Goal: Task Accomplishment & Management: Manage account settings

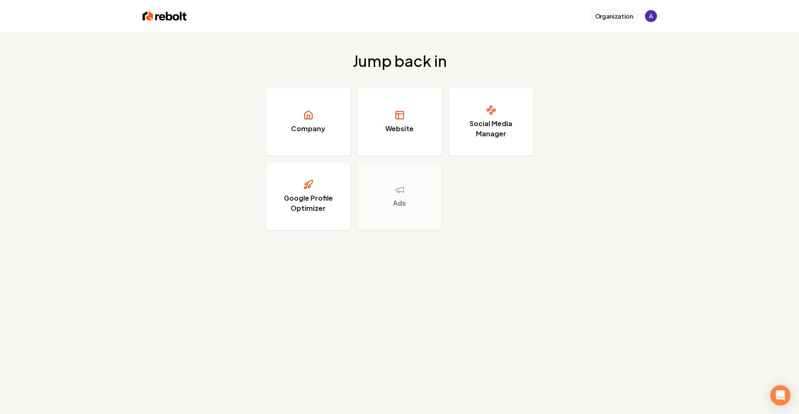
click at [613, 19] on button "Organization" at bounding box center [614, 15] width 48 height 15
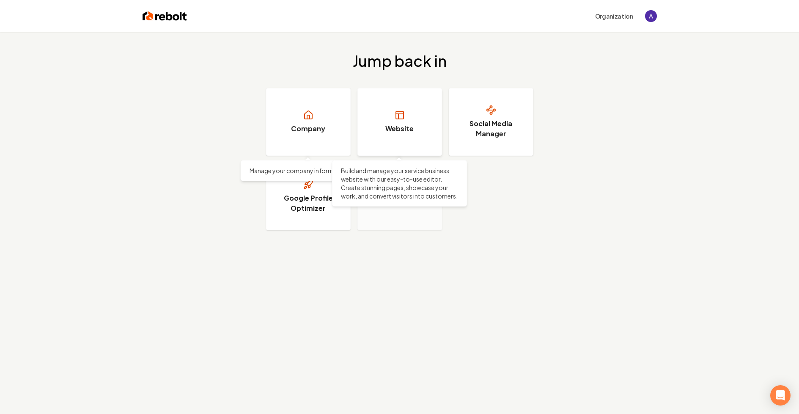
click at [403, 115] on rect at bounding box center [400, 115] width 8 height 8
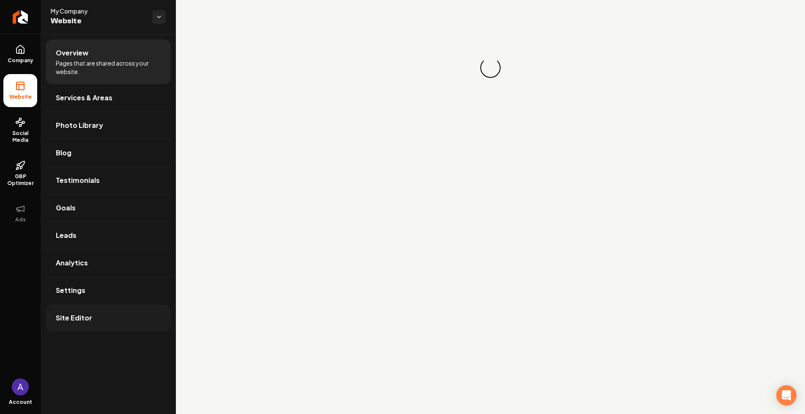
click at [85, 319] on span "Site Editor" at bounding box center [74, 318] width 36 height 10
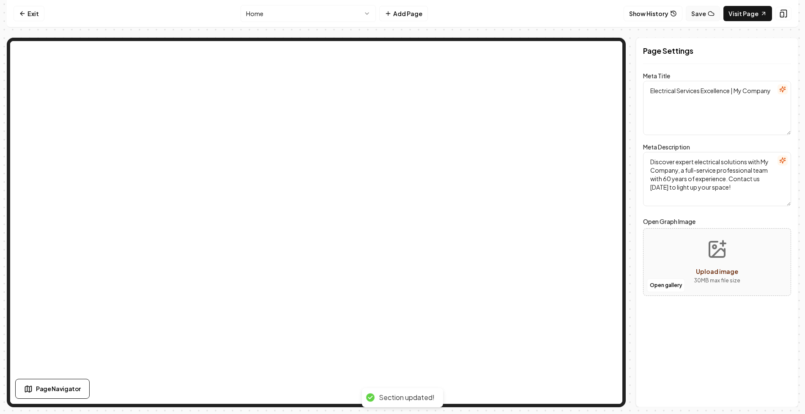
click at [699, 16] on button "Save" at bounding box center [703, 13] width 34 height 15
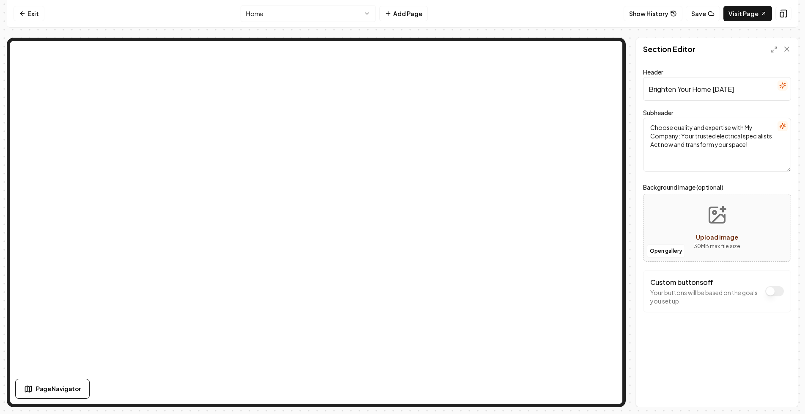
click at [701, 140] on textarea "Choose quality and expertise with My Company: Your trusted electrical specialis…" at bounding box center [717, 145] width 148 height 54
click at [752, 145] on textarea "Choose quality and expertise with My Company: Your trusted electrical specialis…" at bounding box center [717, 145] width 148 height 54
type textarea "Choose quality and expertise with My Company: Your trusted electrical specialis…"
click at [780, 394] on button "Save" at bounding box center [778, 391] width 25 height 15
click at [670, 11] on button "Show History" at bounding box center [653, 13] width 59 height 15
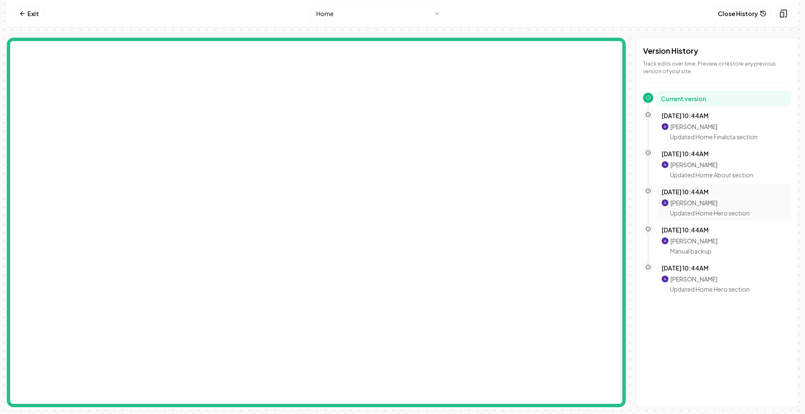
click at [692, 200] on p "[PERSON_NAME]" at bounding box center [710, 202] width 80 height 8
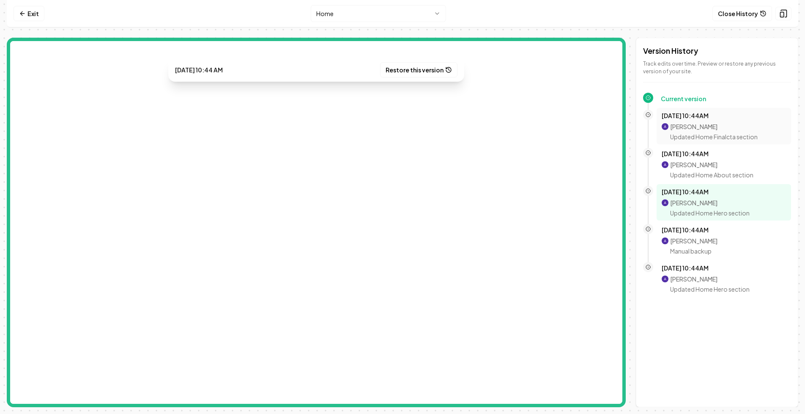
click at [678, 132] on p "Updated Home Finalcta section" at bounding box center [714, 136] width 88 height 8
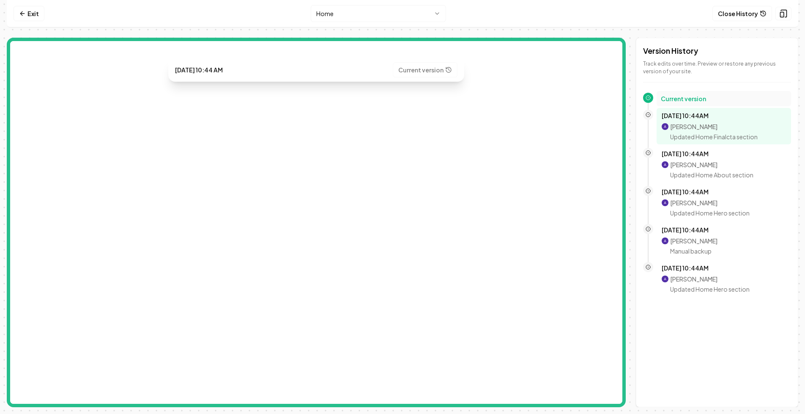
click at [679, 102] on h2 "Current version" at bounding box center [724, 98] width 126 height 8
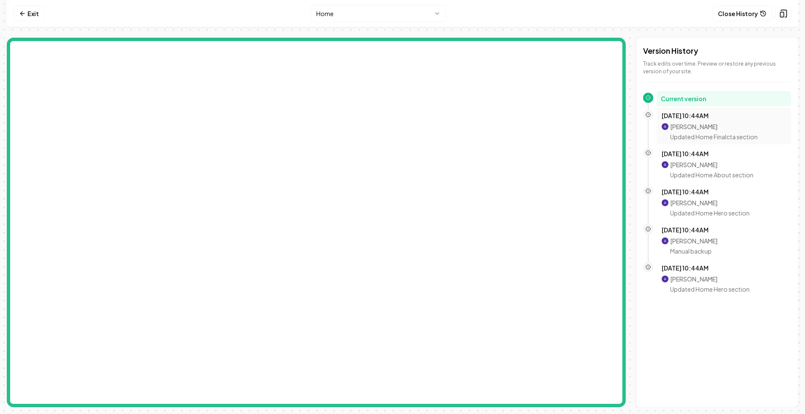
click at [689, 122] on div "Oct 8, 10:44AM Aditya Nair Updated Home Finalcta section" at bounding box center [724, 126] width 124 height 30
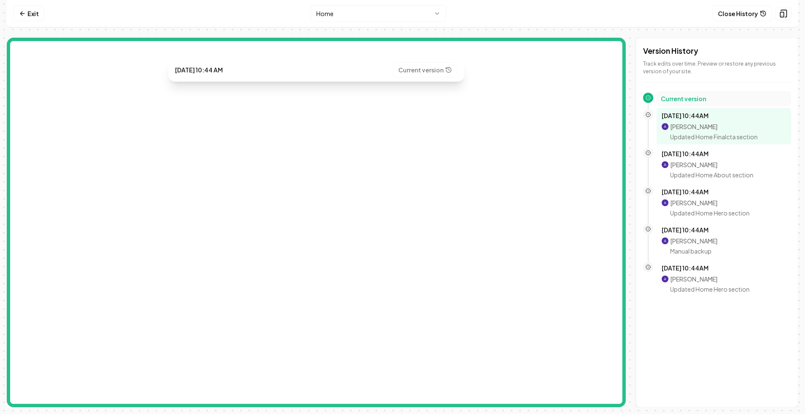
click at [681, 95] on h2 "Current version" at bounding box center [724, 98] width 126 height 8
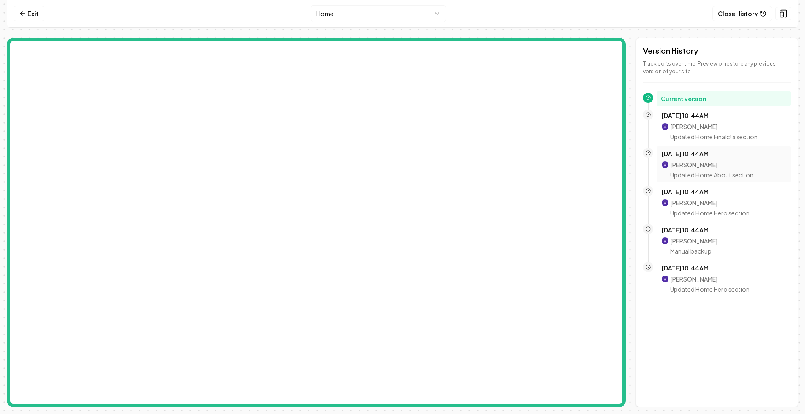
click at [691, 176] on p "Updated Home About section" at bounding box center [711, 174] width 83 height 8
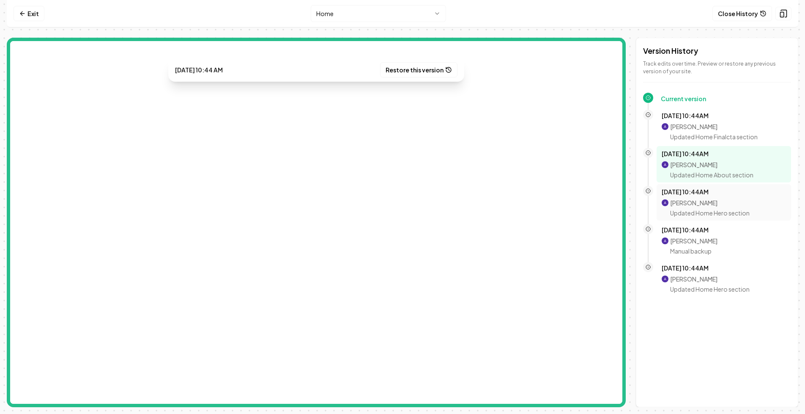
click at [685, 209] on p "Updated Home Hero section" at bounding box center [710, 213] width 80 height 8
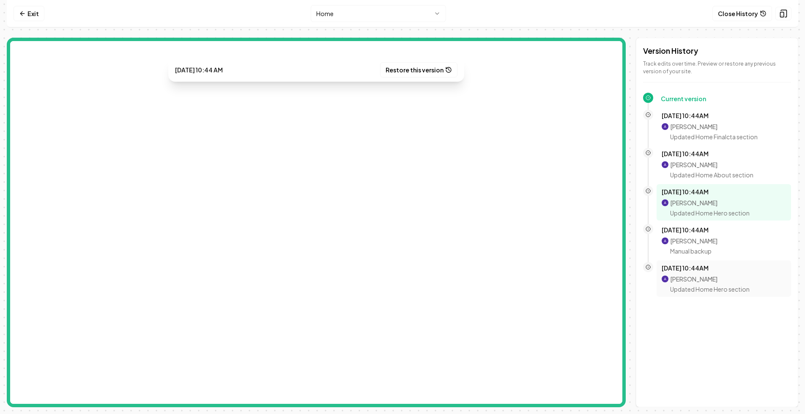
click at [695, 275] on p "[PERSON_NAME]" at bounding box center [710, 279] width 80 height 8
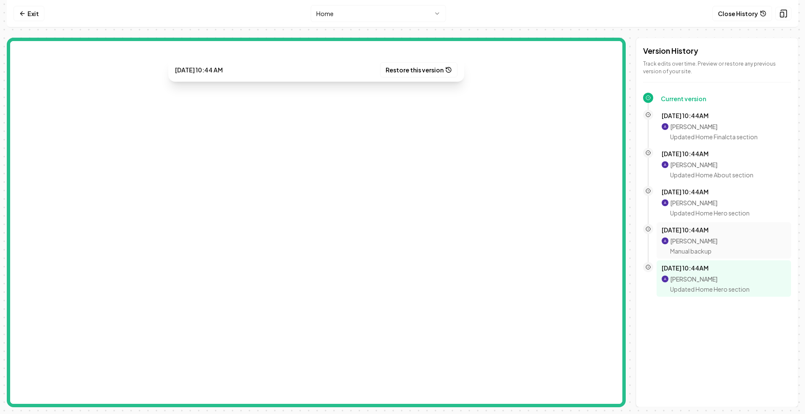
click at [692, 251] on p "Manual backup" at bounding box center [693, 251] width 47 height 8
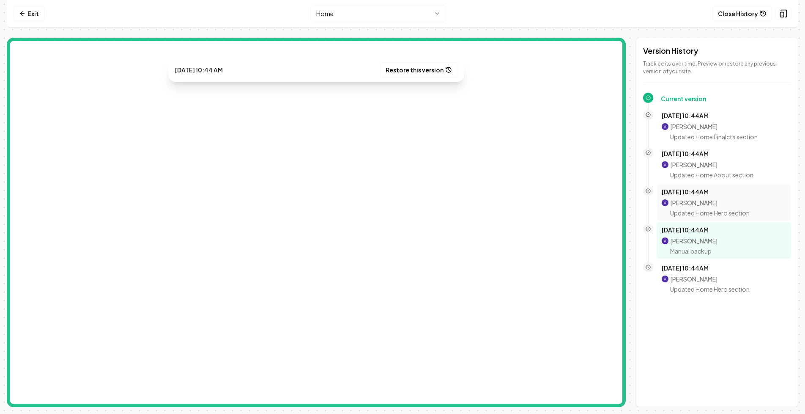
click at [689, 211] on p "Updated Home Hero section" at bounding box center [710, 213] width 80 height 8
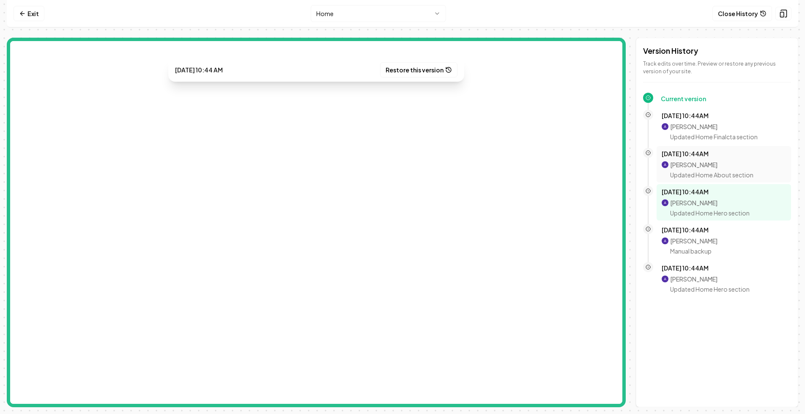
click at [689, 165] on p "[PERSON_NAME]" at bounding box center [711, 164] width 83 height 8
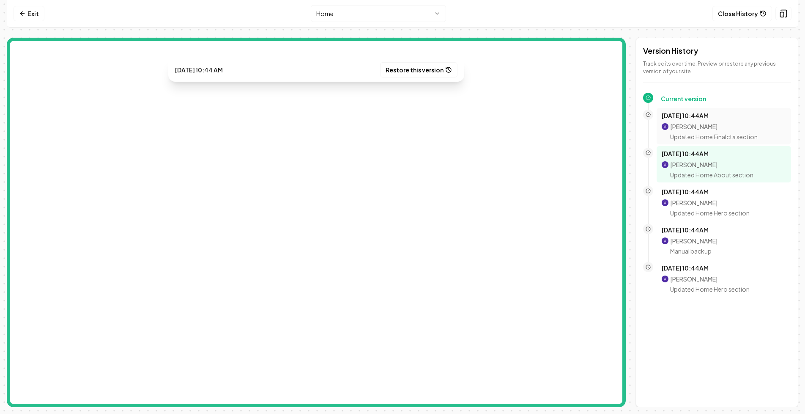
click at [693, 134] on p "Updated Home Finalcta section" at bounding box center [714, 136] width 88 height 8
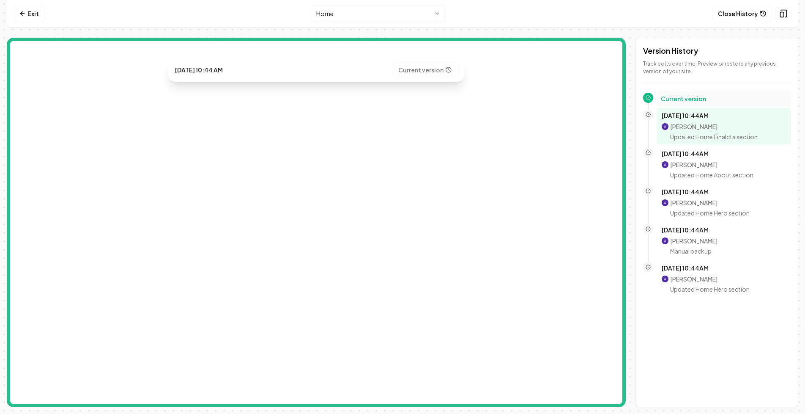
click at [688, 103] on div "Current version" at bounding box center [724, 98] width 135 height 15
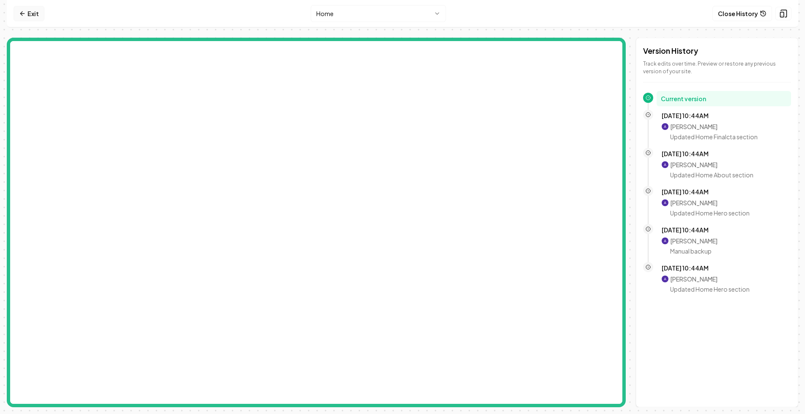
click at [29, 14] on link "Exit" at bounding box center [29, 13] width 31 height 15
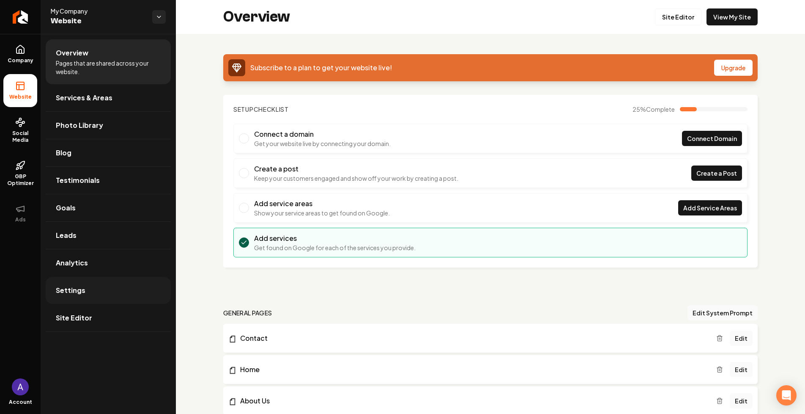
click at [89, 295] on link "Settings" at bounding box center [108, 290] width 125 height 27
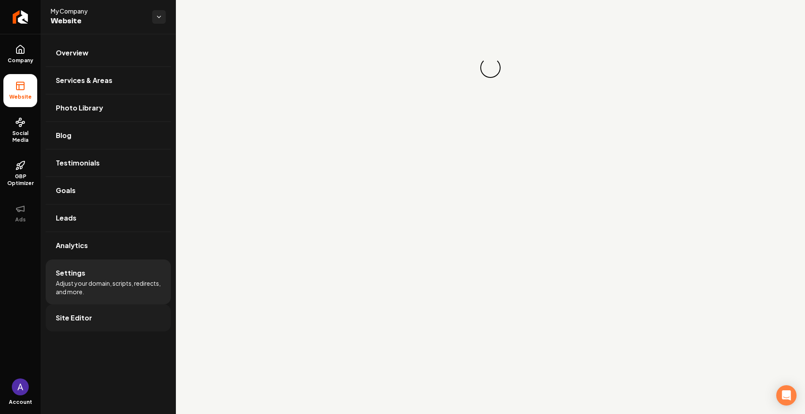
click at [82, 318] on span "Site Editor" at bounding box center [74, 318] width 36 height 10
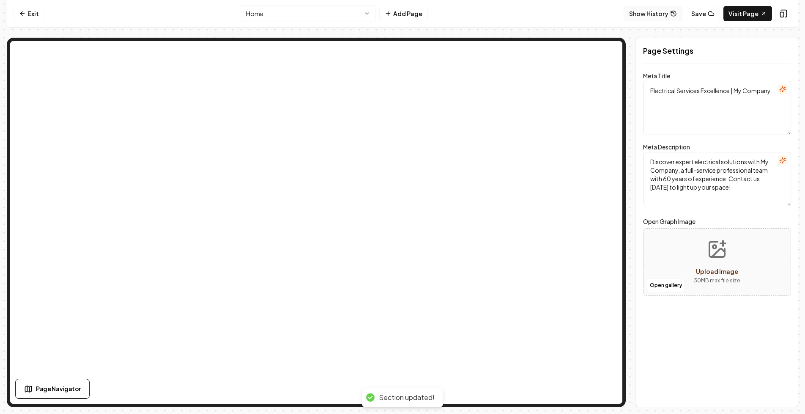
click at [661, 16] on button "Show History" at bounding box center [653, 13] width 59 height 15
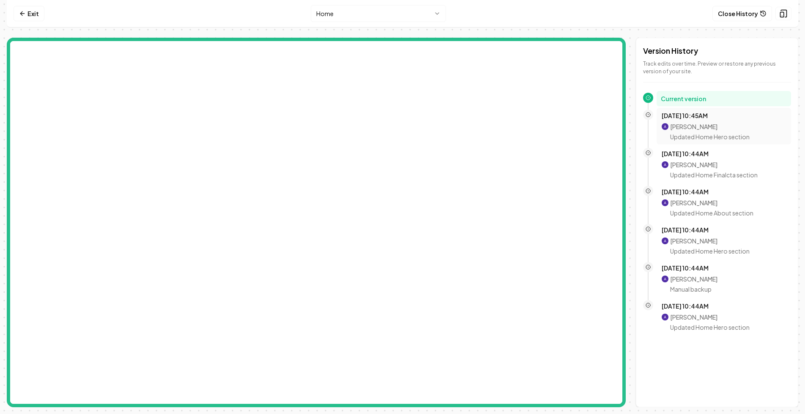
click at [704, 123] on p "Aditya Nair" at bounding box center [710, 126] width 80 height 8
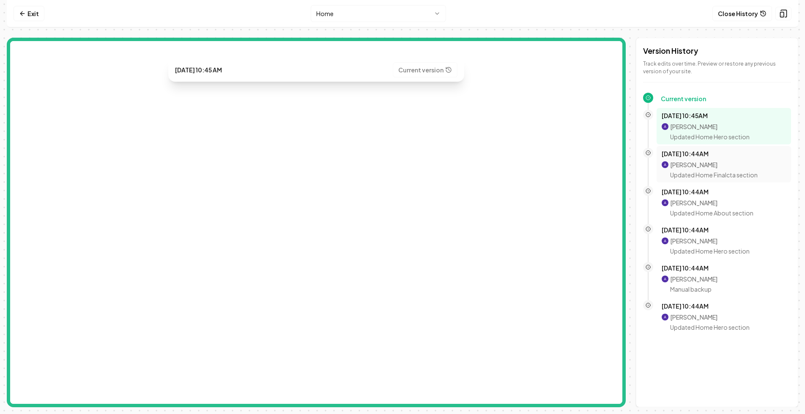
click at [697, 173] on p "Updated Home Finalcta section" at bounding box center [714, 174] width 88 height 8
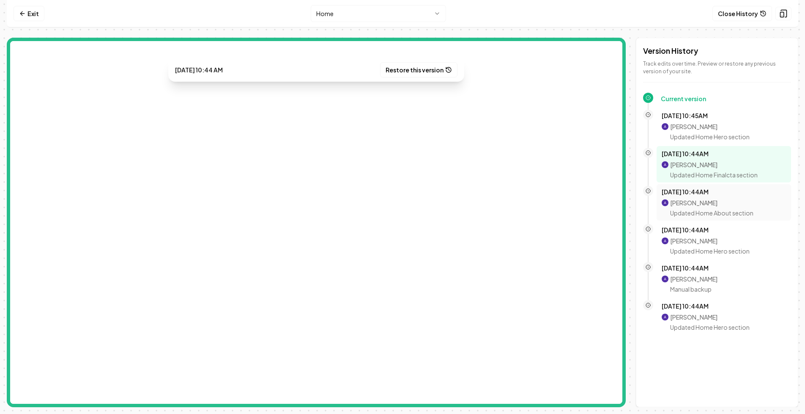
click at [699, 201] on p "Aditya Nair" at bounding box center [711, 202] width 83 height 8
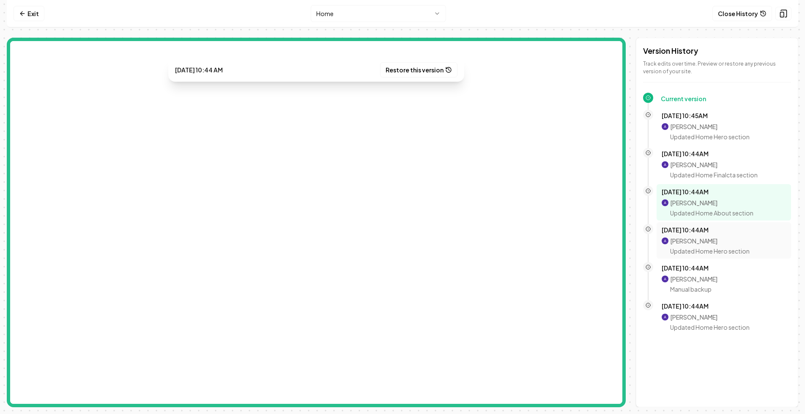
click at [694, 247] on p "Updated Home Hero section" at bounding box center [710, 251] width 80 height 8
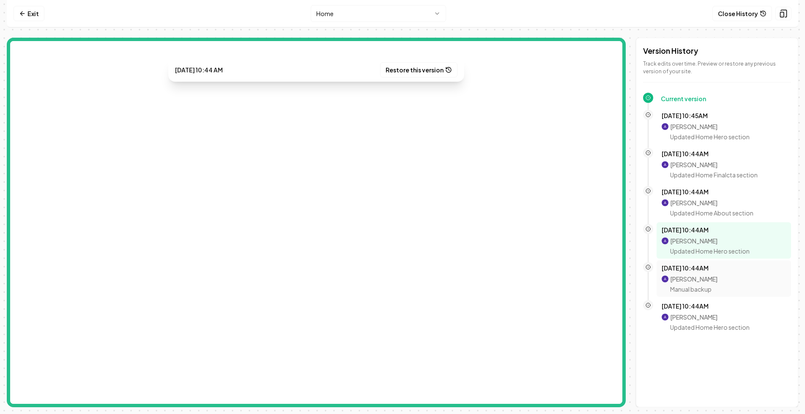
click at [697, 281] on p "Aditya Nair" at bounding box center [693, 279] width 47 height 8
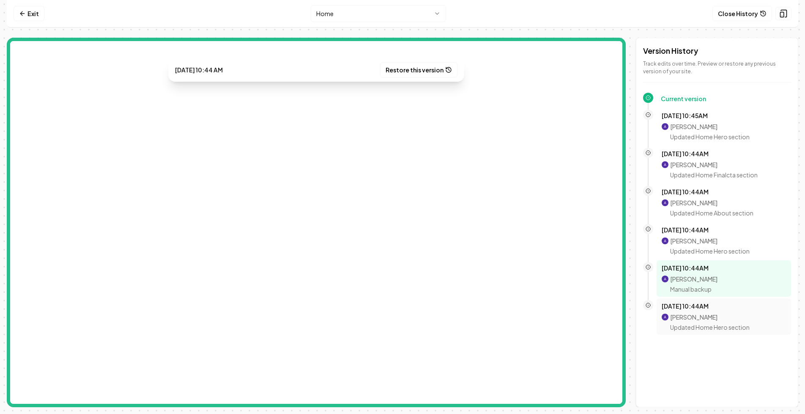
click at [701, 316] on p "Aditya Nair" at bounding box center [710, 317] width 80 height 8
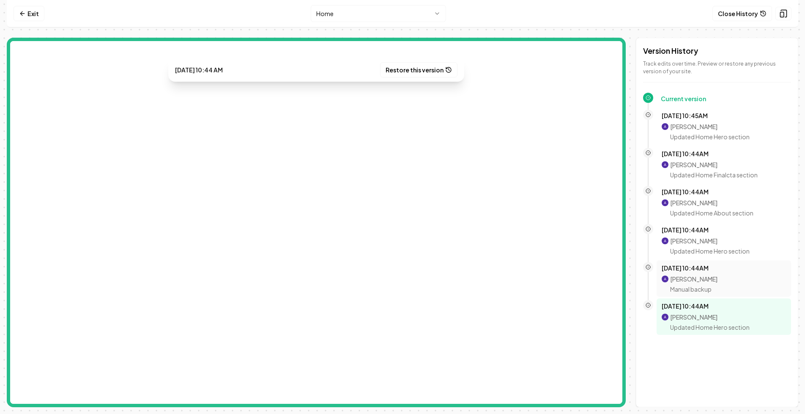
click at [685, 272] on p "Oct 8, 10:44AM" at bounding box center [724, 268] width 124 height 8
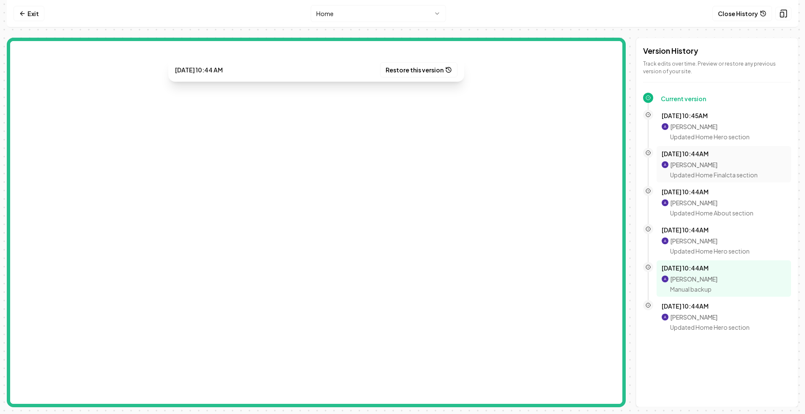
click at [716, 174] on p "Updated Home Finalcta section" at bounding box center [714, 174] width 88 height 8
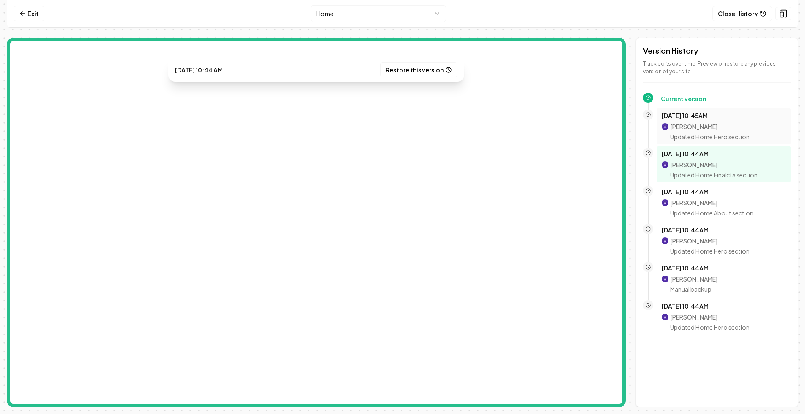
click at [697, 131] on div "Aditya Nair Updated Home Hero section" at bounding box center [710, 131] width 80 height 19
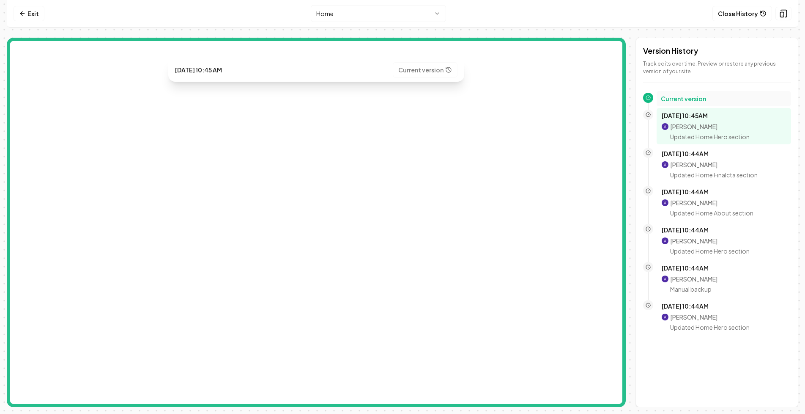
click at [694, 97] on h2 "Current version" at bounding box center [724, 98] width 126 height 8
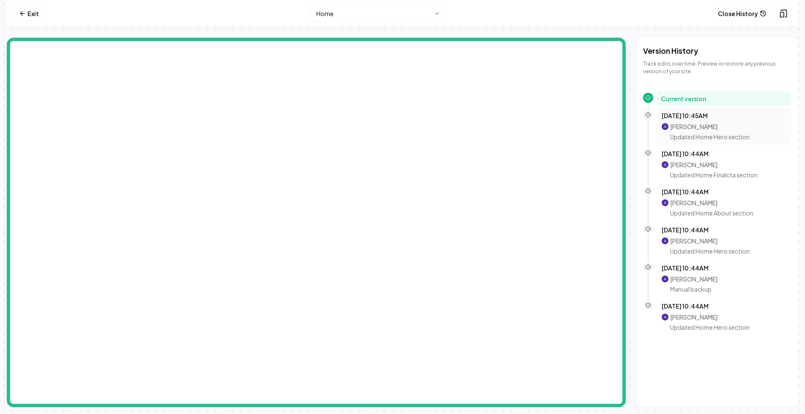
click at [685, 127] on p "Aditya Nair" at bounding box center [710, 126] width 80 height 8
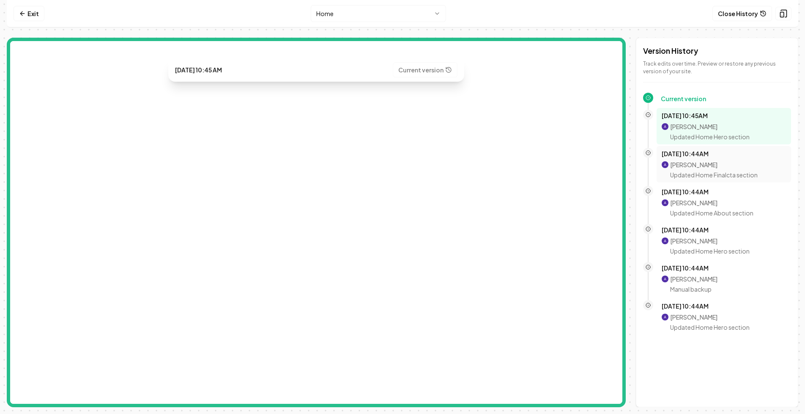
click at [702, 162] on p "Aditya Nair" at bounding box center [714, 164] width 88 height 8
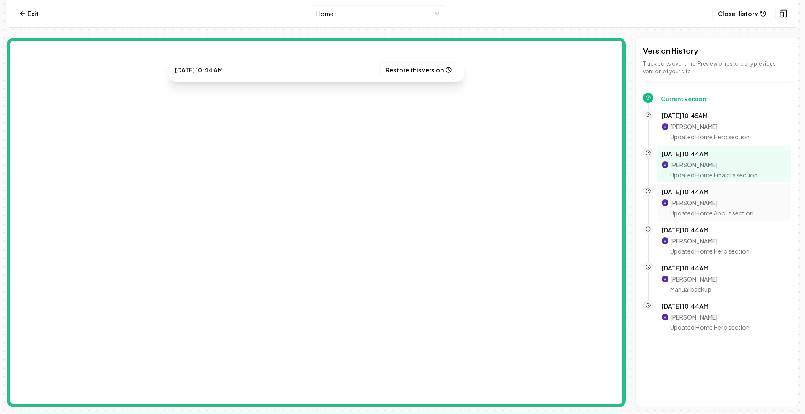
click at [701, 202] on p "Aditya Nair" at bounding box center [711, 202] width 83 height 8
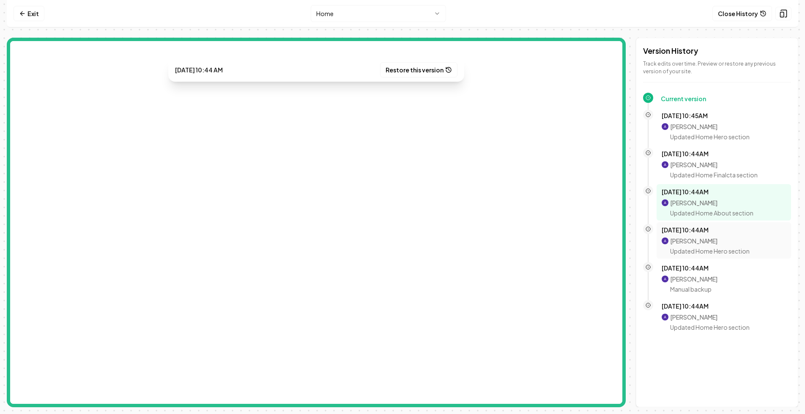
click at [701, 236] on p "Aditya Nair" at bounding box center [710, 240] width 80 height 8
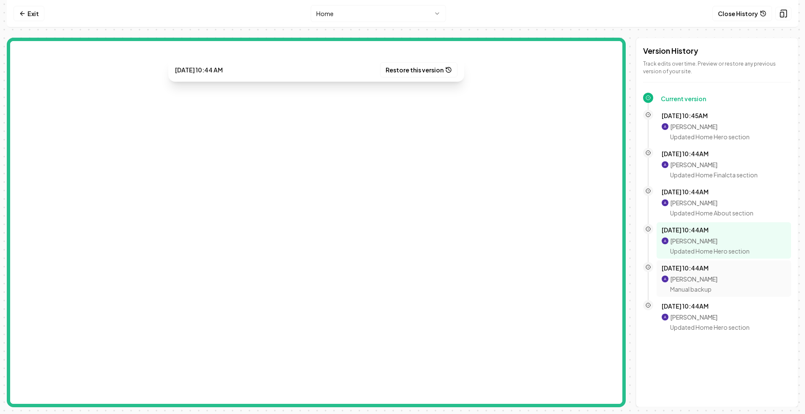
click at [699, 275] on p "Aditya Nair" at bounding box center [693, 279] width 47 height 8
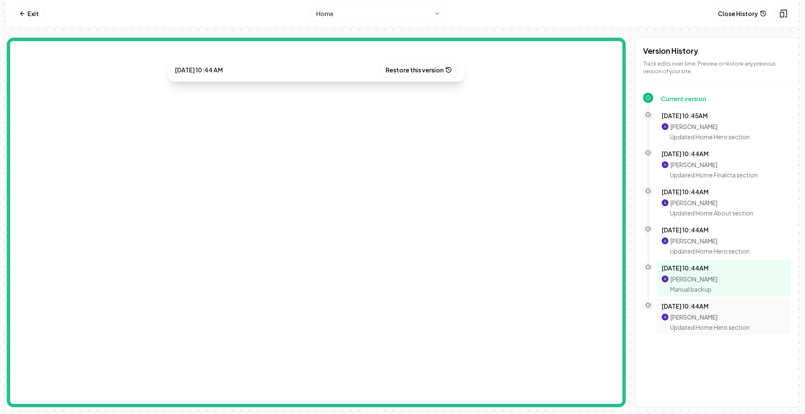
click at [697, 312] on div "Oct 8, 10:44AM Aditya Nair Updated Home Hero section" at bounding box center [724, 317] width 124 height 30
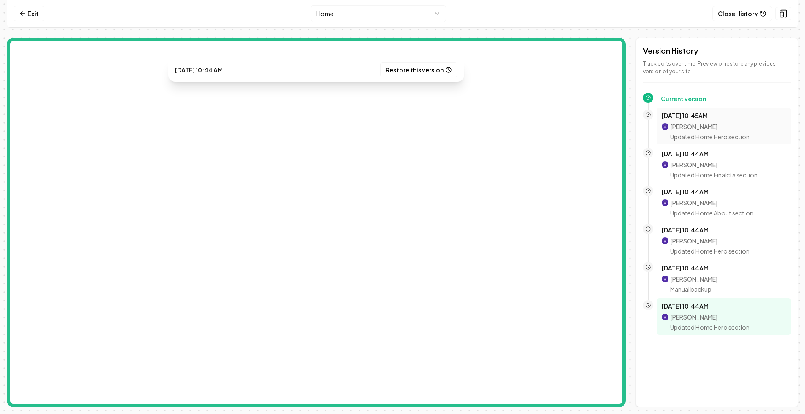
click at [689, 134] on p "Updated Home Hero section" at bounding box center [710, 136] width 80 height 8
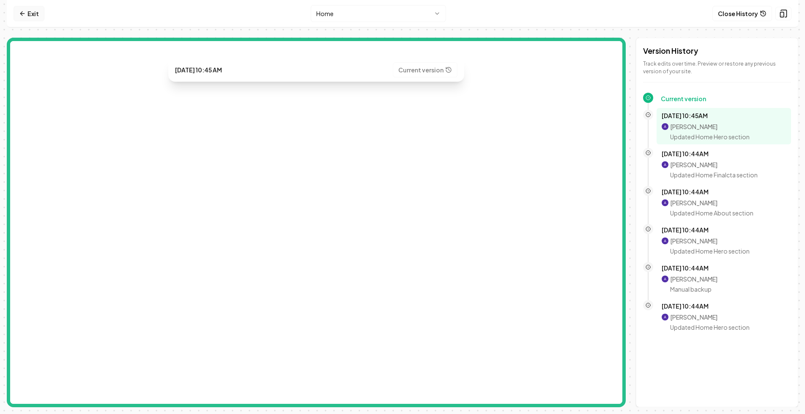
click at [37, 10] on link "Exit" at bounding box center [29, 13] width 31 height 15
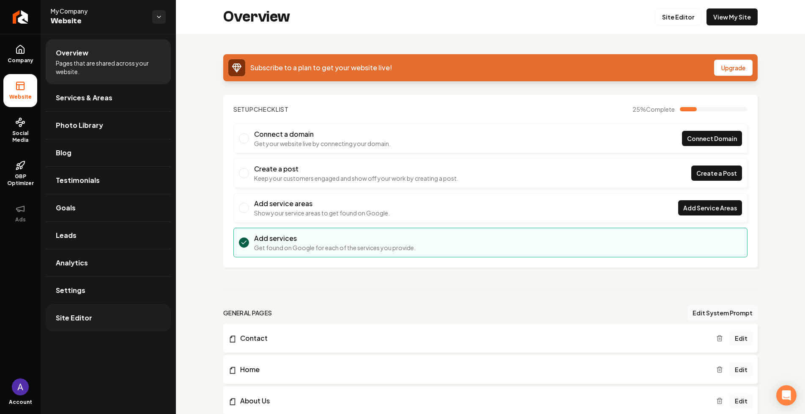
click at [75, 316] on span "Site Editor" at bounding box center [74, 318] width 36 height 10
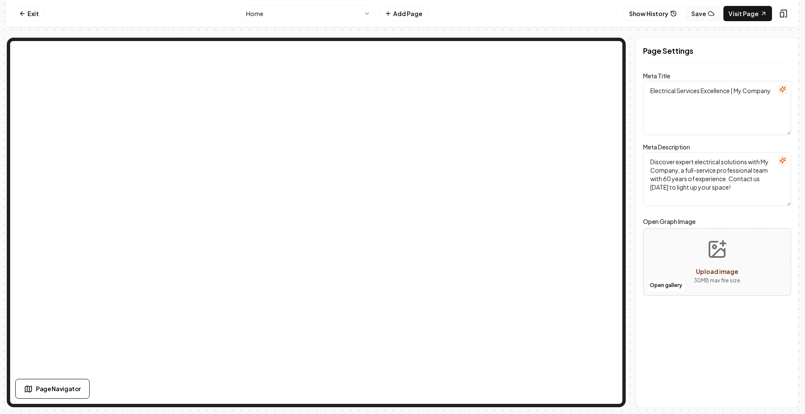
click at [704, 18] on button "Save" at bounding box center [703, 13] width 34 height 15
click at [669, 16] on button "Show History" at bounding box center [653, 13] width 59 height 15
click at [662, 14] on button "Show History" at bounding box center [653, 13] width 59 height 15
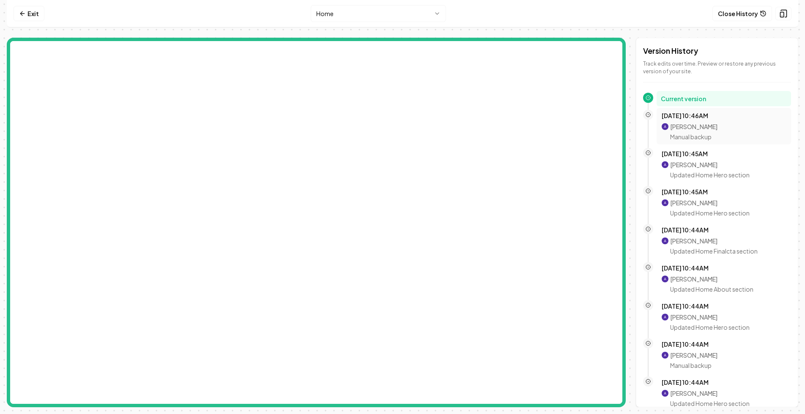
click at [696, 129] on p "Aditya Nair" at bounding box center [693, 126] width 47 height 8
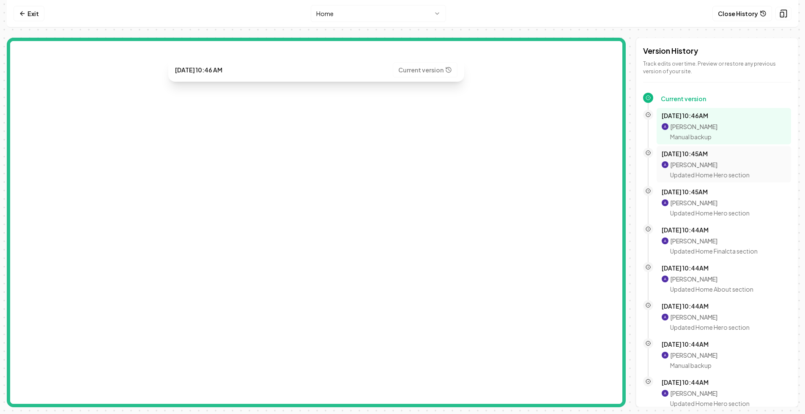
click at [697, 164] on p "Aditya Nair" at bounding box center [710, 164] width 80 height 8
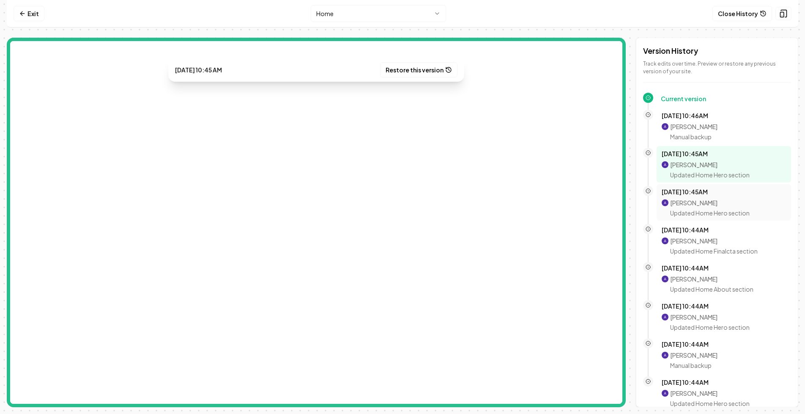
click at [698, 208] on div "Aditya Nair Updated Home Hero section" at bounding box center [710, 207] width 80 height 19
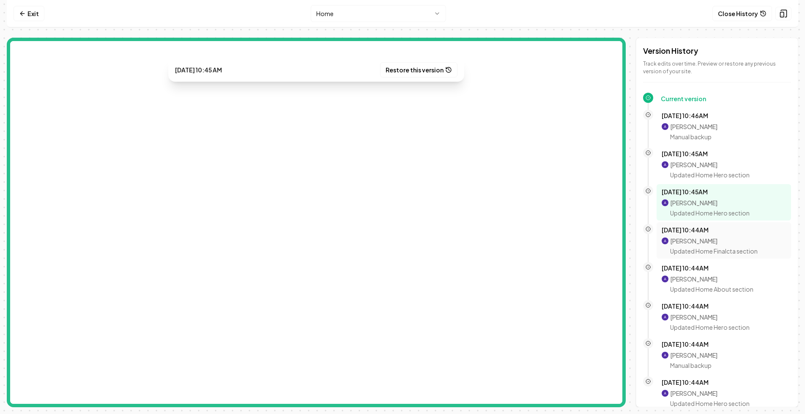
click at [701, 234] on div "Oct 8, 10:44AM Aditya Nair Updated Home Finalcta section" at bounding box center [724, 240] width 124 height 30
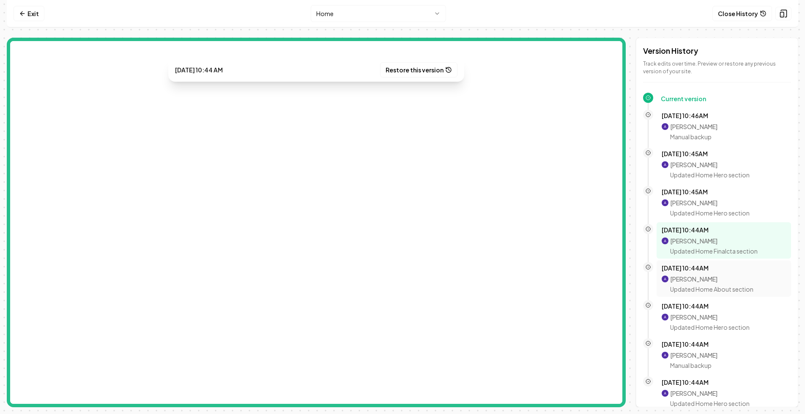
click at [706, 270] on p "Oct 8, 10:44AM" at bounding box center [724, 268] width 124 height 8
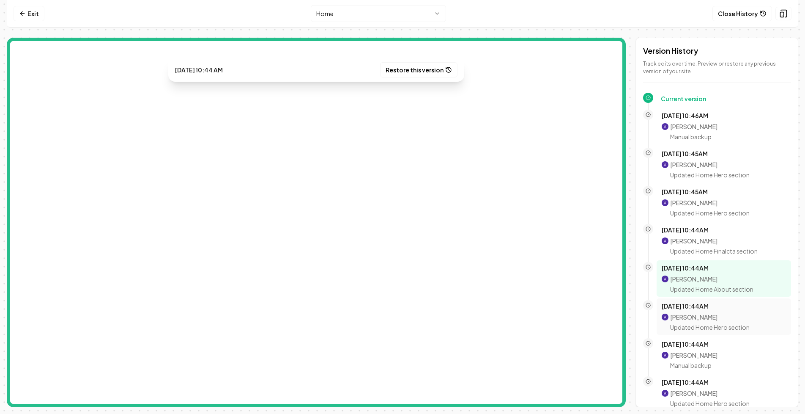
click at [701, 317] on p "Aditya Nair" at bounding box center [710, 317] width 80 height 8
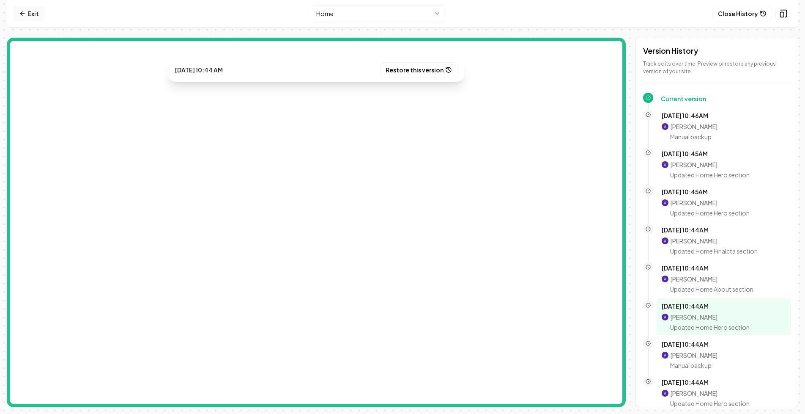
click at [36, 14] on link "Exit" at bounding box center [29, 13] width 31 height 15
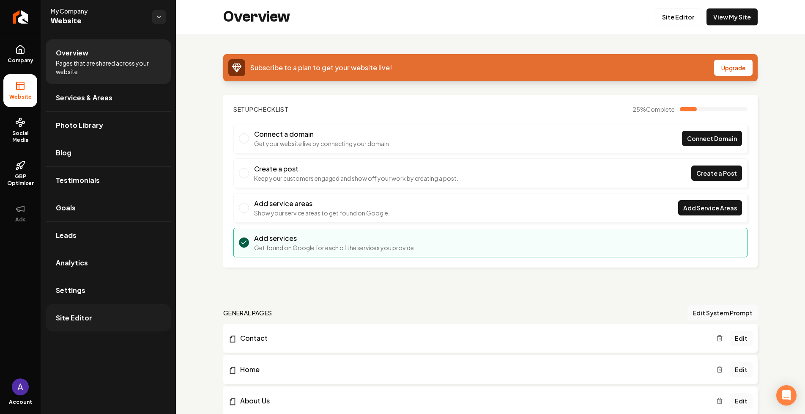
click at [79, 312] on link "Site Editor" at bounding box center [108, 317] width 125 height 27
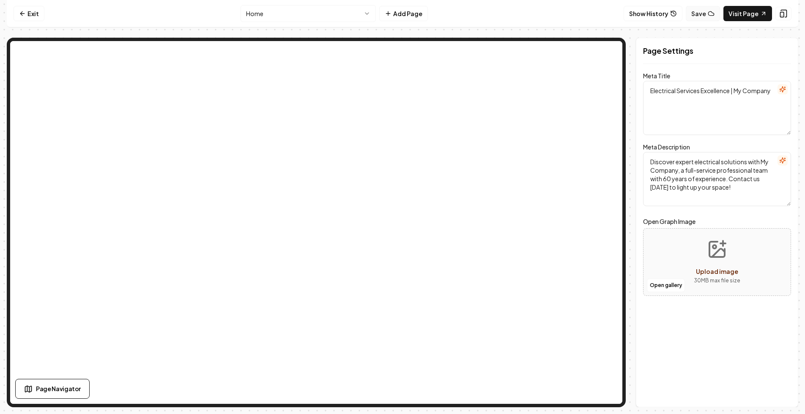
click at [706, 16] on button "Save" at bounding box center [703, 13] width 34 height 15
click at [667, 12] on button "Show History" at bounding box center [653, 13] width 59 height 15
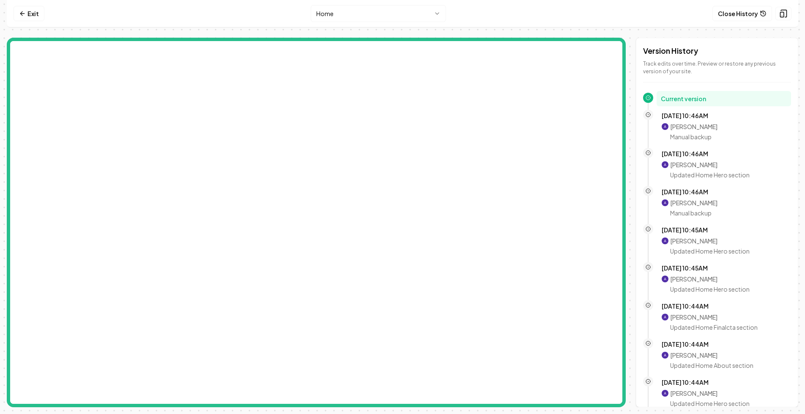
click at [697, 145] on div "Oct 8, 10:46AM Aditya Nair Manual backup" at bounding box center [717, 129] width 148 height 38
click at [694, 128] on p "Aditya Nair" at bounding box center [693, 126] width 47 height 8
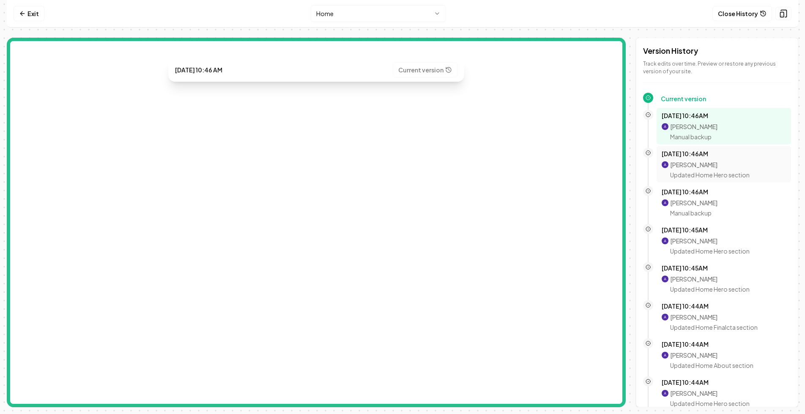
click at [699, 163] on p "Aditya Nair" at bounding box center [710, 164] width 80 height 8
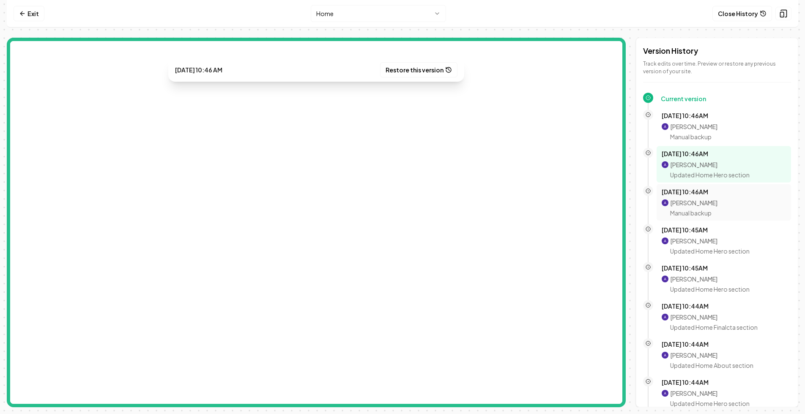
click at [704, 203] on p "Aditya Nair" at bounding box center [693, 202] width 47 height 8
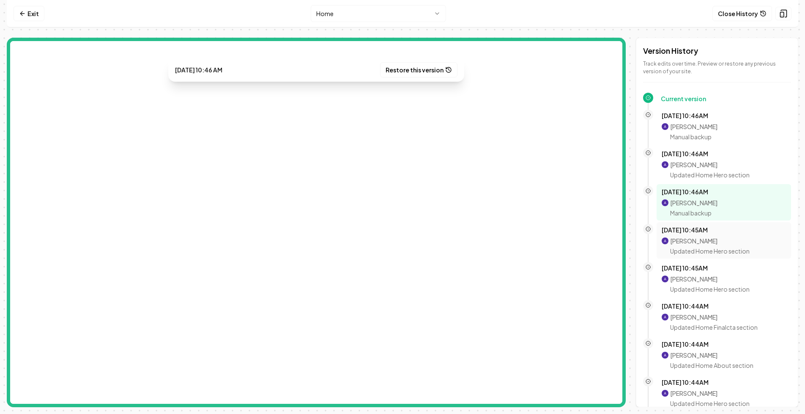
click at [710, 233] on p "Oct 8, 10:45AM" at bounding box center [724, 229] width 124 height 8
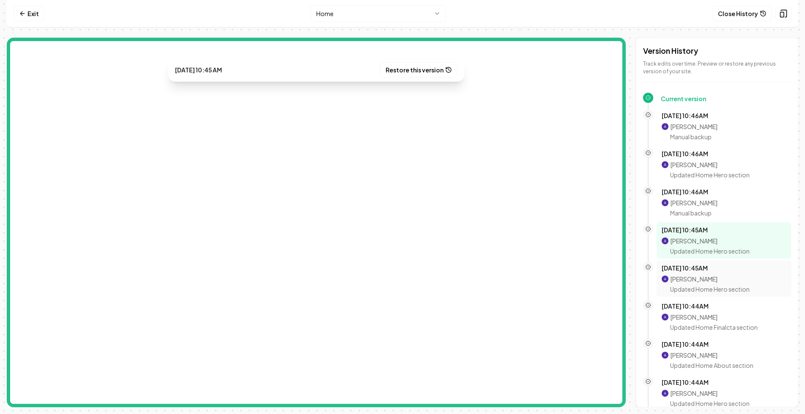
click at [703, 260] on div "Oct 8, 10:45AM Aditya Nair Updated Home Hero section" at bounding box center [724, 278] width 135 height 36
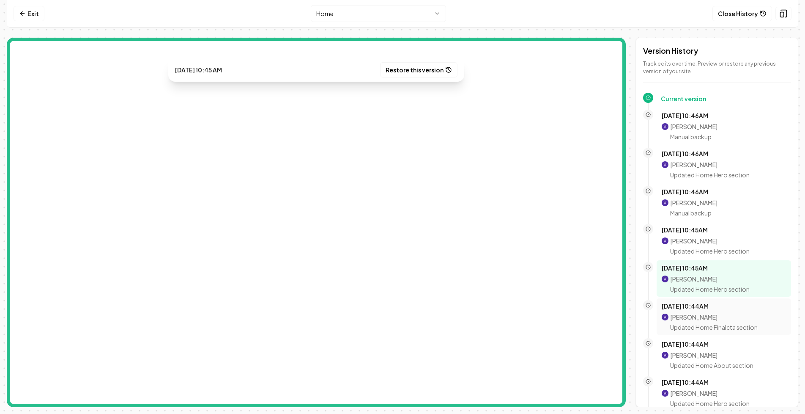
click at [710, 314] on p "Aditya Nair" at bounding box center [714, 317] width 88 height 8
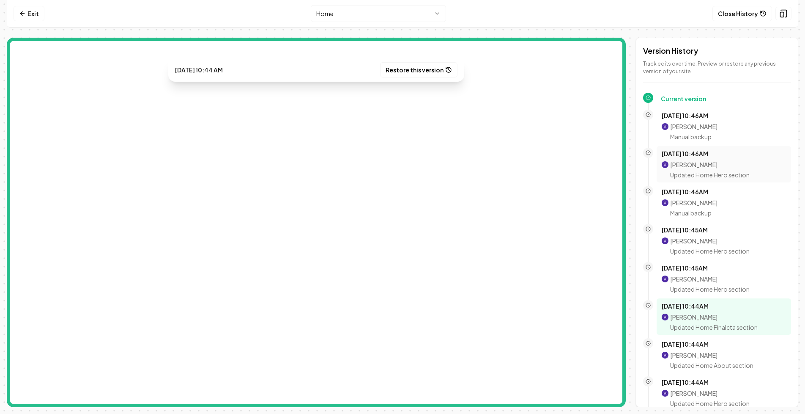
click at [708, 173] on p "Updated Home Hero section" at bounding box center [710, 174] width 80 height 8
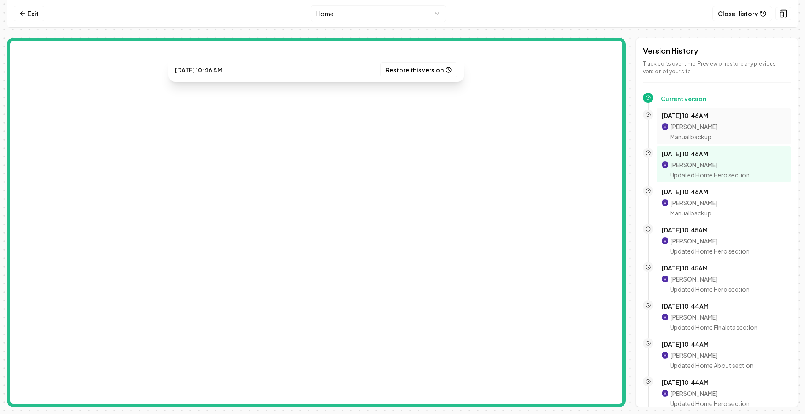
click at [707, 130] on p "Aditya Nair" at bounding box center [693, 126] width 47 height 8
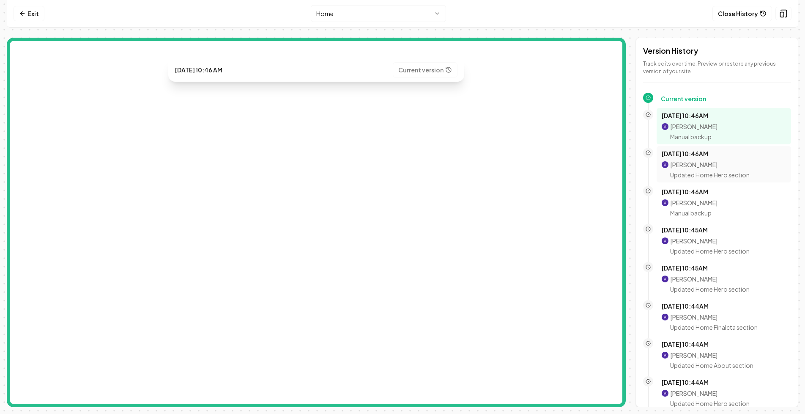
click at [718, 160] on p "Aditya Nair" at bounding box center [710, 164] width 80 height 8
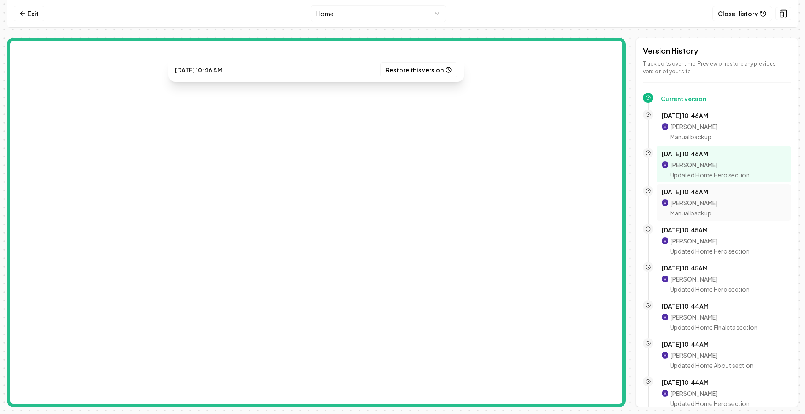
click at [697, 208] on div "Aditya Nair Manual backup" at bounding box center [693, 207] width 47 height 19
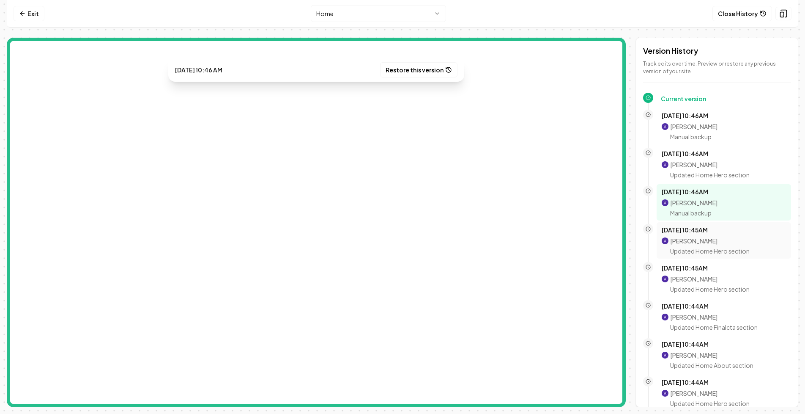
click at [703, 231] on p "Oct 8, 10:45AM" at bounding box center [724, 229] width 124 height 8
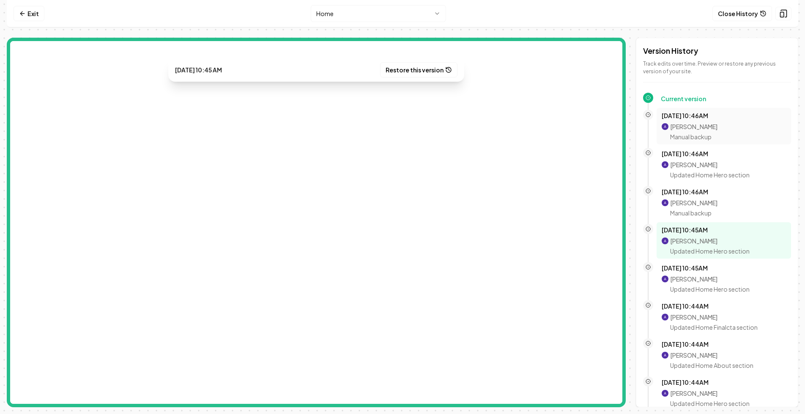
click at [700, 132] on p "Manual backup" at bounding box center [693, 136] width 47 height 8
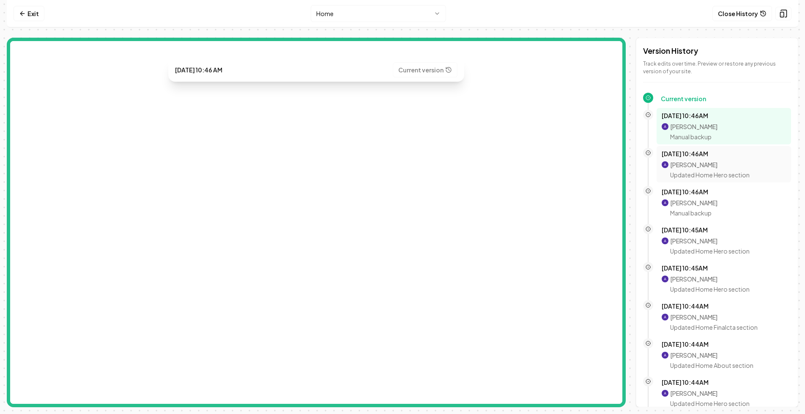
click at [699, 166] on p "Aditya Nair" at bounding box center [710, 164] width 80 height 8
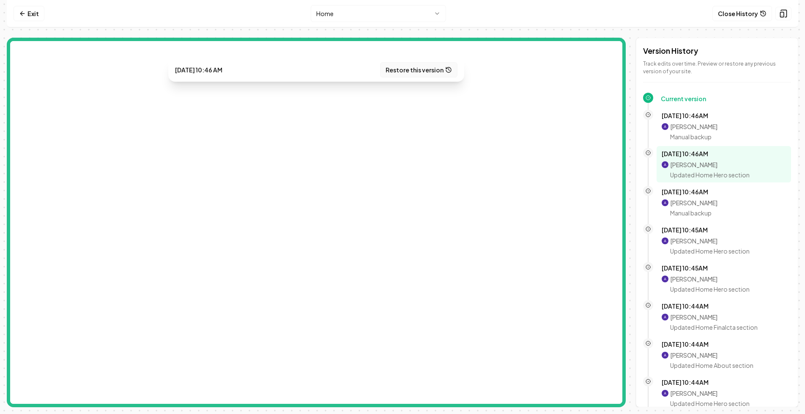
click at [411, 71] on button "Restore this version" at bounding box center [418, 69] width 77 height 15
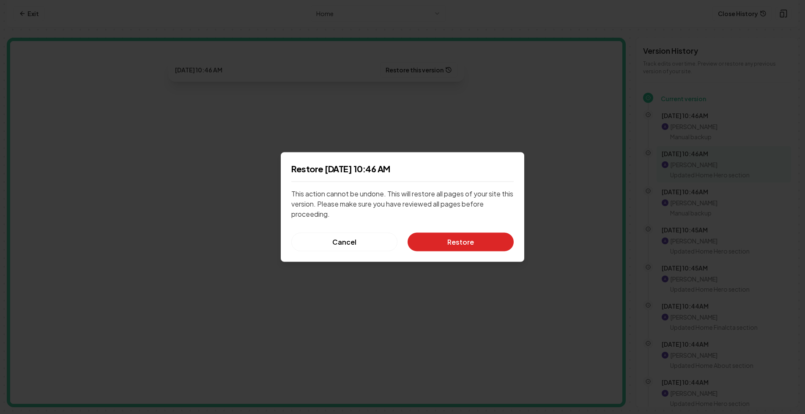
click at [443, 247] on button "Restore" at bounding box center [461, 242] width 106 height 19
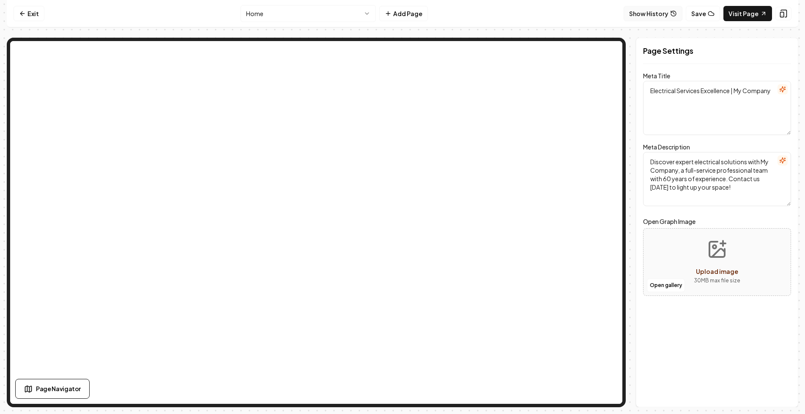
click at [667, 17] on button "Show History" at bounding box center [653, 13] width 59 height 15
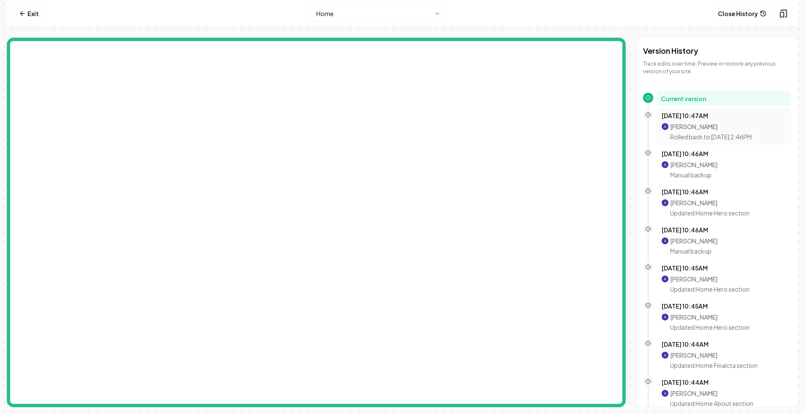
click at [694, 134] on p "Rolled back to Oct 8, 2:46PM" at bounding box center [711, 136] width 82 height 8
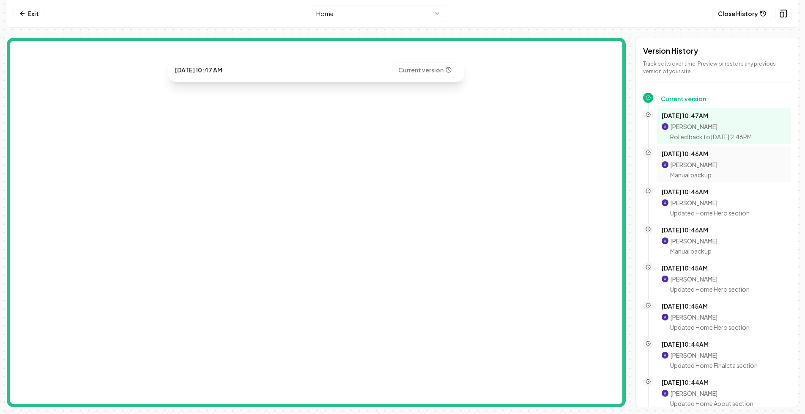
click at [698, 172] on p "Manual backup" at bounding box center [693, 174] width 47 height 8
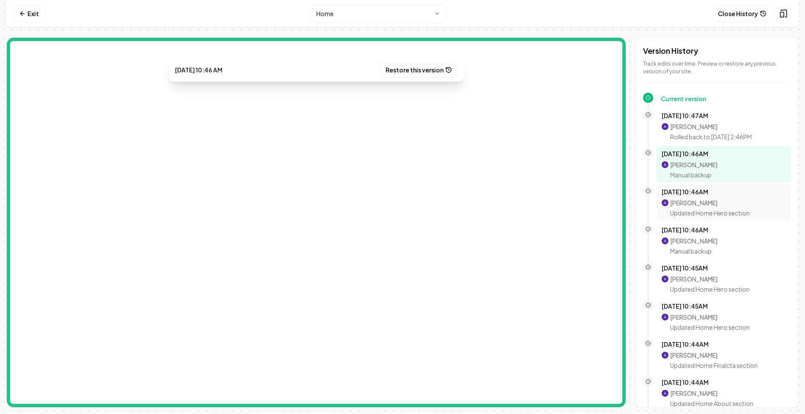
click at [702, 201] on p "Aditya Nair" at bounding box center [710, 202] width 80 height 8
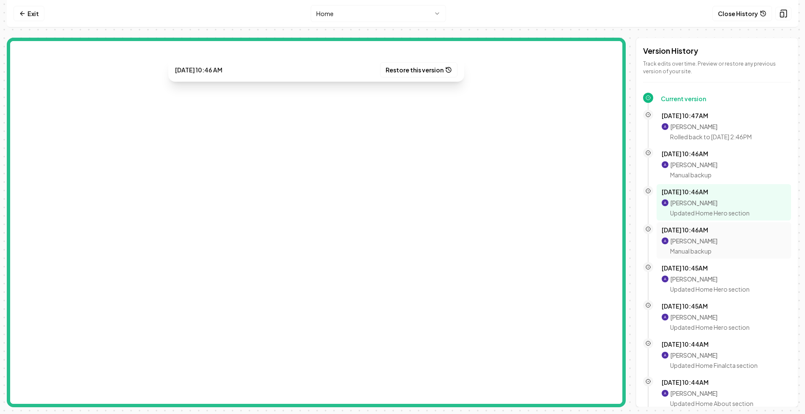
click at [706, 239] on p "Aditya Nair" at bounding box center [693, 240] width 47 height 8
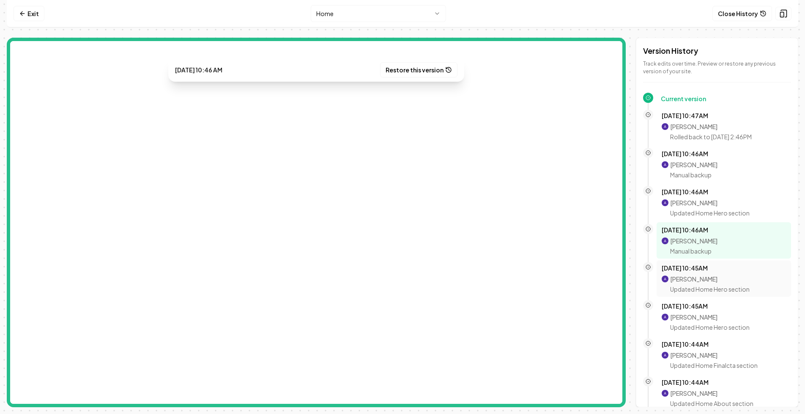
click at [708, 268] on p "Oct 8, 10:45AM" at bounding box center [724, 268] width 124 height 8
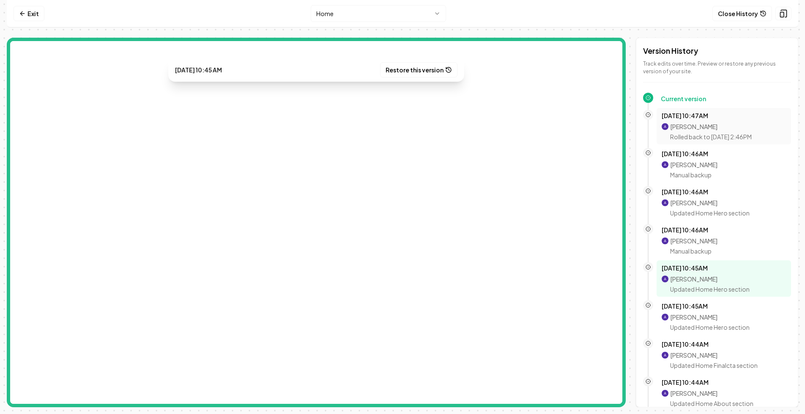
click at [709, 141] on div "Oct 8, 10:47AM Aditya Nair Rolled back to Oct 8, 2:46PM" at bounding box center [724, 126] width 135 height 36
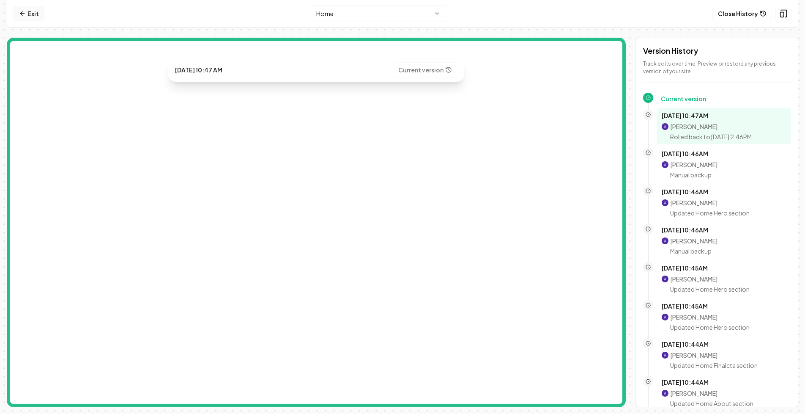
click at [30, 12] on link "Exit" at bounding box center [29, 13] width 31 height 15
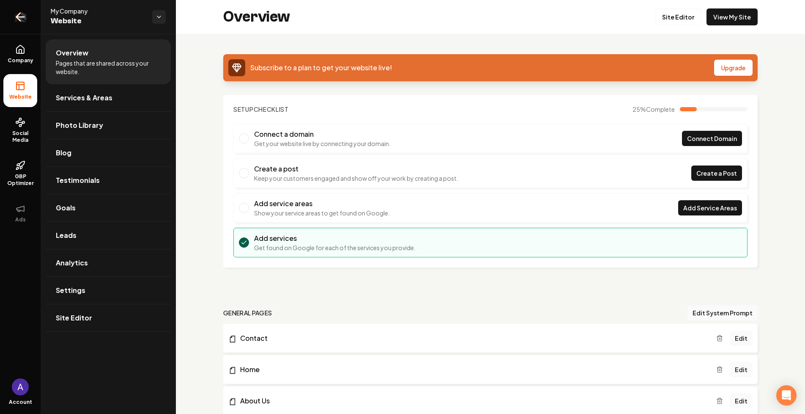
click at [14, 12] on icon "Return to dashboard" at bounding box center [21, 17] width 14 height 14
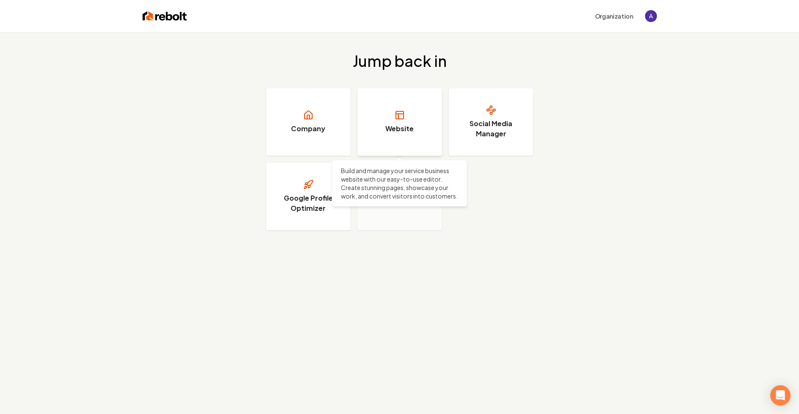
click at [432, 123] on link "Website" at bounding box center [399, 122] width 85 height 68
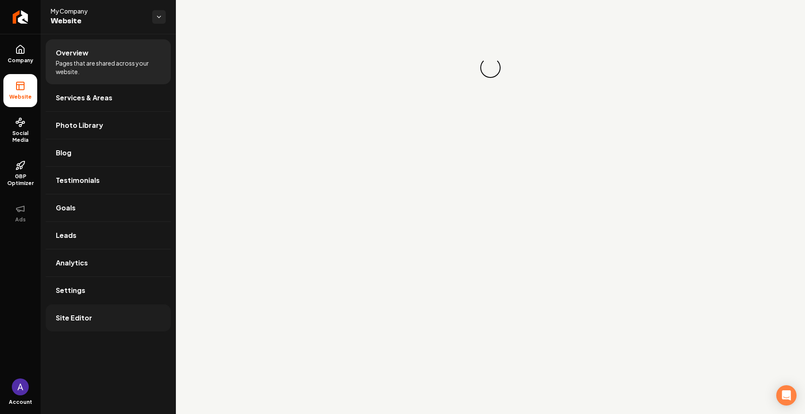
click at [90, 316] on span "Site Editor" at bounding box center [74, 318] width 36 height 10
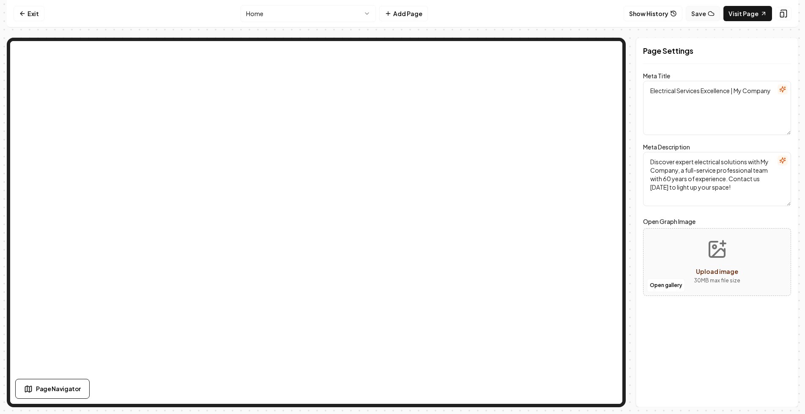
click at [702, 15] on button "Save" at bounding box center [703, 13] width 34 height 15
click at [707, 16] on button "Save" at bounding box center [703, 13] width 34 height 15
click at [644, 13] on button "Show History" at bounding box center [653, 13] width 59 height 15
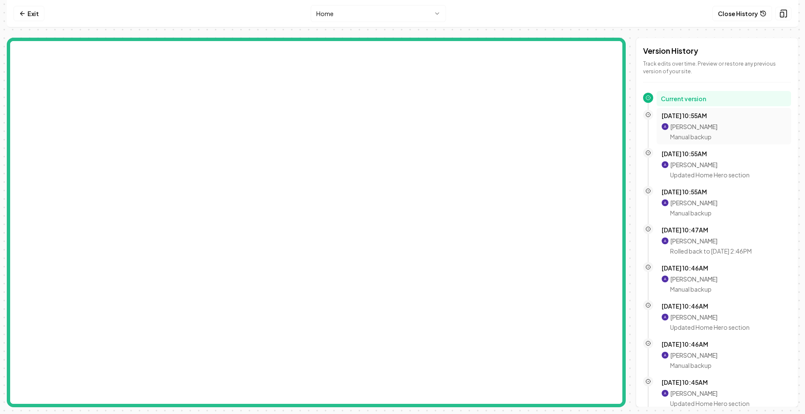
click at [696, 124] on p "[PERSON_NAME]" at bounding box center [693, 126] width 47 height 8
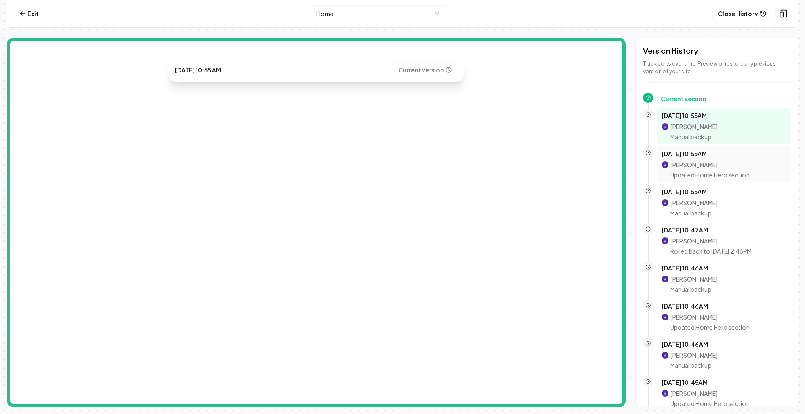
click at [703, 169] on div "[PERSON_NAME] Updated Home Hero section" at bounding box center [710, 169] width 80 height 19
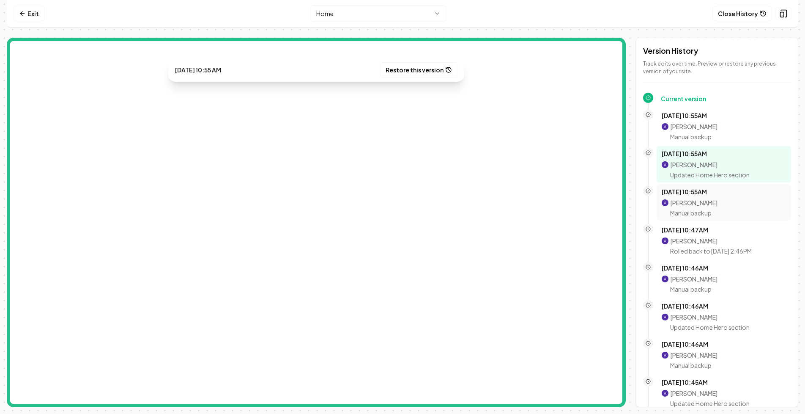
click at [702, 198] on div "[DATE] 10:55AM [PERSON_NAME] Manual backup" at bounding box center [724, 202] width 124 height 30
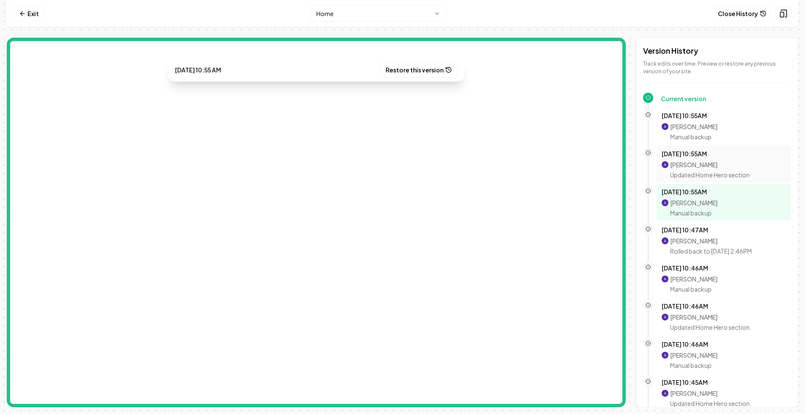
click at [696, 167] on p "[PERSON_NAME]" at bounding box center [710, 164] width 80 height 8
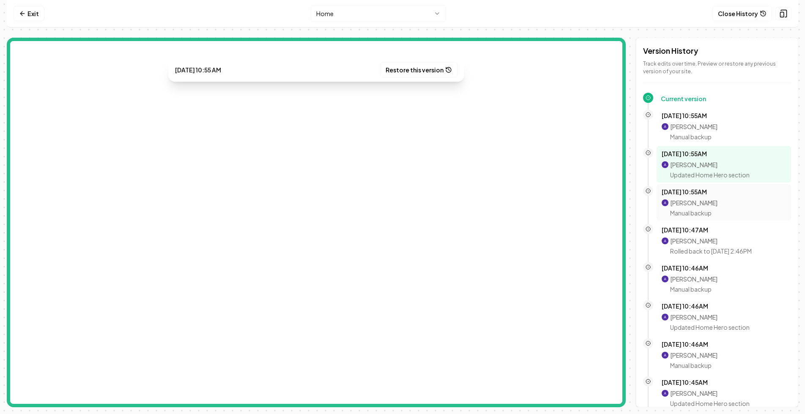
click at [701, 208] on div "[PERSON_NAME] Manual backup" at bounding box center [693, 207] width 47 height 19
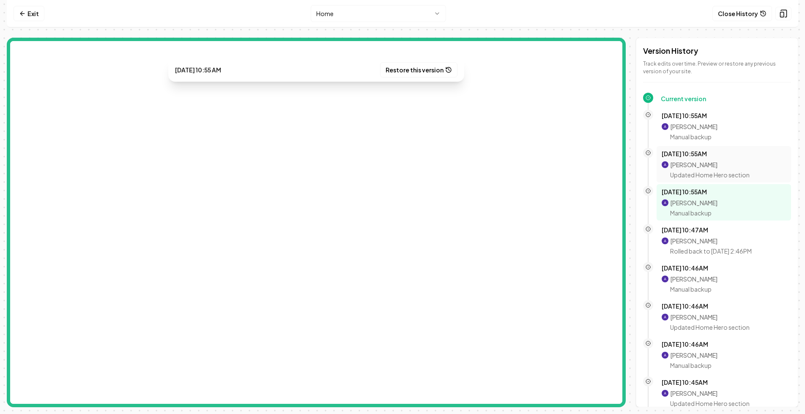
click at [697, 165] on p "[PERSON_NAME]" at bounding box center [710, 164] width 80 height 8
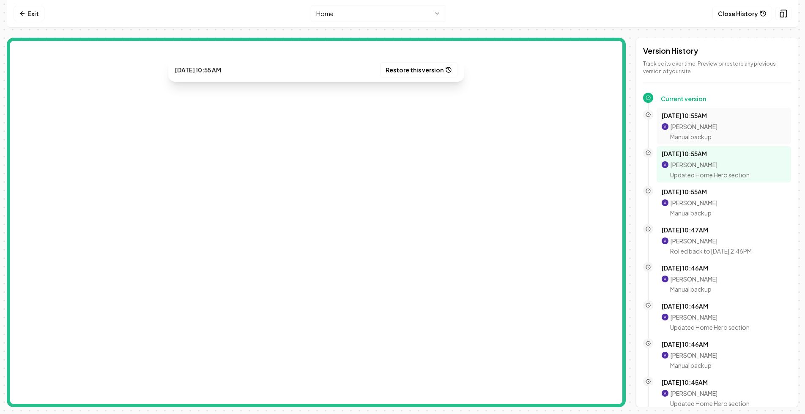
click at [692, 132] on div "[PERSON_NAME] Manual backup" at bounding box center [693, 131] width 47 height 19
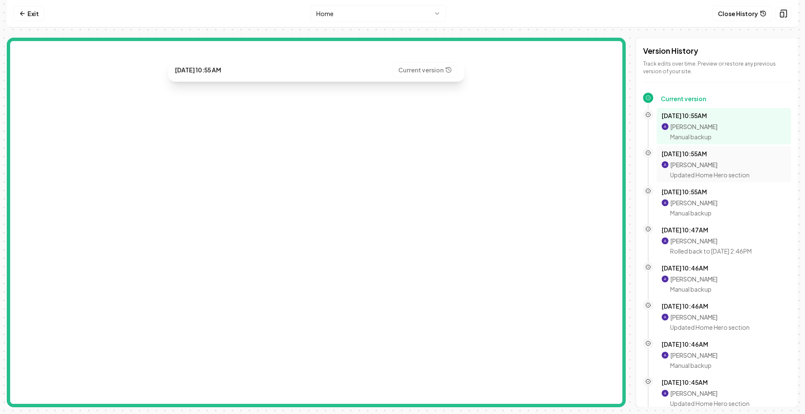
click at [703, 167] on p "[PERSON_NAME]" at bounding box center [710, 164] width 80 height 8
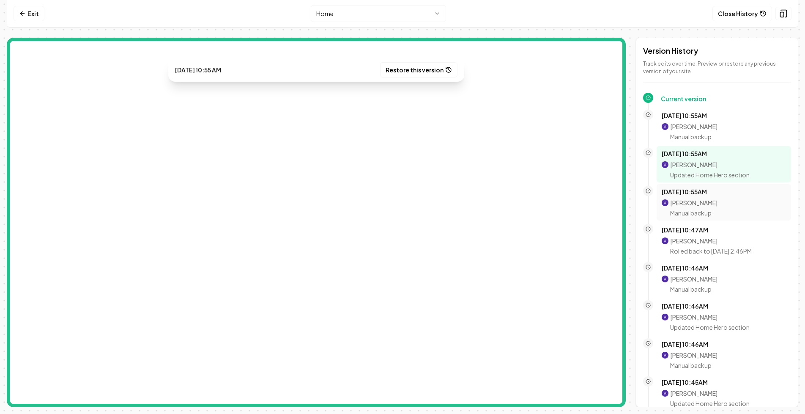
click at [711, 217] on div "[DATE] 10:55AM [PERSON_NAME] Manual backup" at bounding box center [724, 202] width 135 height 36
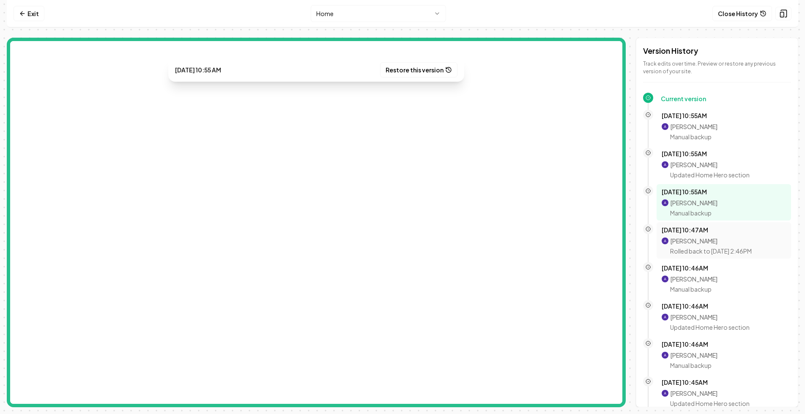
click at [712, 248] on p "Rolled back to Oct 8, 2:46PM" at bounding box center [711, 251] width 82 height 8
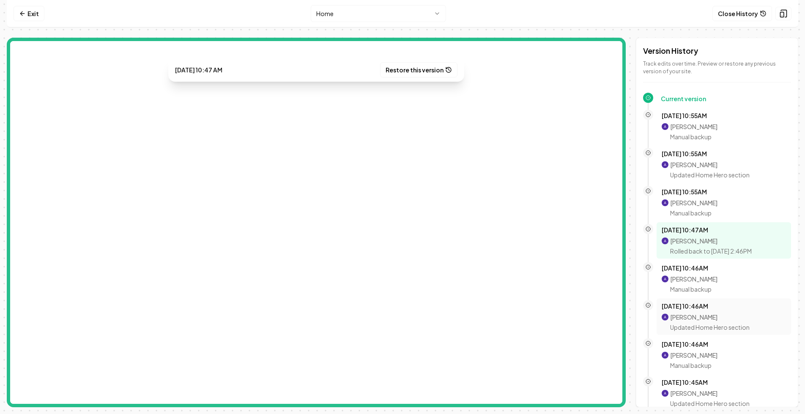
scroll to position [77, 0]
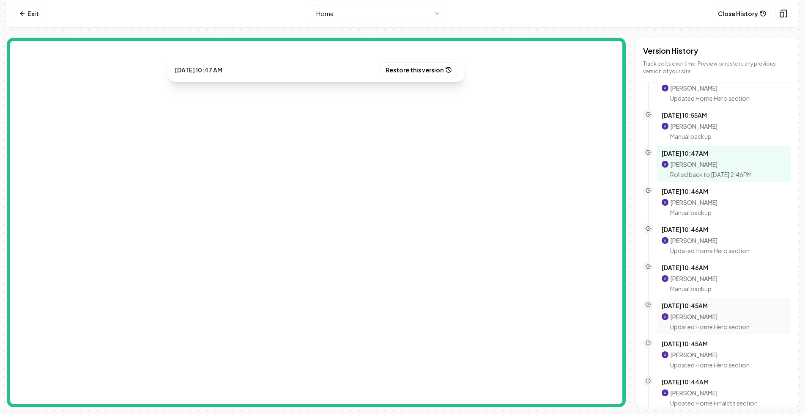
click at [703, 309] on p "Oct 8, 10:45AM" at bounding box center [724, 305] width 124 height 8
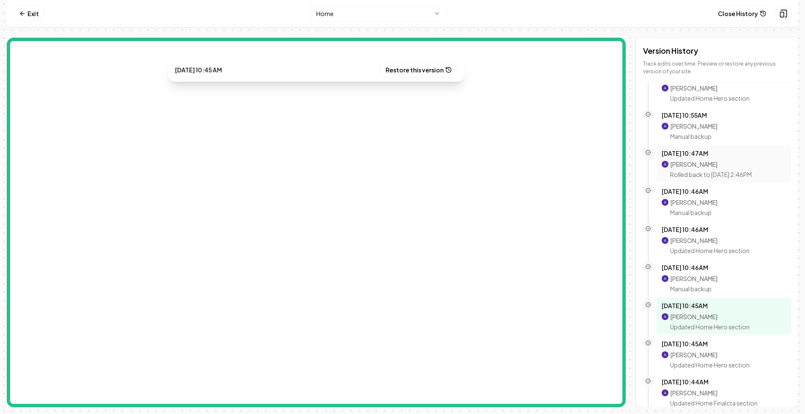
click at [710, 162] on p "Aditya Nair" at bounding box center [711, 164] width 82 height 8
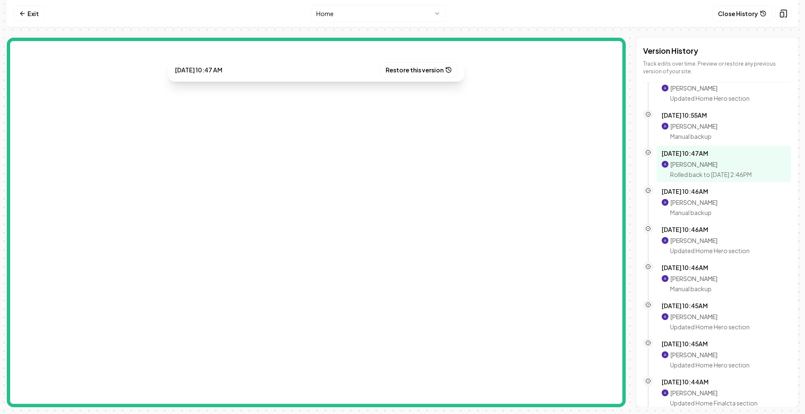
scroll to position [0, 0]
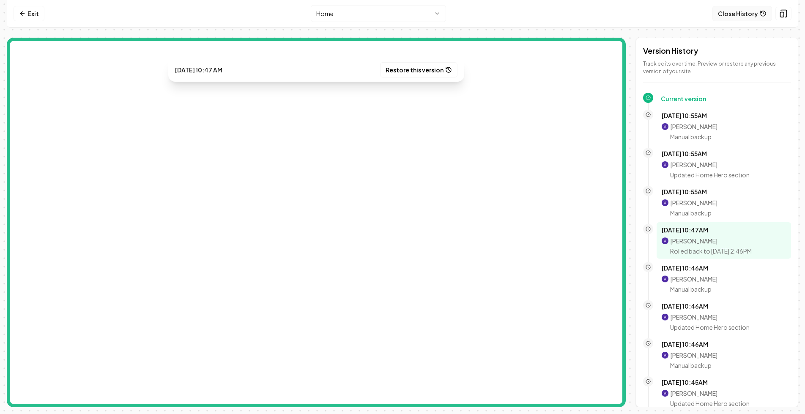
click at [738, 15] on button "Close History" at bounding box center [743, 13] width 60 height 15
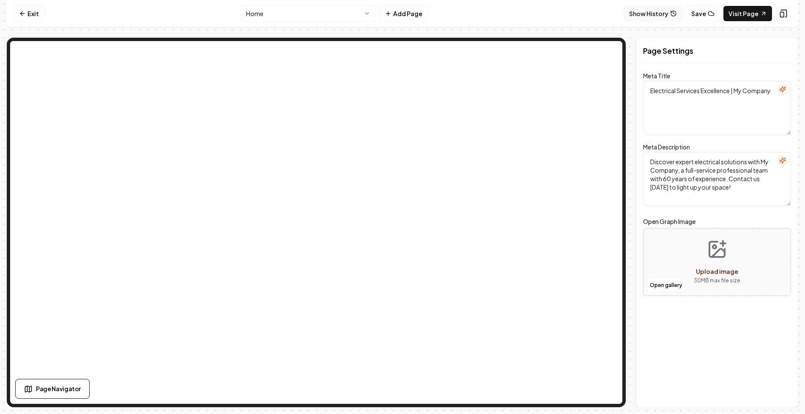
click at [659, 11] on button "Show History" at bounding box center [653, 13] width 59 height 15
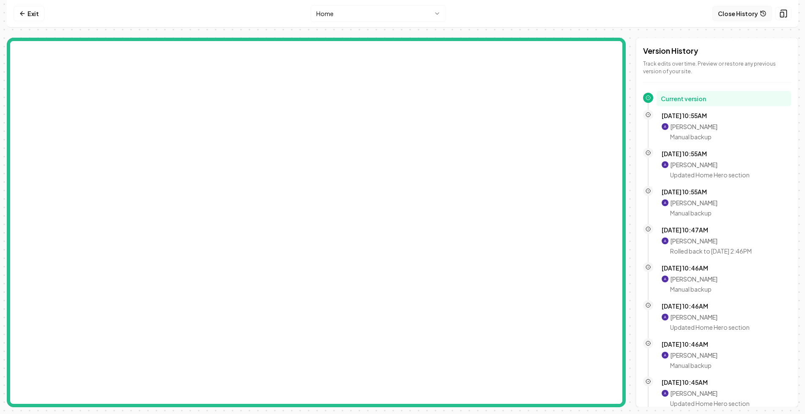
click at [737, 16] on button "Close History" at bounding box center [743, 13] width 60 height 15
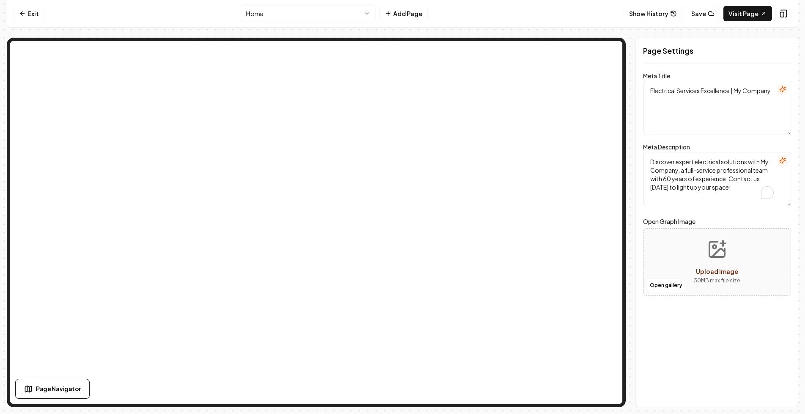
click at [739, 189] on textarea "Discover expert electrical solutions with My Company, a full-service profession…" at bounding box center [717, 179] width 148 height 54
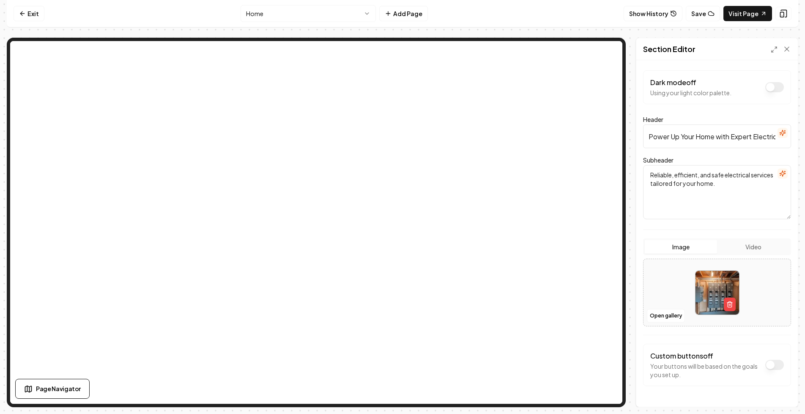
click at [759, 188] on textarea "Reliable, efficient, and safe electrical services tailored for your home." at bounding box center [717, 192] width 148 height 54
type textarea "Reliable, efficient, and safe electrical services tailored for your home. test …"
click at [773, 391] on button "Save" at bounding box center [778, 391] width 25 height 15
click at [706, 14] on button "Save" at bounding box center [703, 13] width 34 height 15
click at [642, 19] on button "Show History" at bounding box center [653, 13] width 59 height 15
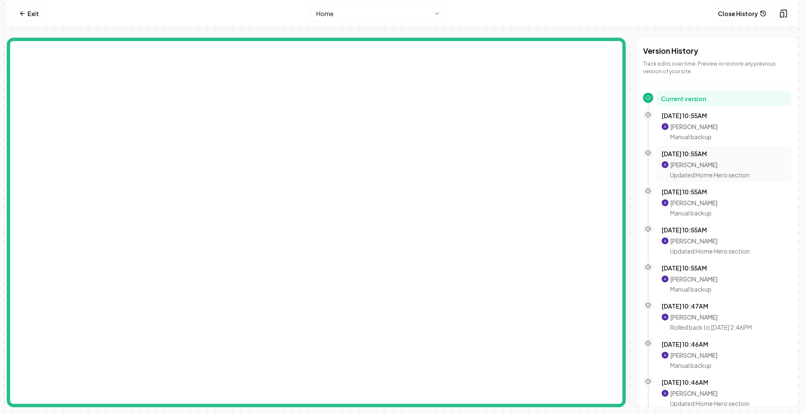
click at [705, 163] on p "[PERSON_NAME]" at bounding box center [710, 164] width 80 height 8
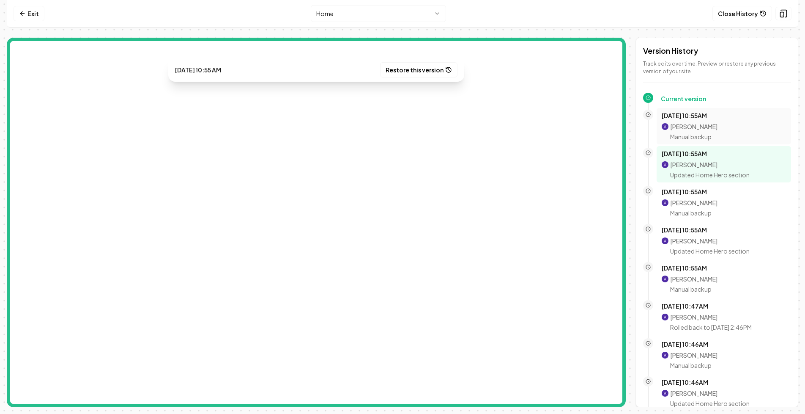
click at [698, 139] on p "Manual backup" at bounding box center [693, 136] width 47 height 8
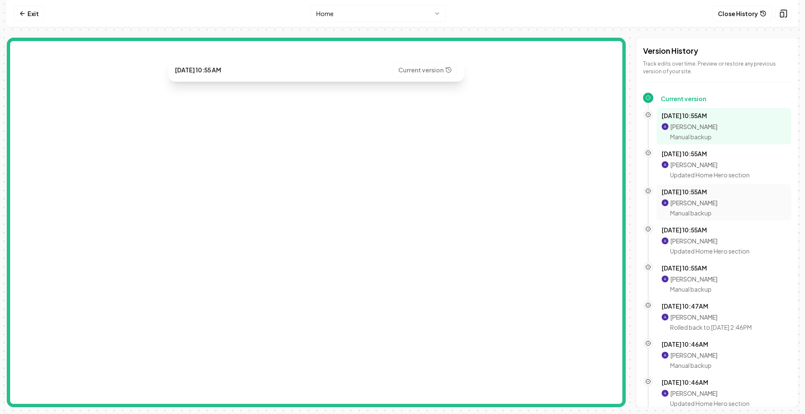
click at [708, 194] on p "Oct 8, 10:55AM" at bounding box center [724, 191] width 124 height 8
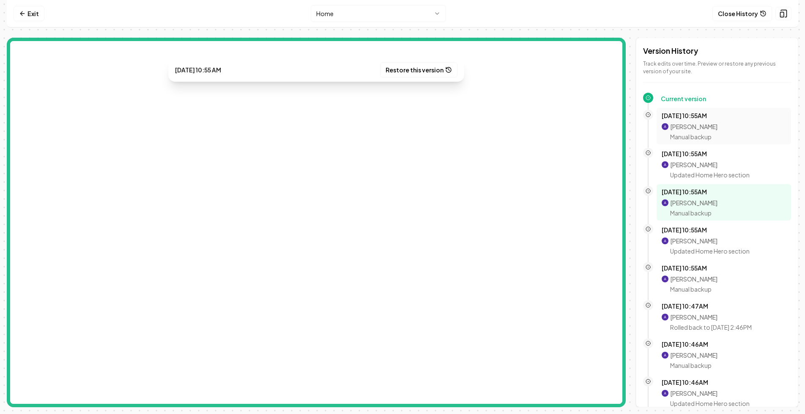
click at [702, 132] on p "Manual backup" at bounding box center [693, 136] width 47 height 8
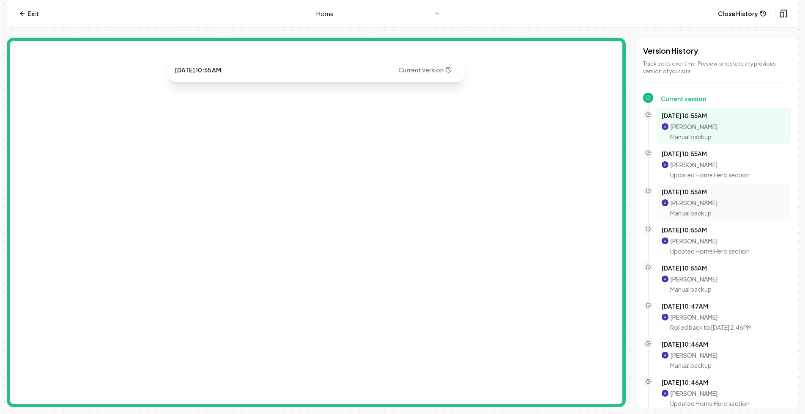
click at [707, 193] on p "Oct 8, 10:55AM" at bounding box center [724, 191] width 124 height 8
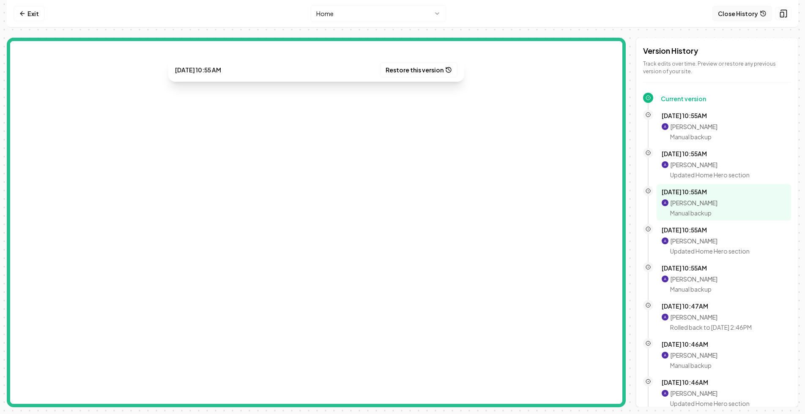
click at [748, 17] on button "Close History" at bounding box center [743, 13] width 60 height 15
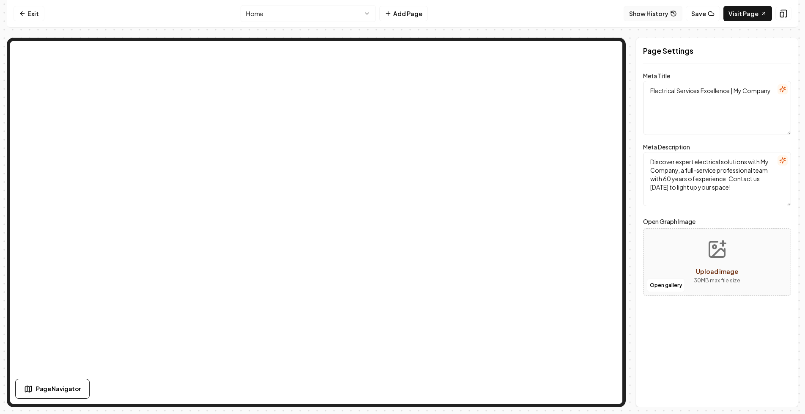
click at [653, 10] on button "Show History" at bounding box center [653, 13] width 59 height 15
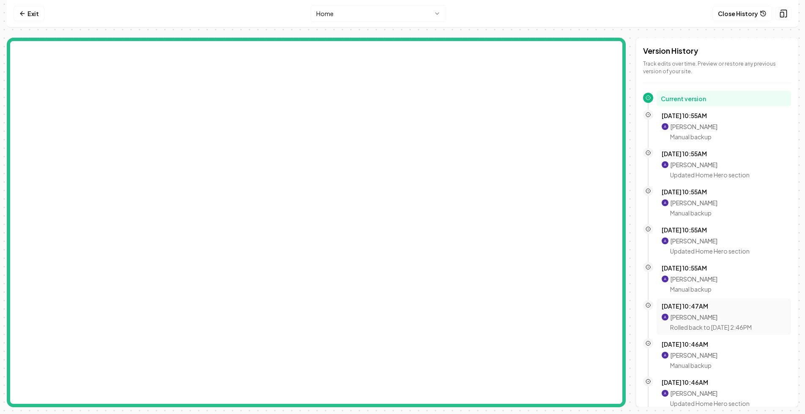
click at [694, 309] on p "[DATE] 10:47AM" at bounding box center [724, 306] width 124 height 8
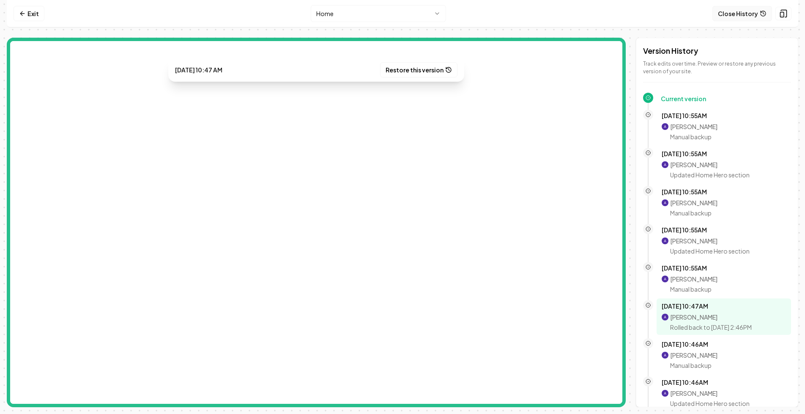
click at [734, 13] on button "Close History" at bounding box center [743, 13] width 60 height 15
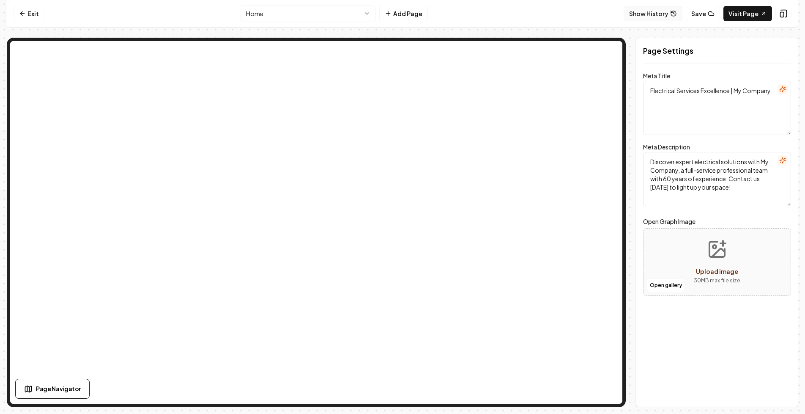
click at [662, 7] on button "Show History" at bounding box center [653, 13] width 59 height 15
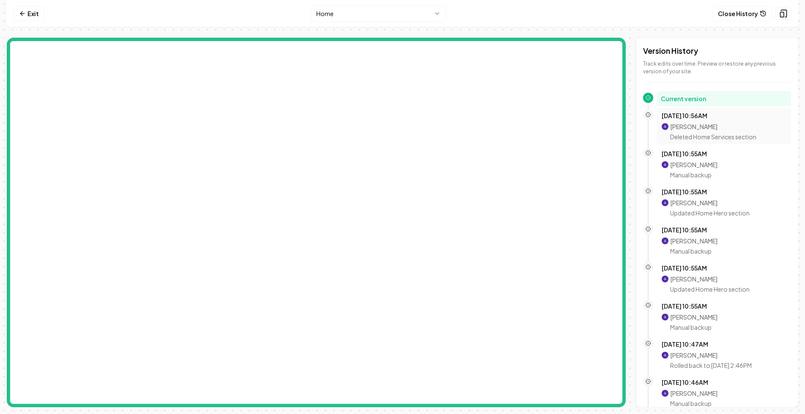
click at [690, 128] on p "[PERSON_NAME]" at bounding box center [713, 126] width 86 height 8
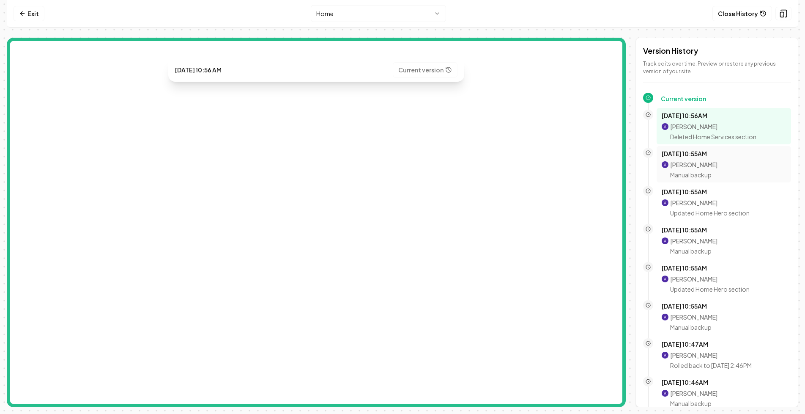
click at [689, 172] on p "Manual backup" at bounding box center [693, 174] width 47 height 8
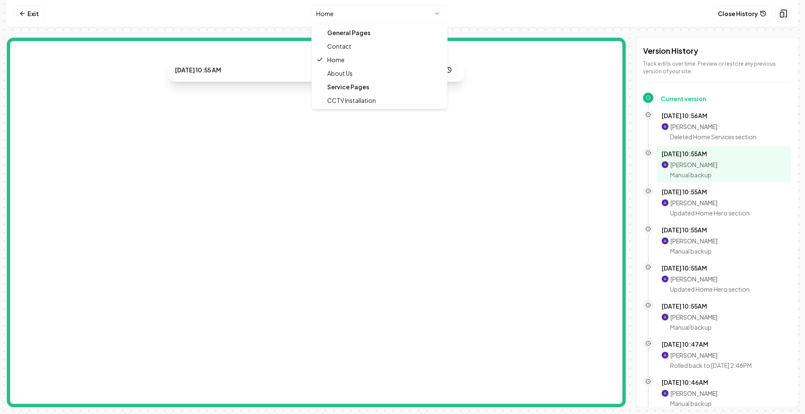
click at [371, 11] on html "Computer Required This feature is only available on a computer. Please switch t…" at bounding box center [402, 207] width 805 height 414
click at [53, 15] on html "Computer Required This feature is only available on a computer. Please switch t…" at bounding box center [402, 207] width 805 height 414
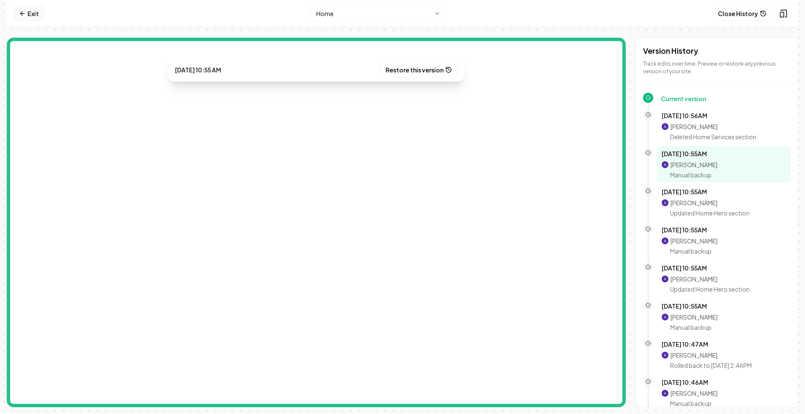
click at [33, 13] on link "Exit" at bounding box center [29, 13] width 31 height 15
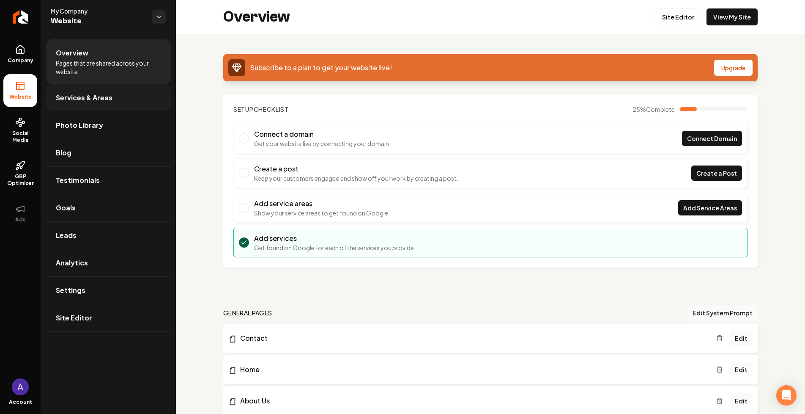
click at [90, 99] on span "Services & Areas" at bounding box center [84, 98] width 57 height 10
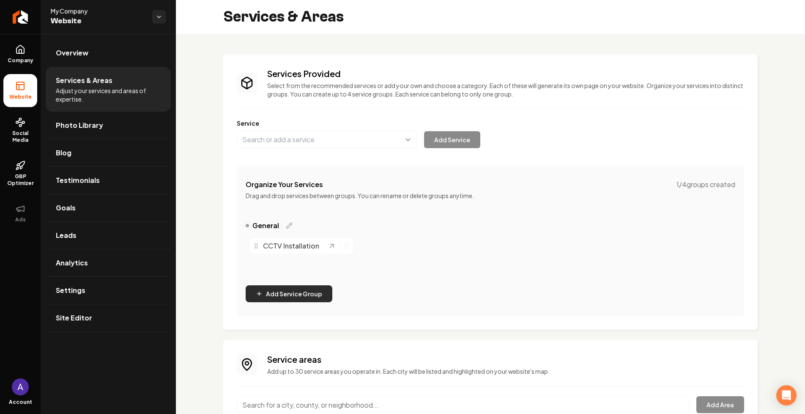
click at [300, 290] on button "Add Service Group" at bounding box center [289, 293] width 87 height 17
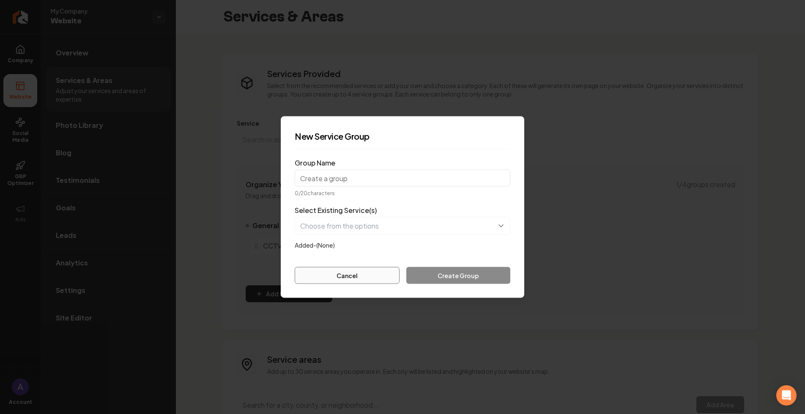
click at [358, 275] on button "Cancel" at bounding box center [347, 275] width 105 height 17
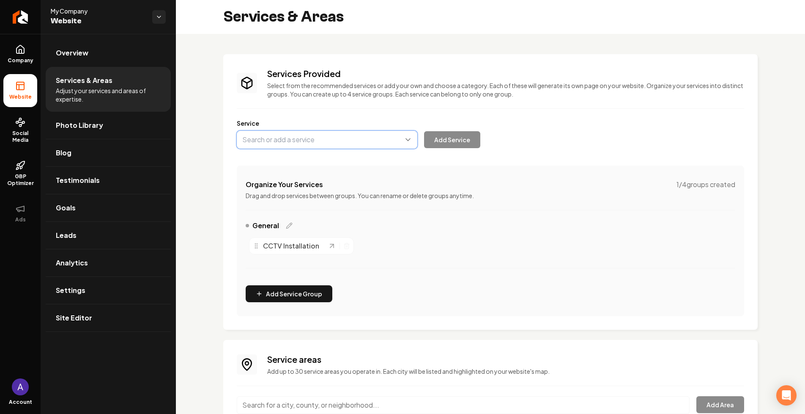
click at [395, 138] on button "Main content area" at bounding box center [327, 140] width 181 height 18
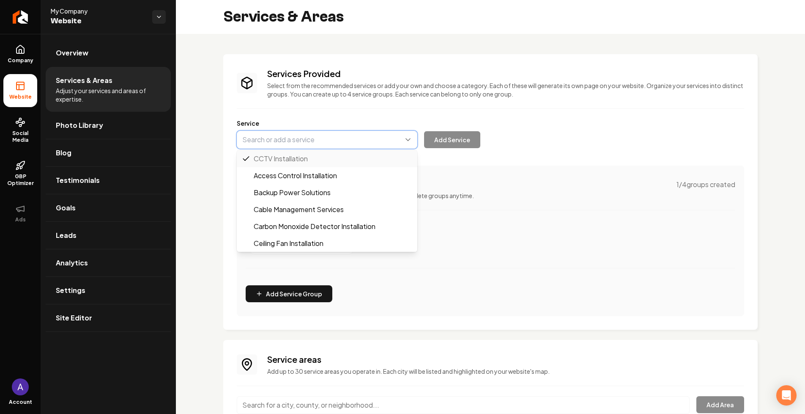
type input "Access Control Installation"
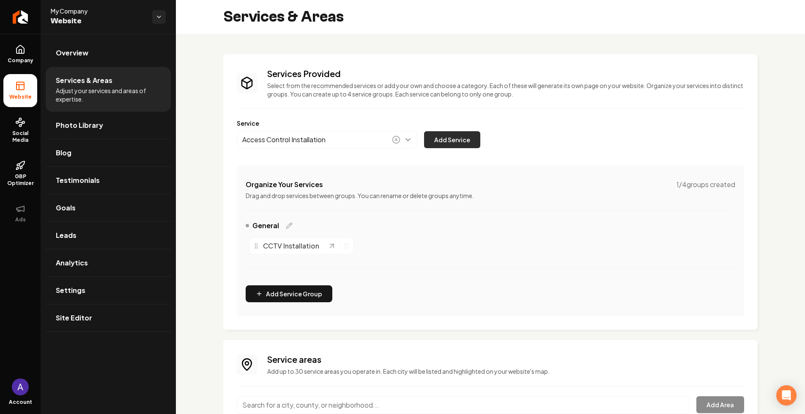
click at [449, 142] on button "Add Service" at bounding box center [452, 139] width 56 height 17
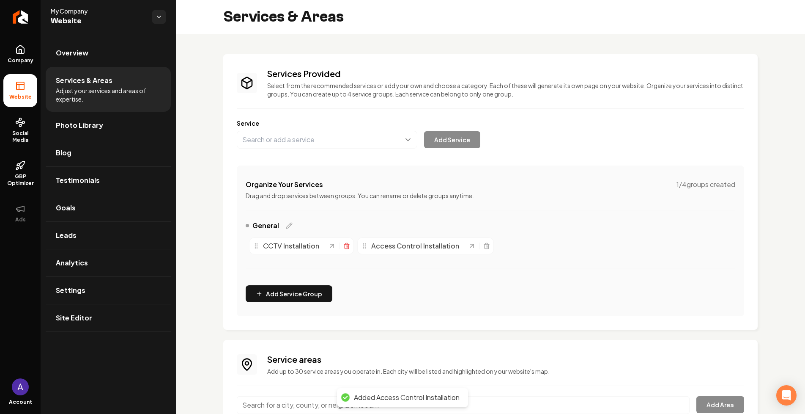
click at [345, 248] on icon "Main content area" at bounding box center [347, 246] width 4 height 5
click at [104, 318] on link "Site Editor" at bounding box center [108, 317] width 125 height 27
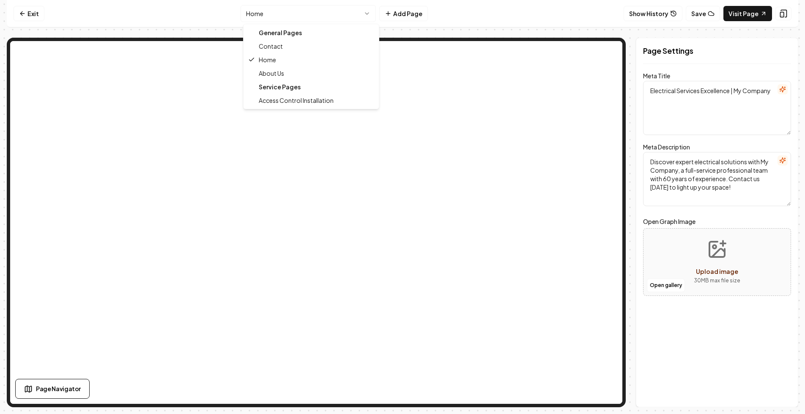
click at [350, 14] on html "Computer Required This feature is only available on a computer. Please switch t…" at bounding box center [402, 207] width 805 height 414
click at [666, 16] on button "Show History" at bounding box center [653, 13] width 59 height 15
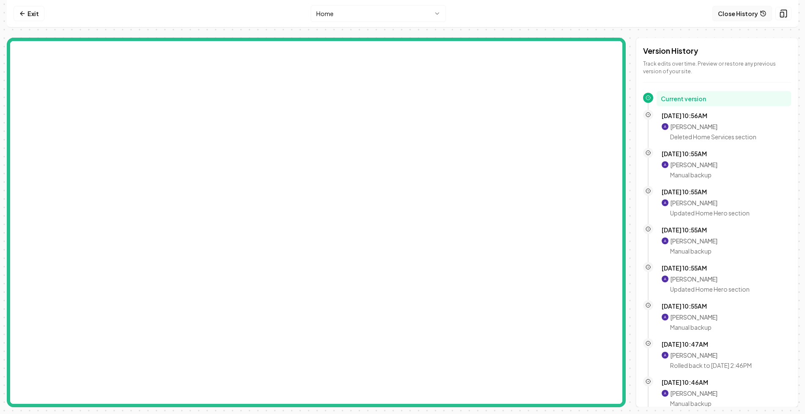
click at [666, 16] on nav "Exit Home Close History" at bounding box center [403, 13] width 792 height 27
click at [735, 14] on button "Close History" at bounding box center [743, 13] width 60 height 15
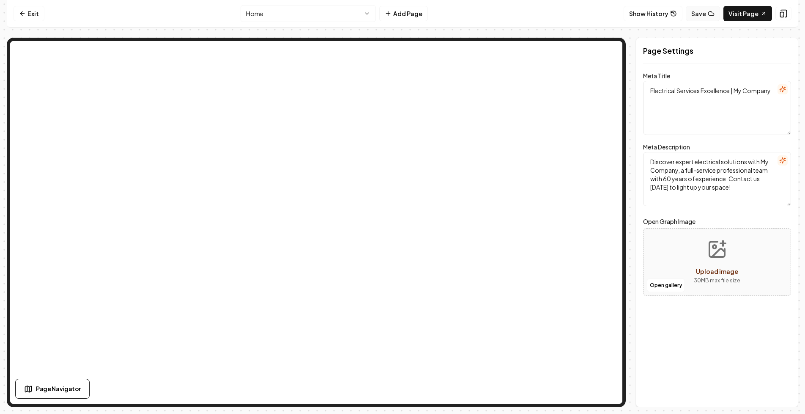
click at [700, 11] on button "Save" at bounding box center [703, 13] width 34 height 15
click at [667, 19] on button "Show History" at bounding box center [653, 13] width 59 height 15
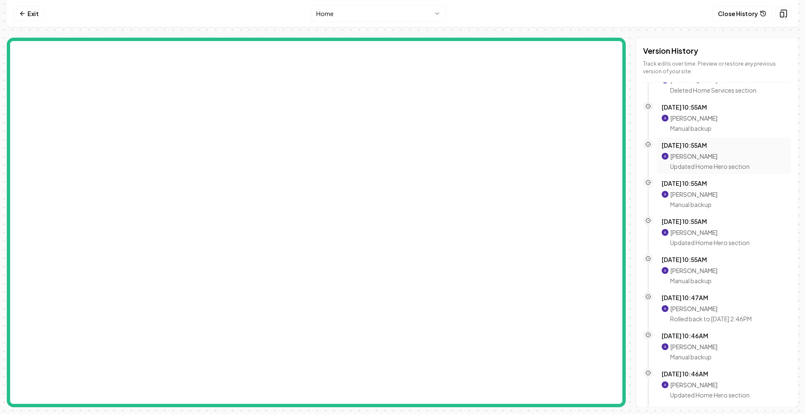
scroll to position [108, 0]
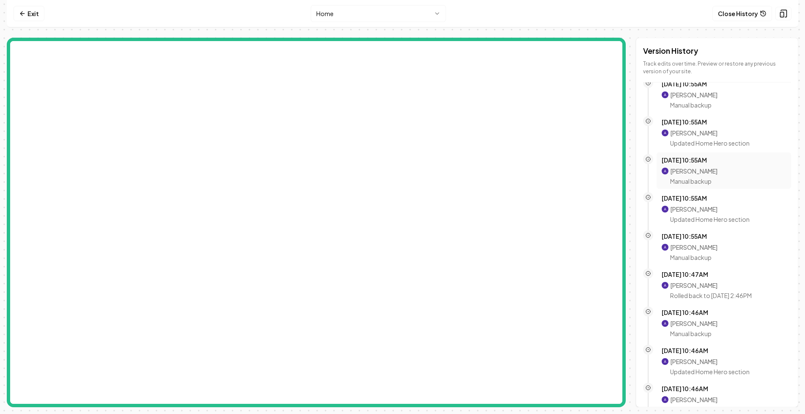
click at [708, 184] on p "Manual backup" at bounding box center [693, 181] width 47 height 8
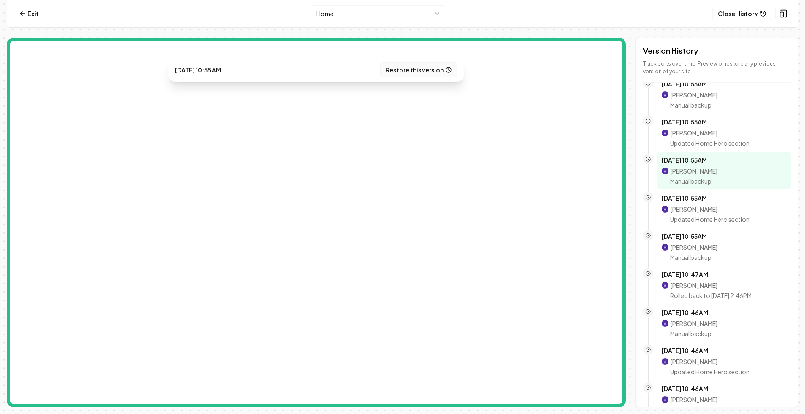
click at [423, 65] on button "Restore this version" at bounding box center [418, 69] width 77 height 15
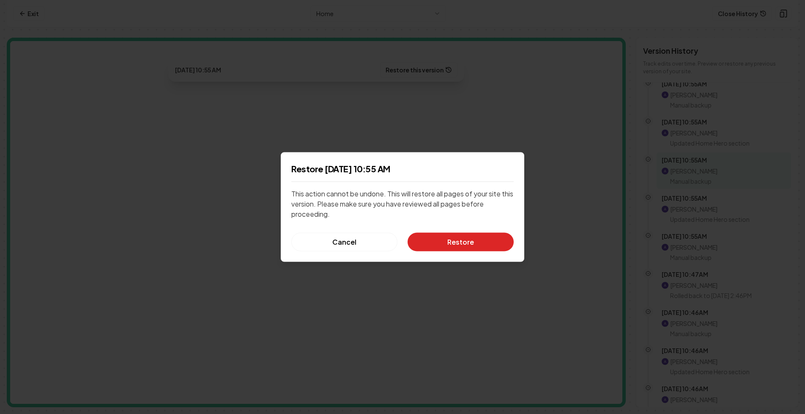
click at [423, 242] on button "Restore" at bounding box center [461, 242] width 106 height 19
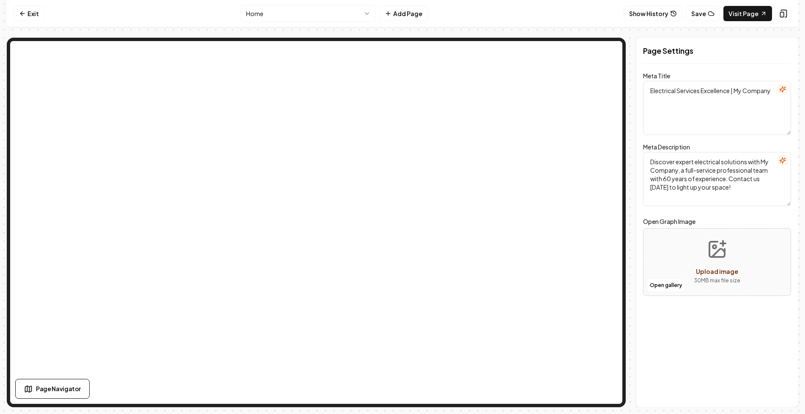
click at [291, 10] on html "Computer Required This feature is only available on a computer. Please switch t…" at bounding box center [402, 207] width 805 height 414
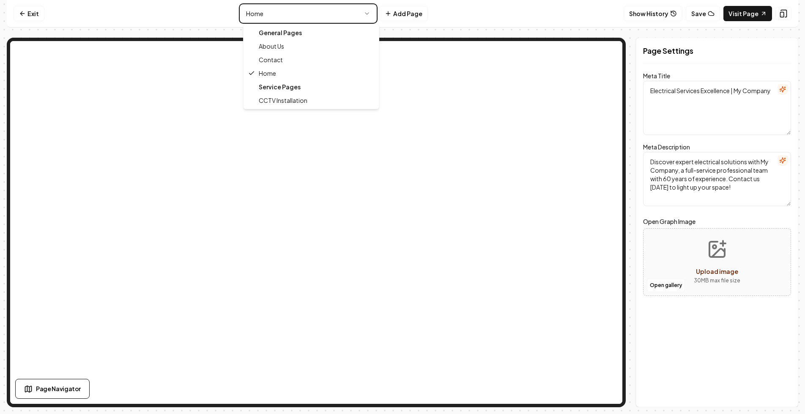
click at [22, 12] on html "Computer Required This feature is only available on a computer. Please switch t…" at bounding box center [402, 207] width 805 height 414
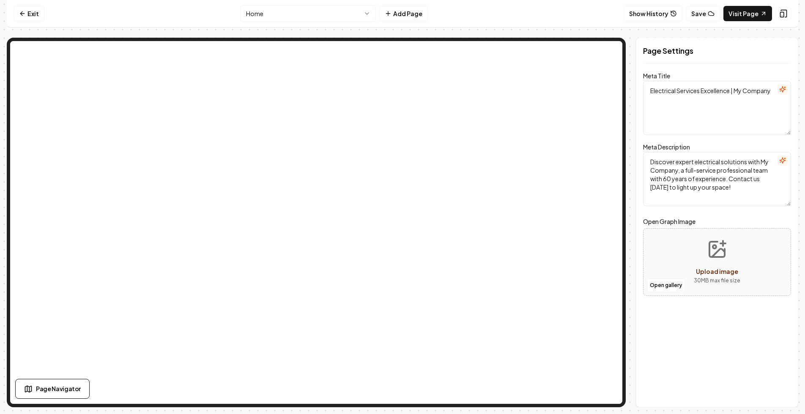
click at [22, 12] on icon at bounding box center [21, 13] width 2 height 4
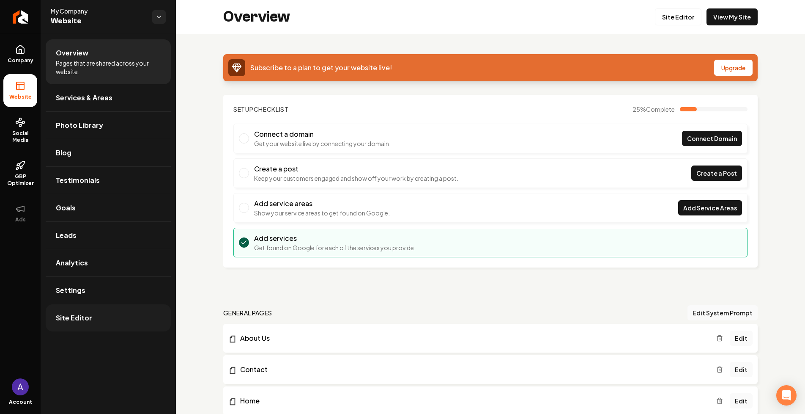
click at [123, 312] on link "Site Editor" at bounding box center [108, 317] width 125 height 27
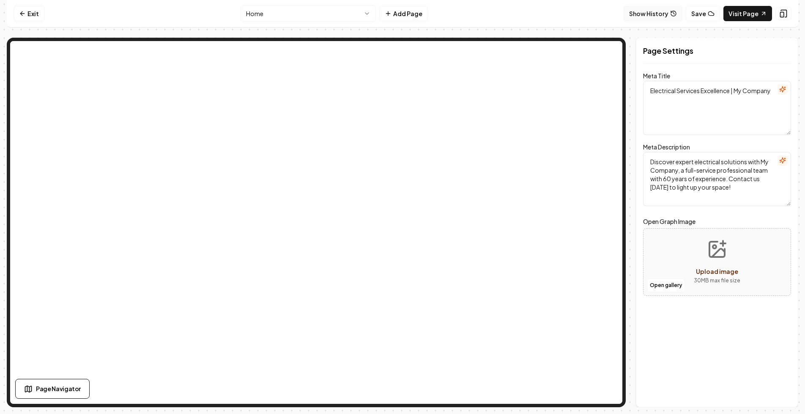
click at [672, 19] on button "Show History" at bounding box center [653, 13] width 59 height 15
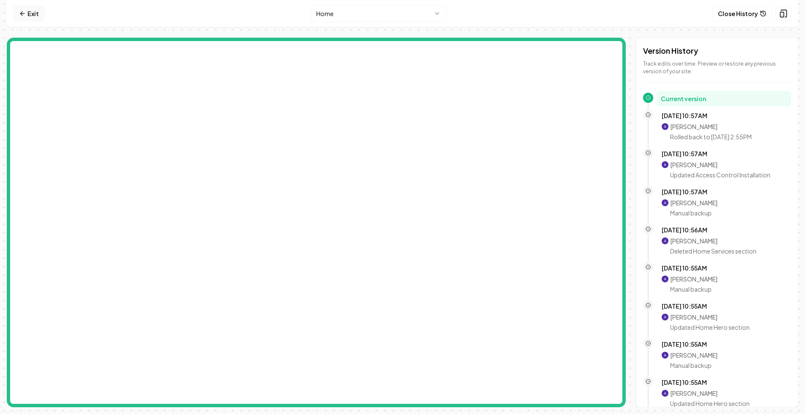
click at [31, 12] on link "Exit" at bounding box center [29, 13] width 31 height 15
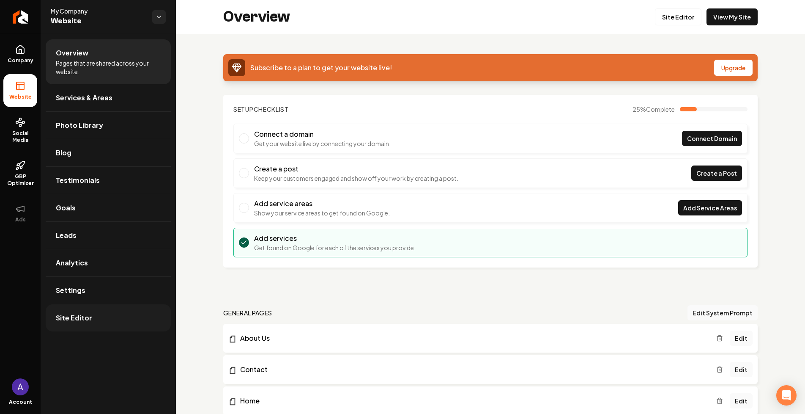
click at [74, 317] on span "Site Editor" at bounding box center [74, 318] width 36 height 10
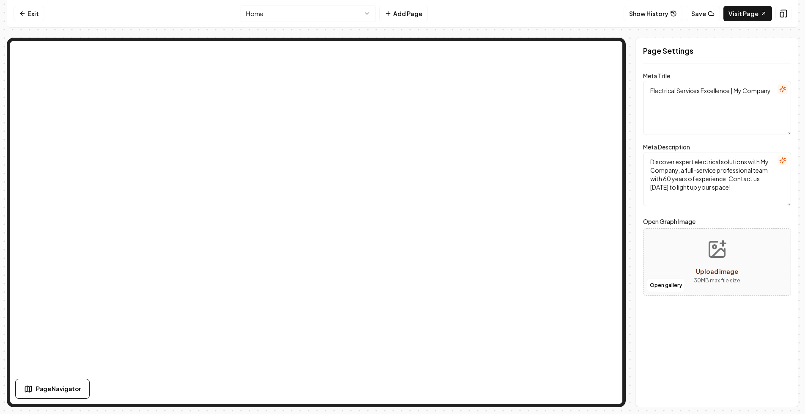
click at [305, 16] on html "Computer Required This feature is only available on a computer. Please switch t…" at bounding box center [402, 207] width 805 height 414
click at [30, 17] on html "Computer Required This feature is only available on a computer. Please switch t…" at bounding box center [402, 207] width 805 height 414
click at [28, 14] on link "Exit" at bounding box center [29, 13] width 31 height 15
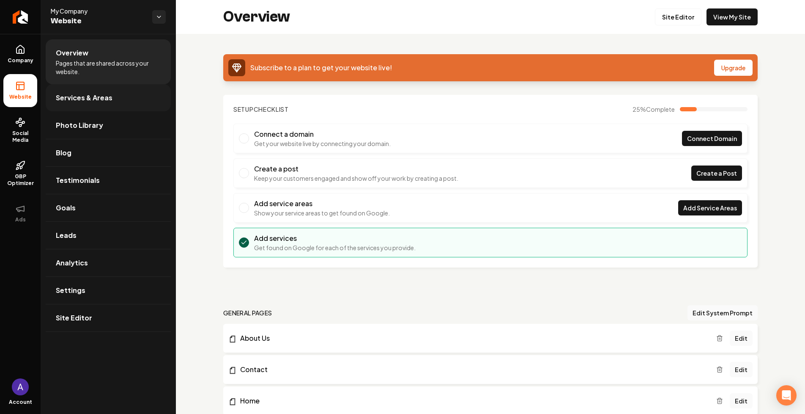
click at [107, 94] on span "Services & Areas" at bounding box center [84, 98] width 57 height 10
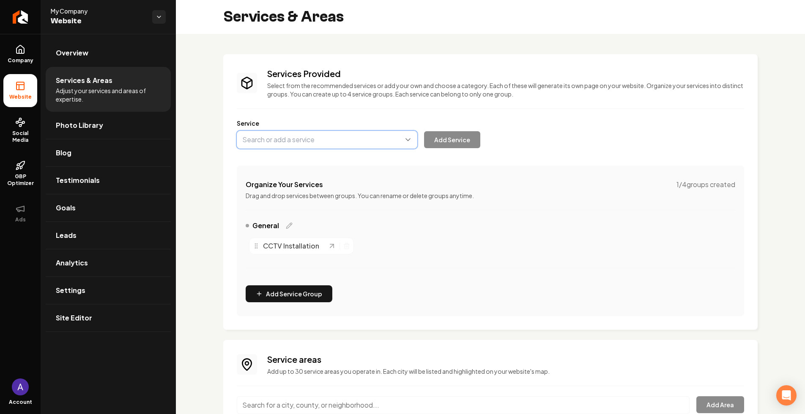
click at [327, 146] on button "Main content area" at bounding box center [327, 140] width 181 height 18
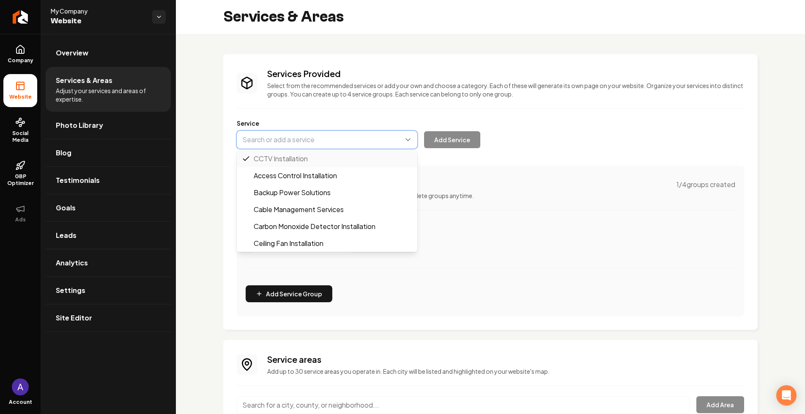
type input "Carbon Monoxide Detector Installation"
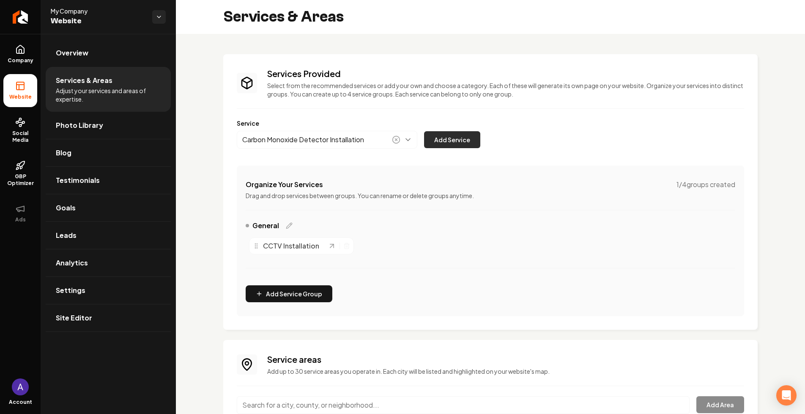
click at [456, 140] on button "Add Service" at bounding box center [452, 139] width 56 height 17
click at [347, 247] on icon "Main content area" at bounding box center [346, 245] width 7 height 7
click at [95, 322] on link "Site Editor" at bounding box center [108, 317] width 125 height 27
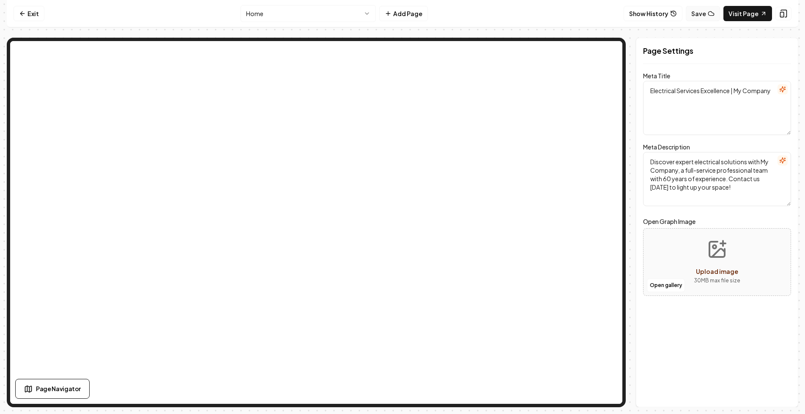
click at [702, 18] on button "Save" at bounding box center [703, 13] width 34 height 15
click at [654, 18] on button "Show History" at bounding box center [653, 13] width 59 height 15
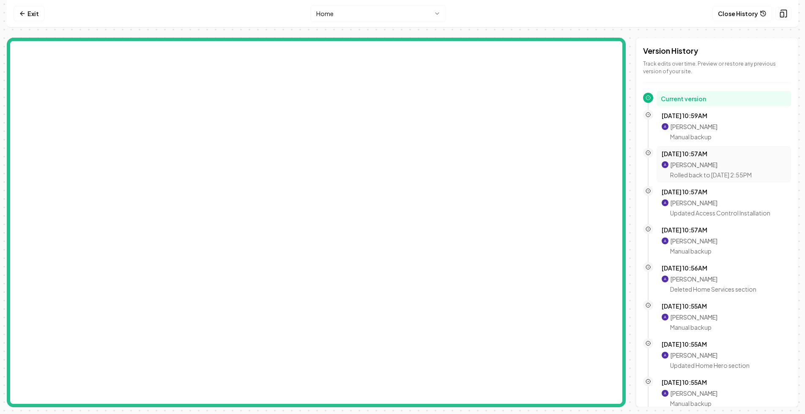
click at [703, 164] on p "Aditya Nair" at bounding box center [711, 164] width 82 height 8
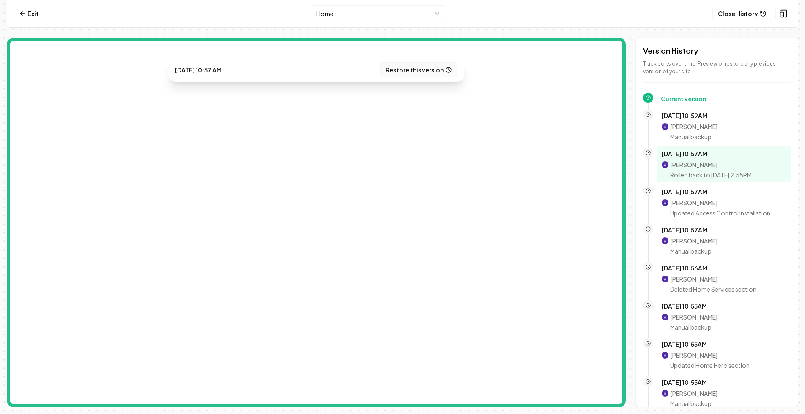
click at [416, 71] on button "Restore this version" at bounding box center [418, 69] width 77 height 15
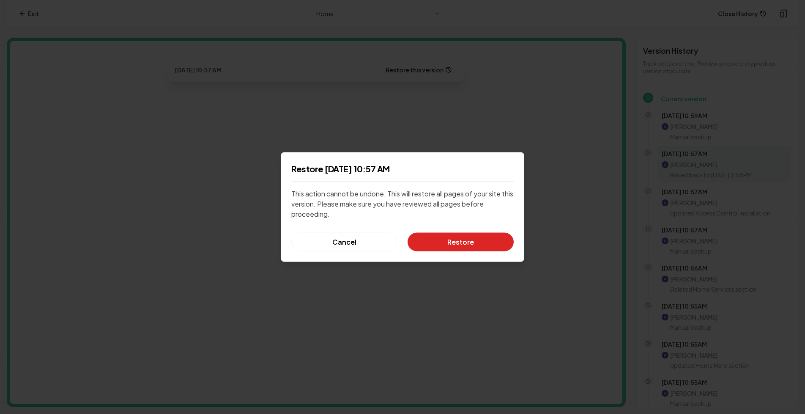
click at [466, 247] on button "Restore" at bounding box center [461, 242] width 106 height 19
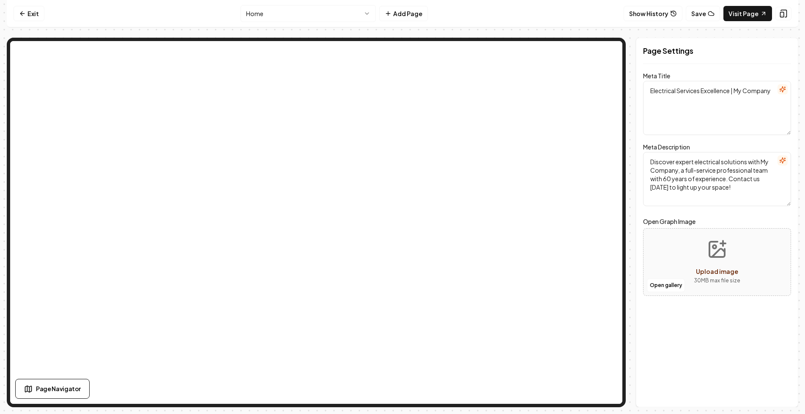
click at [33, 23] on nav "Exit Home Add Page Show History Save Visit Page" at bounding box center [403, 13] width 792 height 27
click at [27, 10] on link "Exit" at bounding box center [29, 13] width 31 height 15
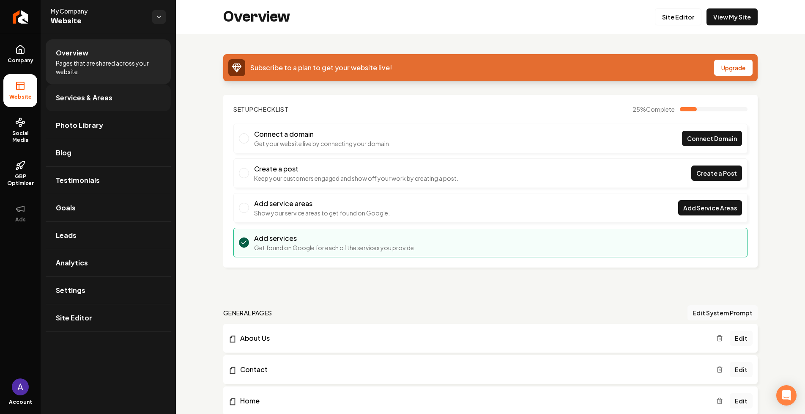
click at [110, 93] on span "Services & Areas" at bounding box center [84, 98] width 57 height 10
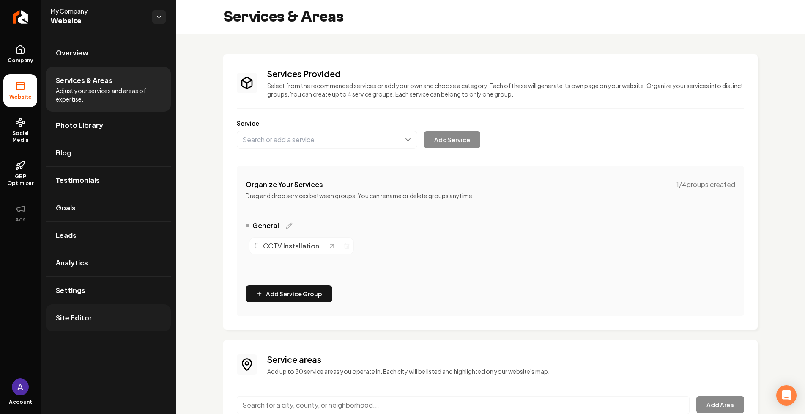
click at [98, 313] on link "Site Editor" at bounding box center [108, 317] width 125 height 27
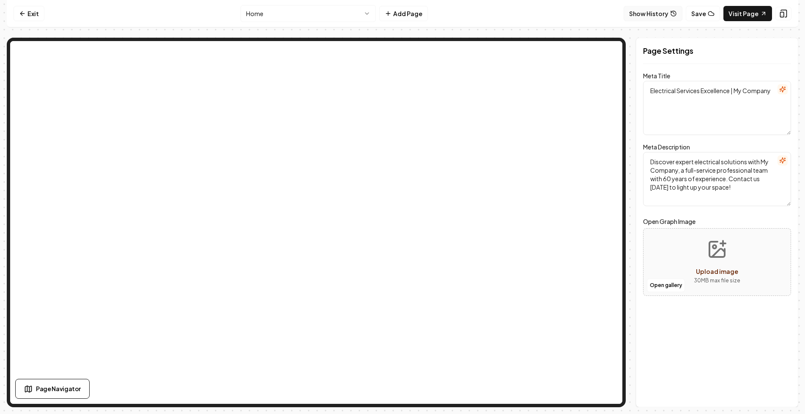
click at [646, 9] on button "Show History" at bounding box center [653, 13] width 59 height 15
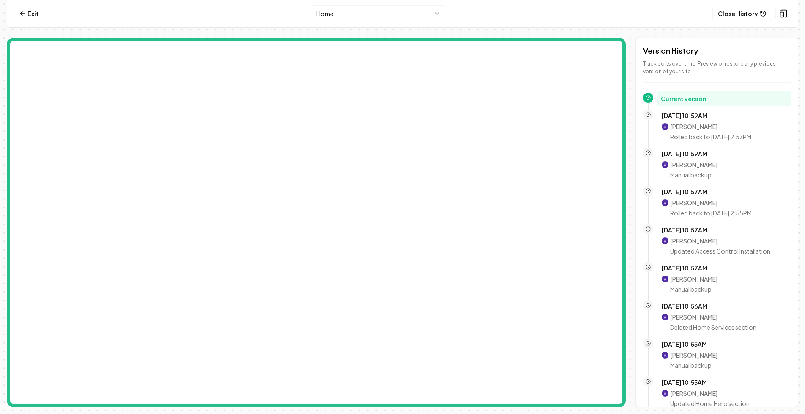
click at [694, 100] on h2 "Current version" at bounding box center [724, 98] width 126 height 8
click at [689, 127] on p "Aditya Nair" at bounding box center [710, 126] width 81 height 8
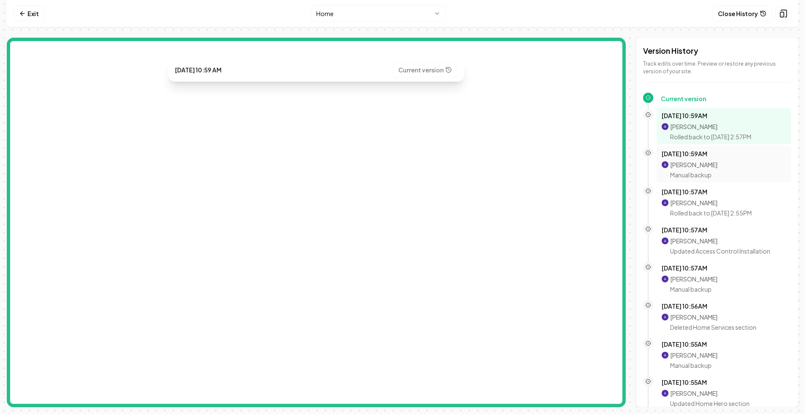
click at [695, 170] on div "Aditya Nair Manual backup" at bounding box center [693, 169] width 47 height 19
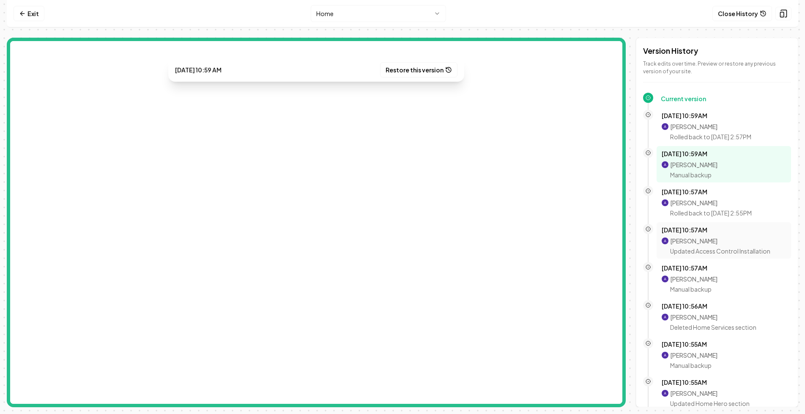
click at [704, 249] on p "Updated Access Control Installation" at bounding box center [720, 251] width 100 height 8
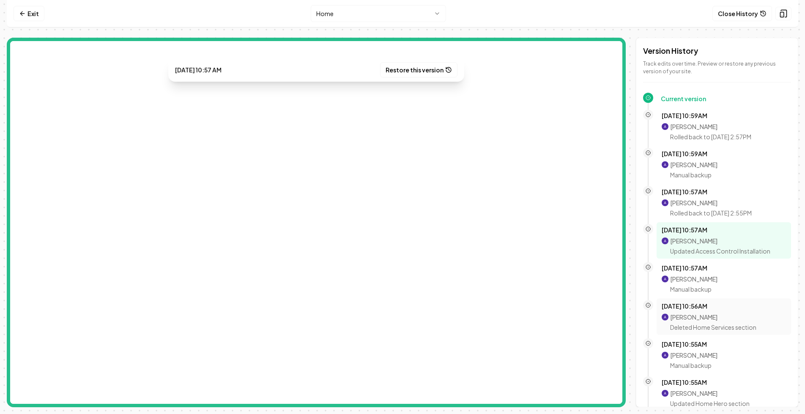
click at [718, 315] on p "Aditya Nair" at bounding box center [713, 317] width 86 height 8
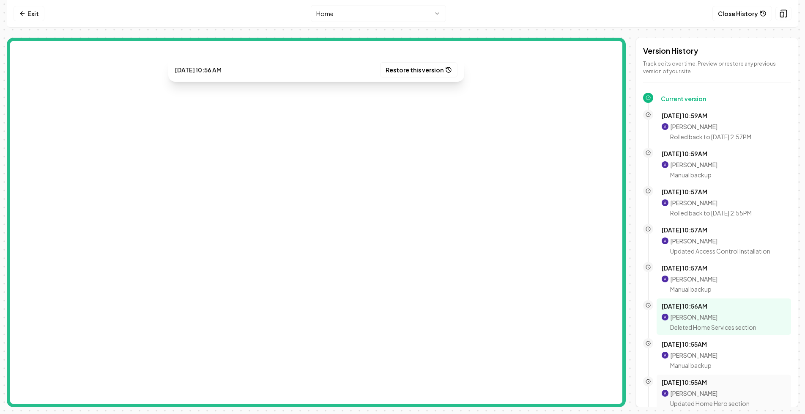
click at [718, 390] on p "Aditya Nair" at bounding box center [710, 393] width 80 height 8
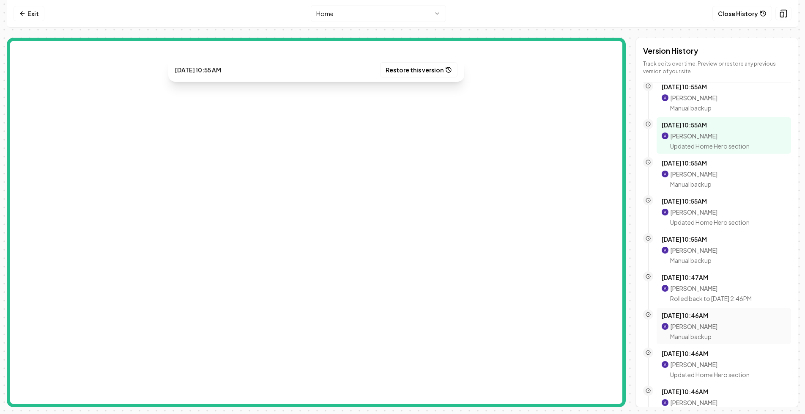
scroll to position [297, 0]
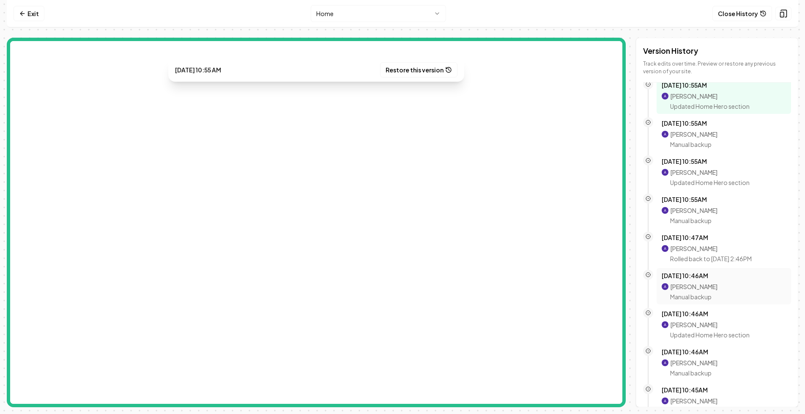
click at [711, 288] on p "Aditya Nair" at bounding box center [693, 286] width 47 height 8
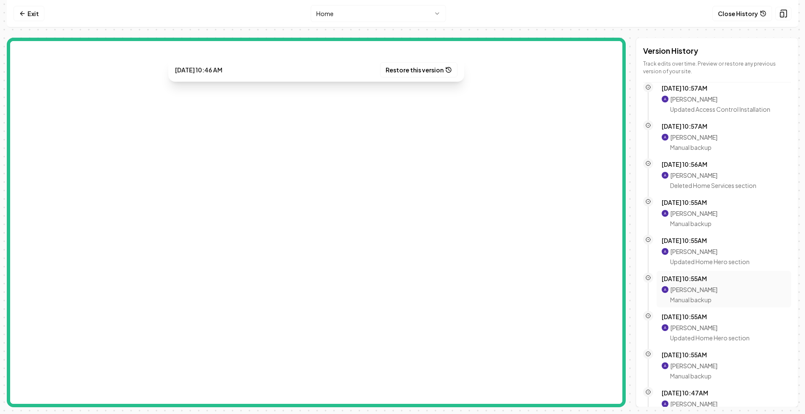
scroll to position [0, 0]
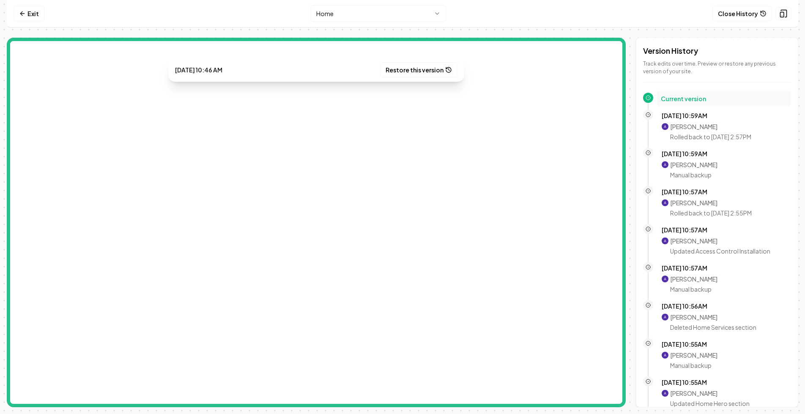
click at [694, 96] on h2 "Current version" at bounding box center [724, 98] width 126 height 8
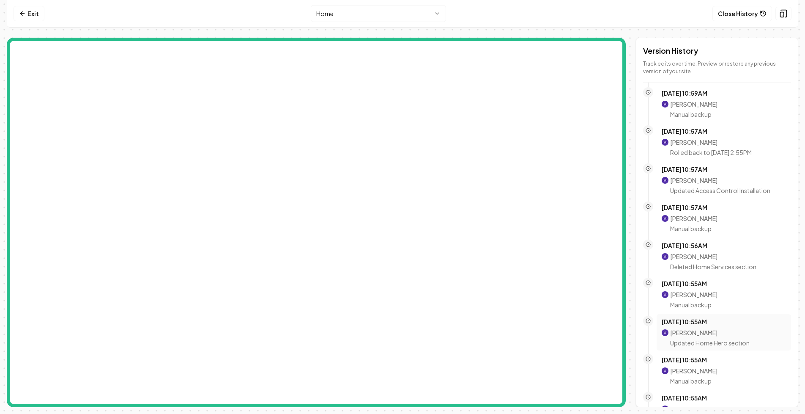
scroll to position [61, 0]
click at [704, 349] on div "Oct 8, 10:55AM Aditya Nair Updated Home Hero section" at bounding box center [724, 331] width 135 height 36
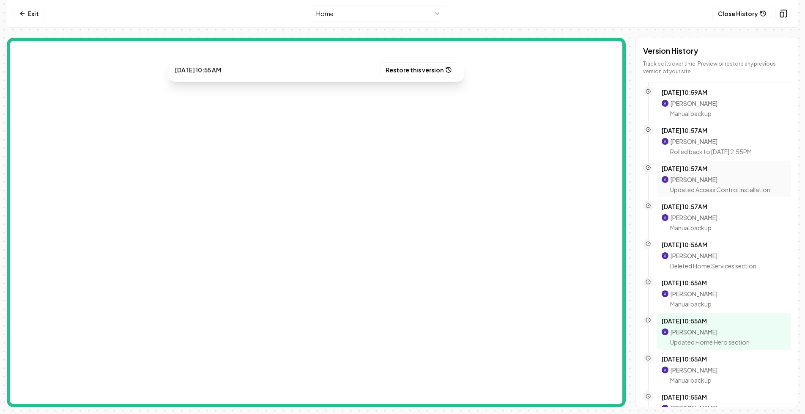
scroll to position [0, 0]
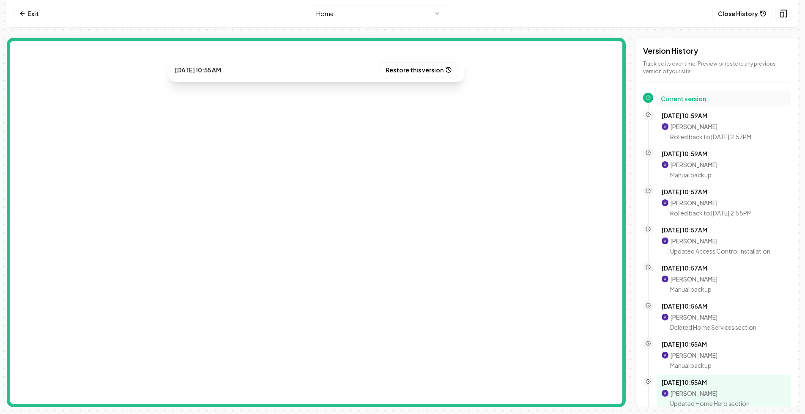
click at [680, 96] on h2 "Current version" at bounding box center [724, 98] width 126 height 8
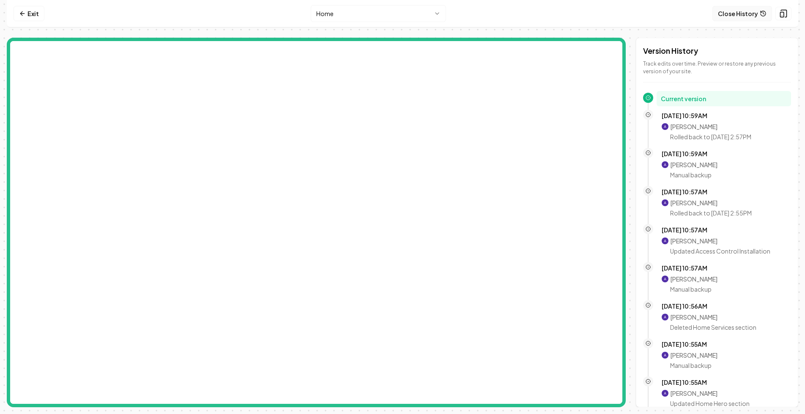
click at [746, 6] on button "Close History" at bounding box center [743, 13] width 60 height 15
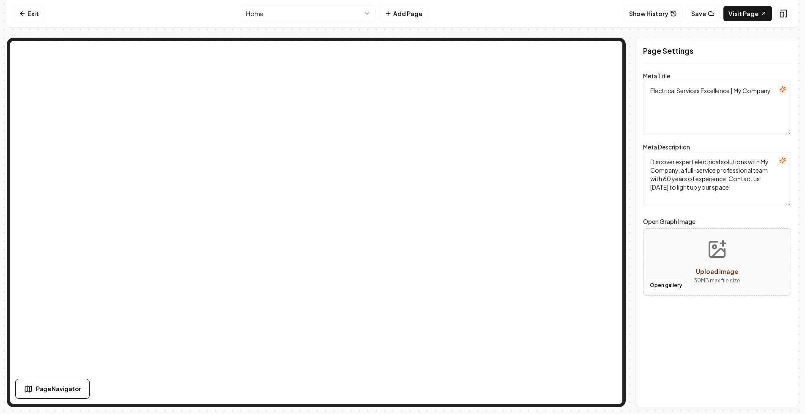
click at [748, 185] on textarea "Discover expert electrical solutions with My Company, a full-service profession…" at bounding box center [717, 179] width 148 height 54
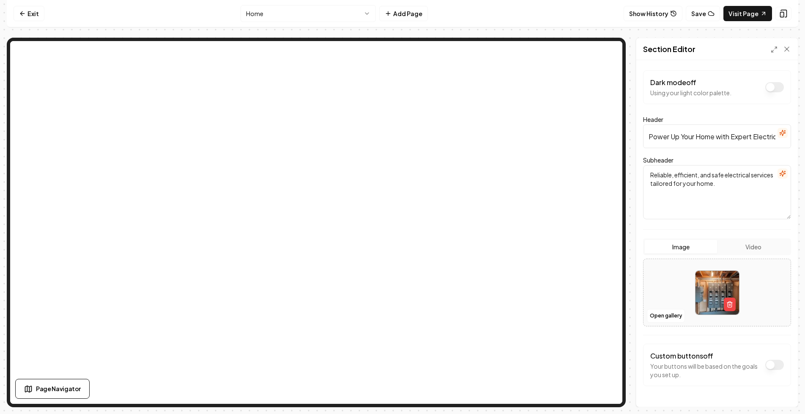
click at [745, 190] on textarea "Reliable, efficient, and safe electrical services tailored for your home." at bounding box center [717, 192] width 148 height 54
type textarea "Reliable, efficient, and safe electrical services tailored for your home. test …"
click at [772, 392] on button "Save" at bounding box center [778, 391] width 25 height 15
click at [662, 11] on button "Show History" at bounding box center [653, 13] width 59 height 15
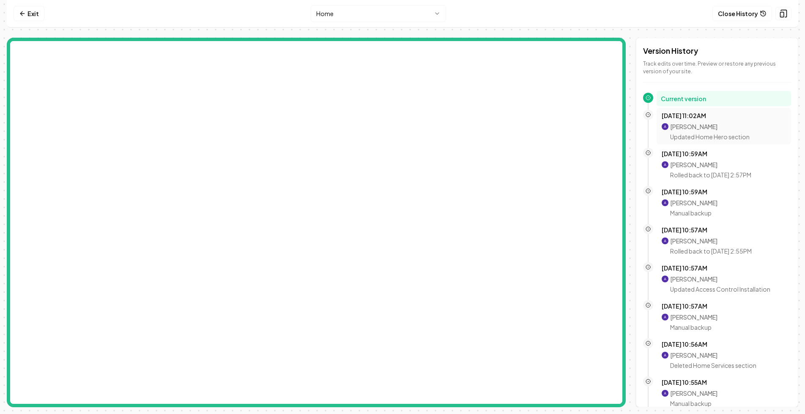
click at [681, 121] on div "Oct 8, 11:02AM Aditya Nair Updated Home Hero section" at bounding box center [724, 126] width 124 height 30
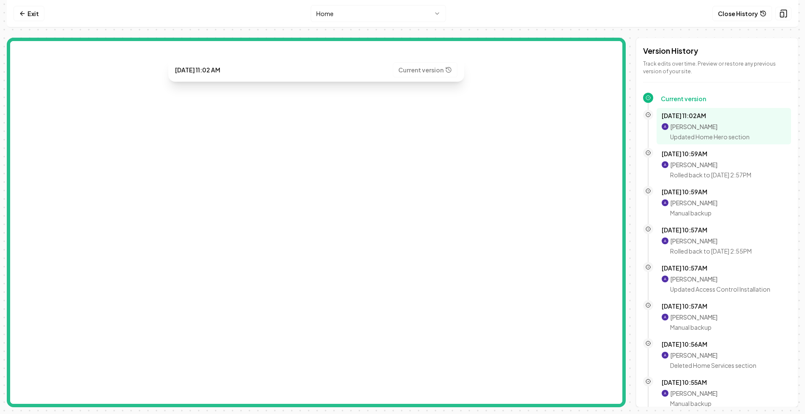
click at [689, 125] on p "Aditya Nair" at bounding box center [710, 126] width 80 height 8
click at [691, 162] on p "Aditya Nair" at bounding box center [710, 164] width 81 height 8
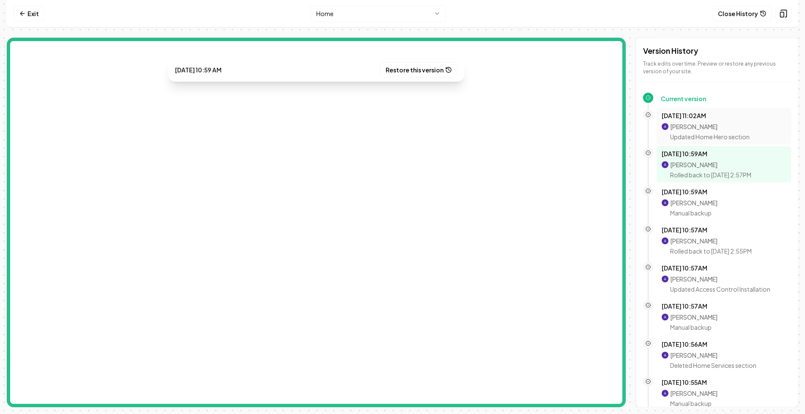
click at [686, 132] on p "Updated Home Hero section" at bounding box center [710, 136] width 80 height 8
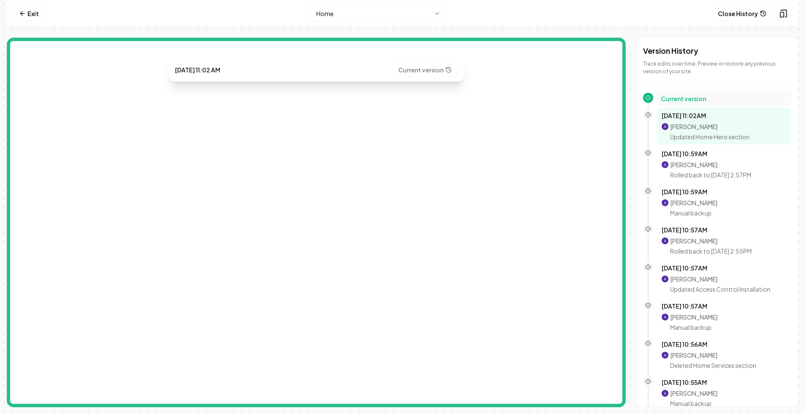
click at [684, 100] on h2 "Current version" at bounding box center [724, 98] width 126 height 8
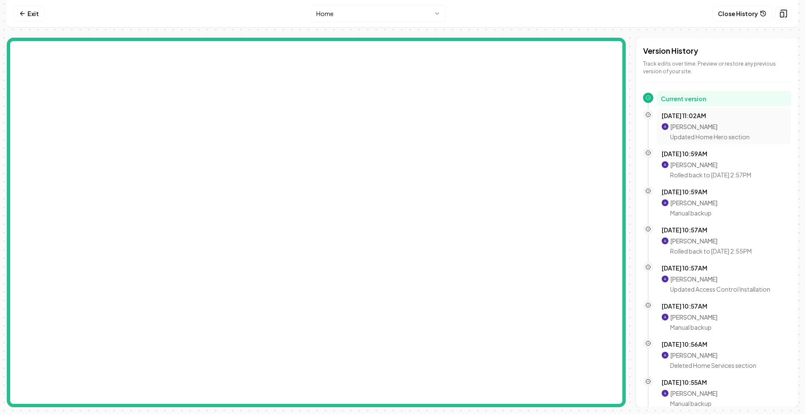
click at [689, 130] on p "Aditya Nair" at bounding box center [710, 126] width 80 height 8
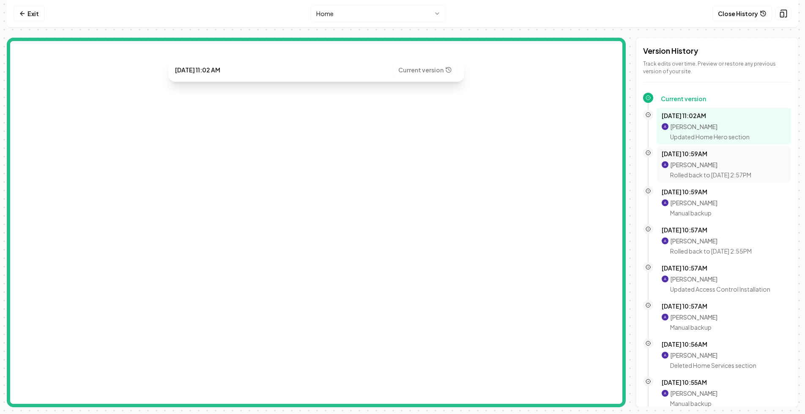
click at [688, 173] on p "Rolled back to Oct 8, 2:57PM" at bounding box center [710, 174] width 81 height 8
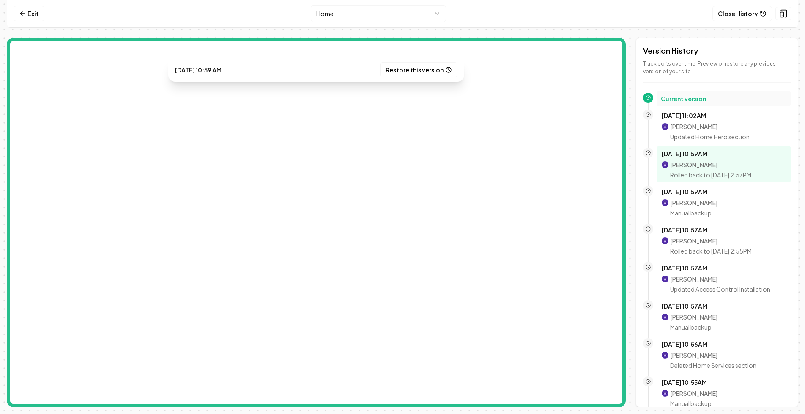
click at [690, 100] on h2 "Current version" at bounding box center [724, 98] width 126 height 8
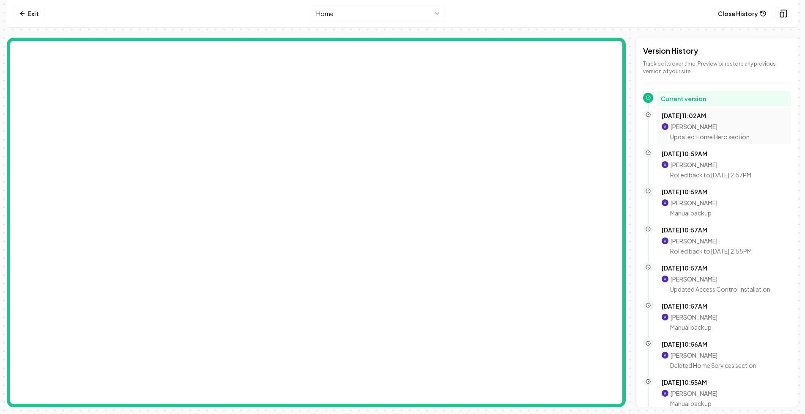
click at [695, 122] on p "Aditya Nair" at bounding box center [710, 126] width 80 height 8
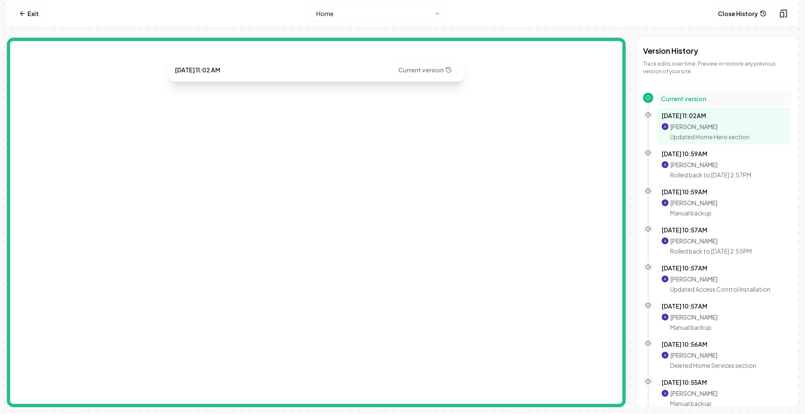
click at [689, 103] on div "Current version" at bounding box center [724, 98] width 135 height 15
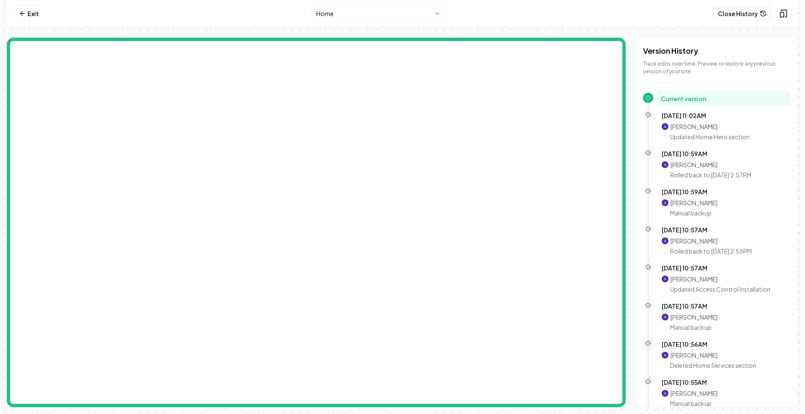
click at [744, 11] on button "Close History" at bounding box center [743, 13] width 60 height 15
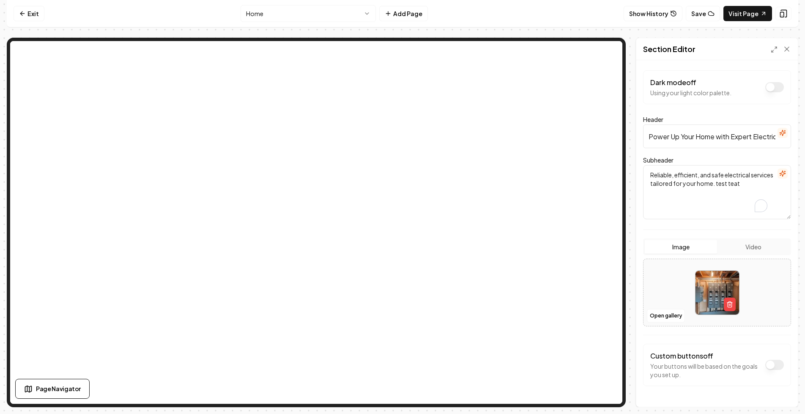
click at [769, 187] on textarea "Reliable, efficient, and safe electrical services tailored for your home. test …" at bounding box center [717, 192] width 148 height 54
type textarea "Reliable, efficient, and safe electrical services tailored for your home. test …"
click at [782, 396] on button "Save" at bounding box center [778, 391] width 25 height 15
click at [659, 11] on button "Show History" at bounding box center [653, 13] width 59 height 15
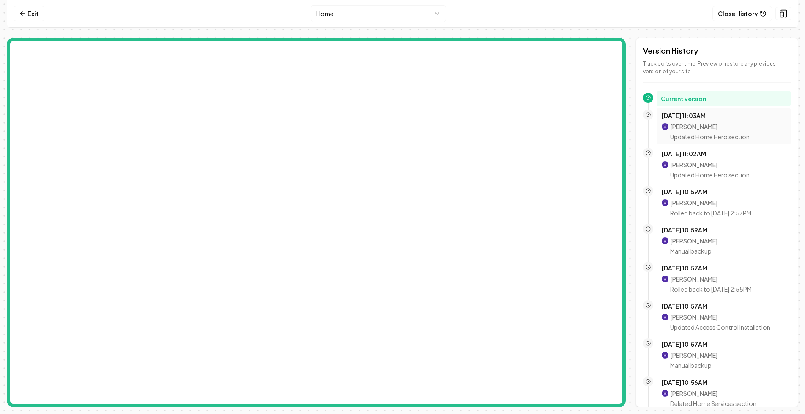
click at [708, 141] on div "Oct 8, 11:03AM Aditya Nair Updated Home Hero section" at bounding box center [724, 126] width 135 height 36
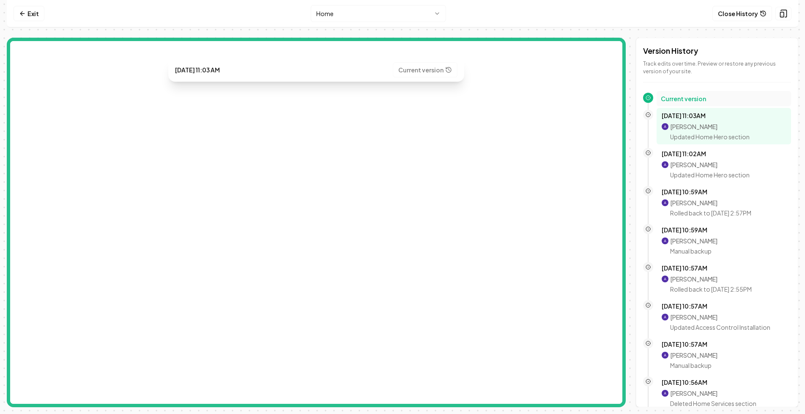
click at [693, 95] on h2 "Current version" at bounding box center [724, 98] width 126 height 8
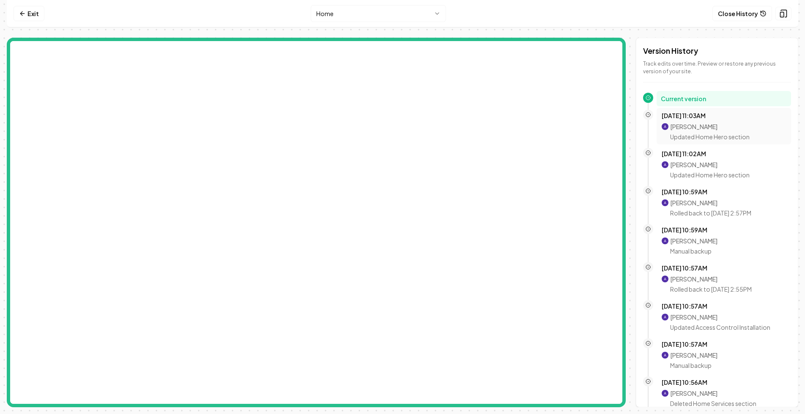
click at [695, 123] on p "Aditya Nair" at bounding box center [710, 126] width 80 height 8
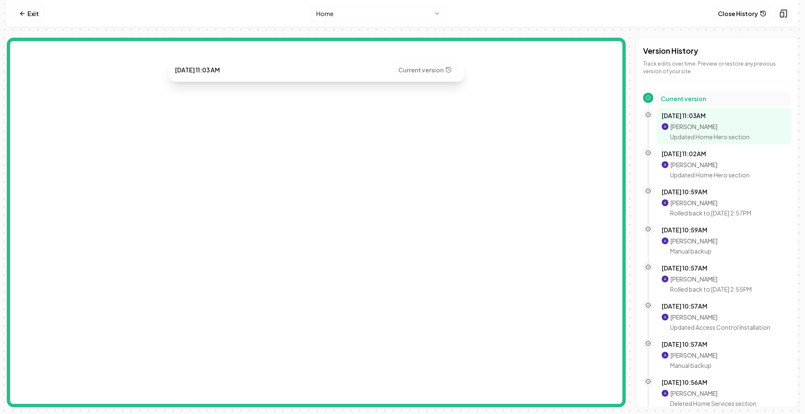
click at [690, 97] on h2 "Current version" at bounding box center [724, 98] width 126 height 8
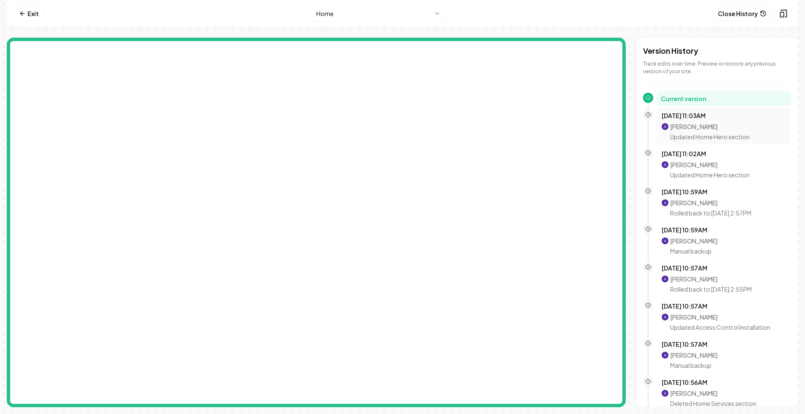
click at [700, 132] on div "Aditya Nair Updated Home Hero section" at bounding box center [710, 131] width 80 height 19
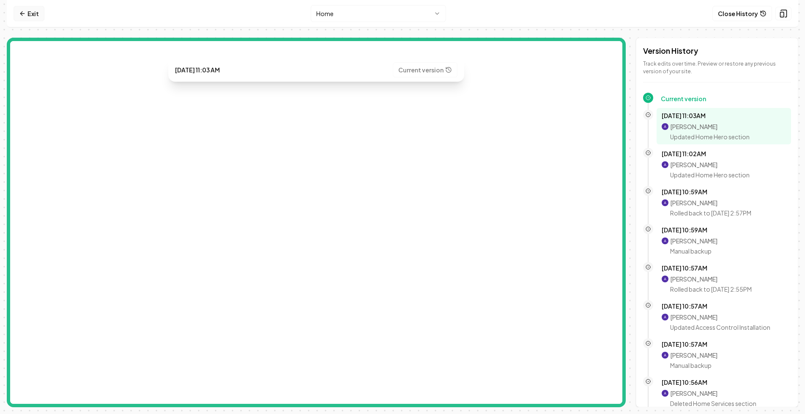
click at [29, 15] on link "Exit" at bounding box center [29, 13] width 31 height 15
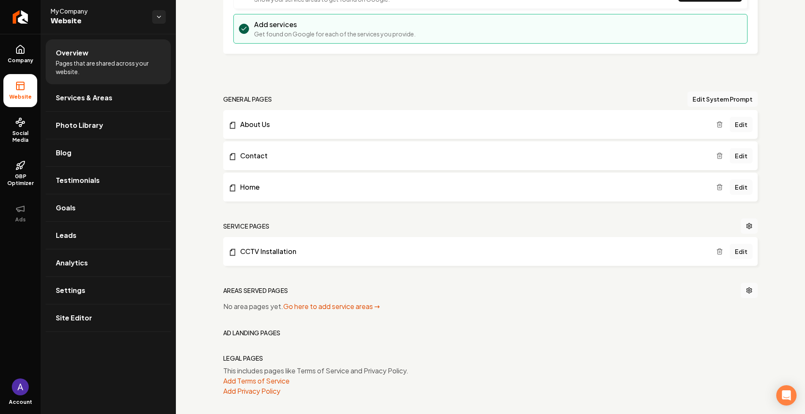
scroll to position [216, 0]
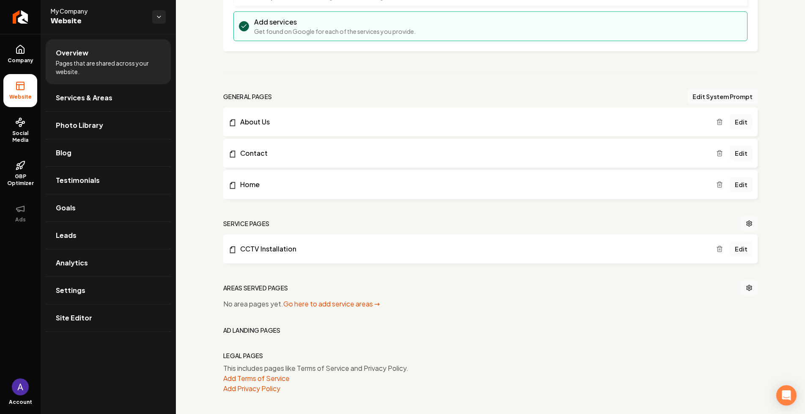
click at [733, 250] on link "Edit" at bounding box center [741, 248] width 23 height 15
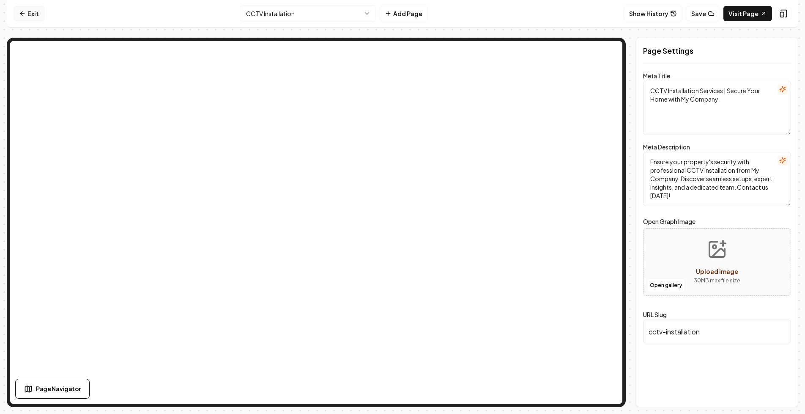
click at [30, 12] on link "Exit" at bounding box center [29, 13] width 31 height 15
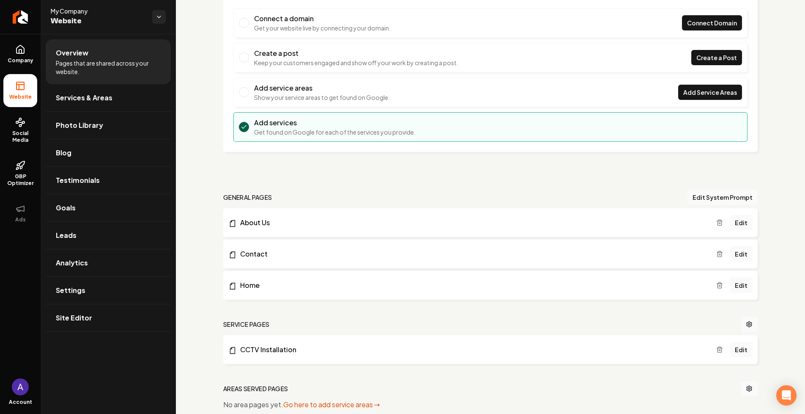
scroll to position [216, 0]
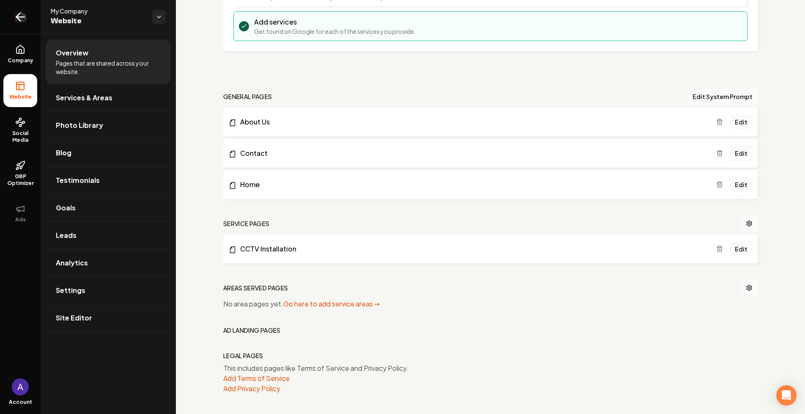
click at [22, 21] on icon "Return to dashboard" at bounding box center [21, 17] width 14 height 14
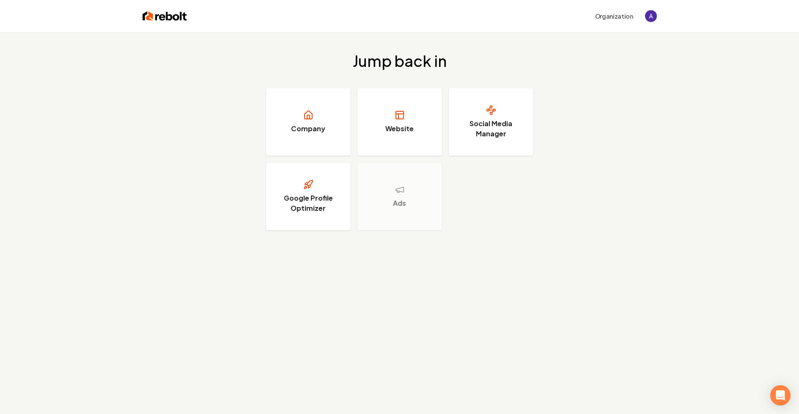
click at [658, 13] on div "Organization" at bounding box center [399, 16] width 541 height 32
click at [651, 14] on img "Open user button" at bounding box center [651, 16] width 12 height 12
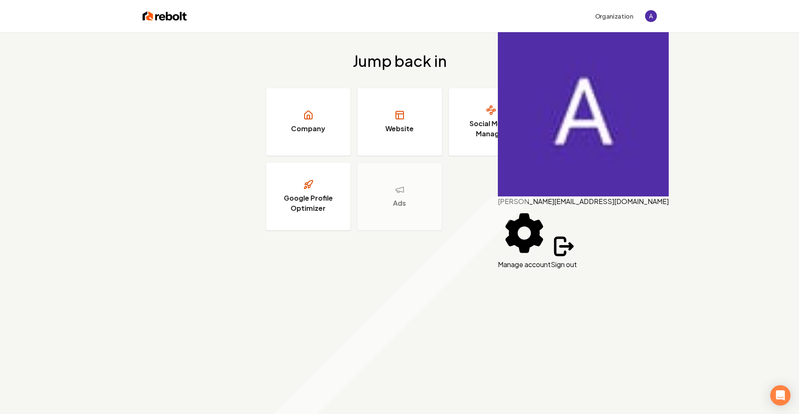
click at [577, 233] on button "Sign out" at bounding box center [564, 251] width 26 height 36
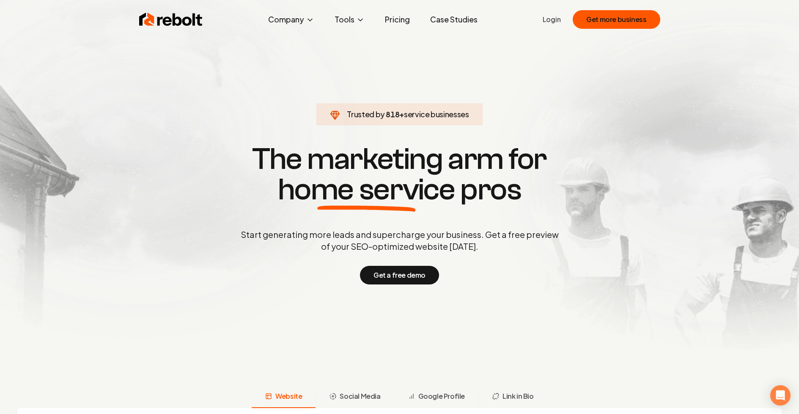
click at [553, 24] on link "Login" at bounding box center [552, 19] width 18 height 10
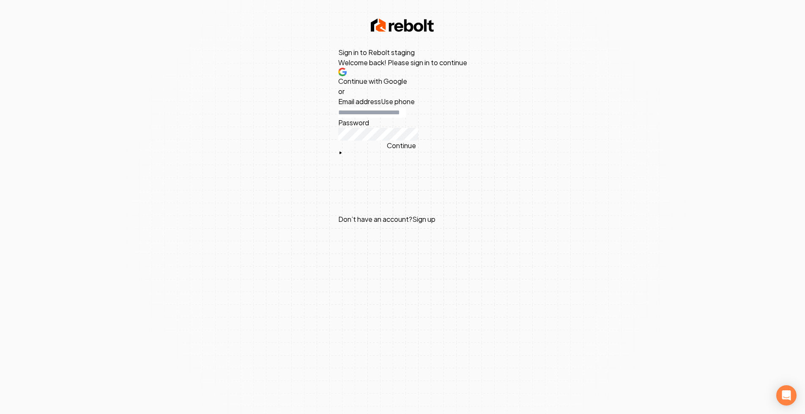
click at [399, 85] on span "Continue with Google" at bounding box center [372, 81] width 69 height 9
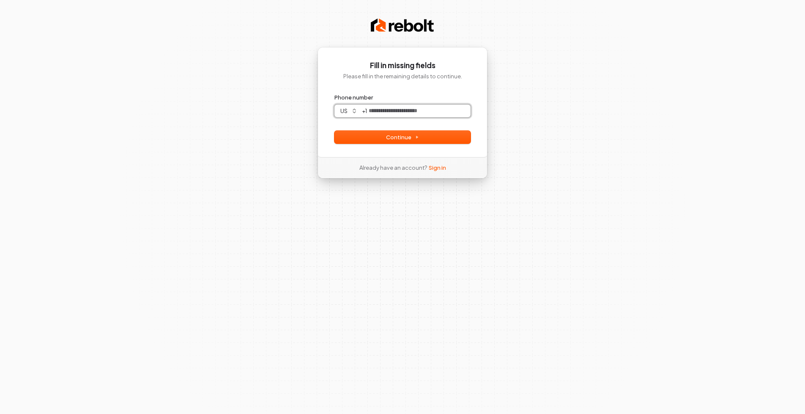
click at [419, 108] on input "Phone number" at bounding box center [419, 110] width 104 height 13
click at [436, 162] on div "Already have an account? Sign in" at bounding box center [403, 167] width 114 height 21
click at [436, 167] on link "Sign in" at bounding box center [437, 168] width 17 height 8
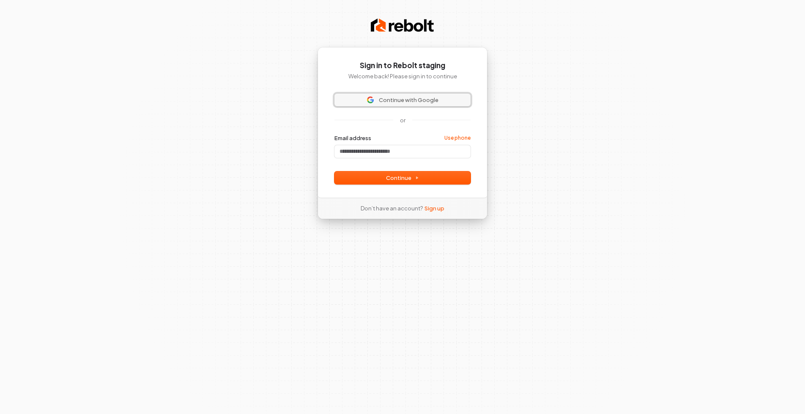
click at [388, 99] on span "Continue with Google" at bounding box center [409, 100] width 60 height 8
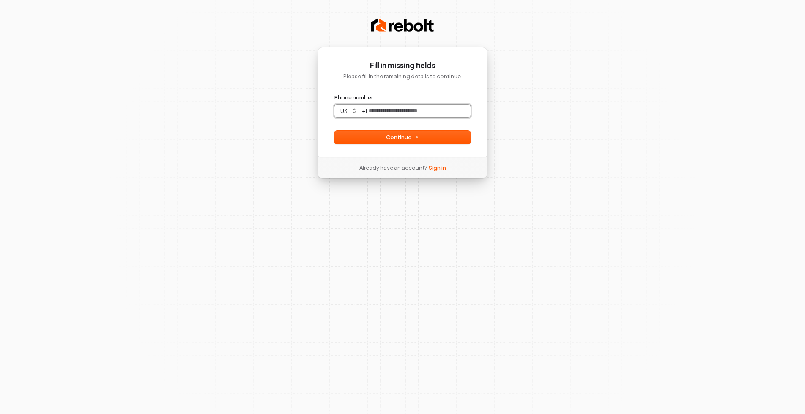
click at [406, 110] on input "Phone number" at bounding box center [419, 110] width 104 height 13
click at [391, 137] on span "Continue" at bounding box center [402, 137] width 33 height 8
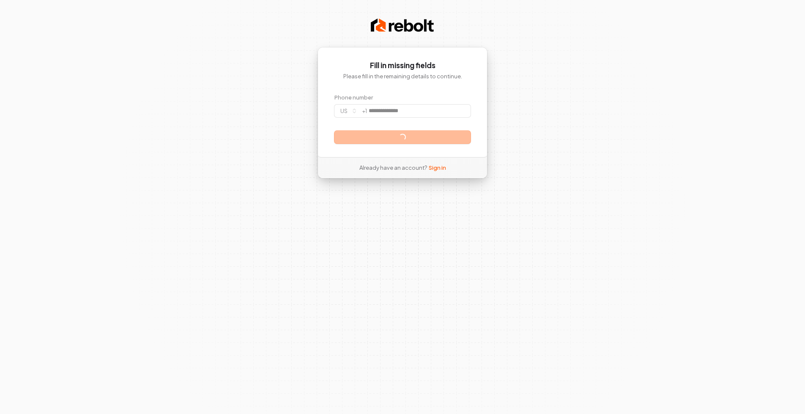
type input "**********"
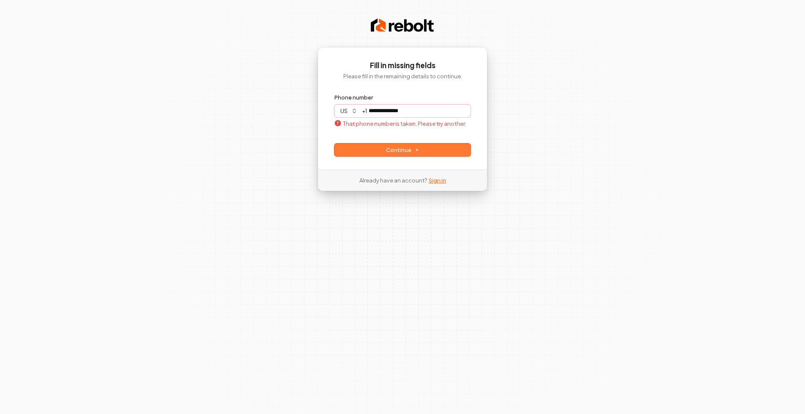
click at [440, 181] on link "Sign in" at bounding box center [437, 180] width 17 height 8
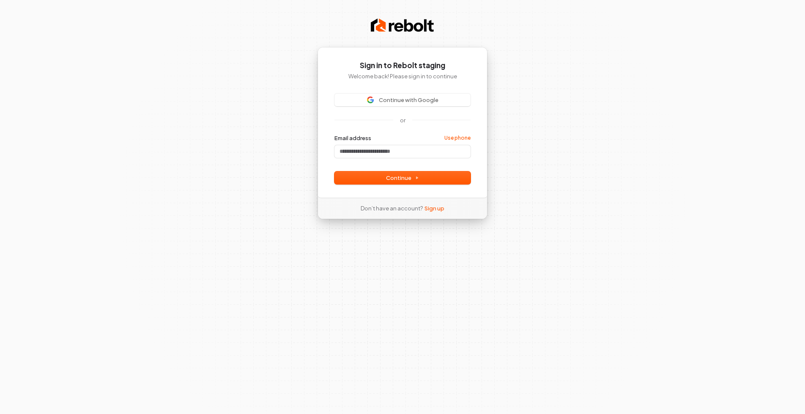
click at [598, 160] on div "Sign in to Rebolt staging Welcome back! Please sign in to continue Continue wit…" at bounding box center [402, 207] width 805 height 414
click at [555, 108] on div "Sign in to Rebolt staging Welcome back! Please sign in to continue Continue wit…" at bounding box center [402, 207] width 805 height 414
click at [419, 104] on button "Continue with Google" at bounding box center [403, 99] width 136 height 13
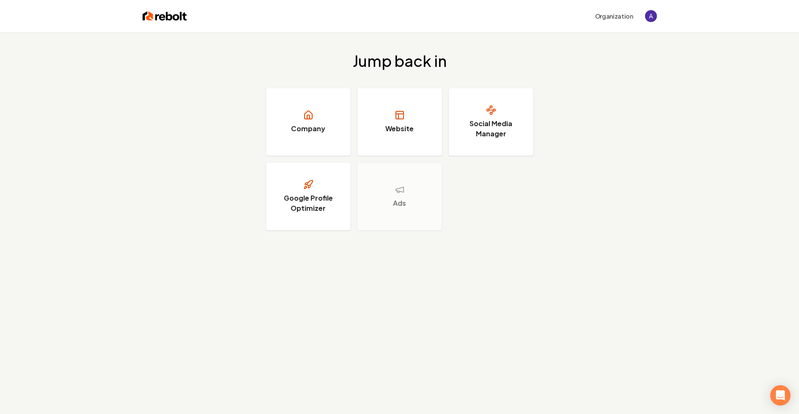
click at [195, 170] on div "Jump back in Company Website Social Media Manager Google Profile Optimizer Ads" at bounding box center [399, 141] width 799 height 218
click at [649, 19] on img "Open user button" at bounding box center [651, 16] width 12 height 12
click at [598, 60] on button "Sign out" at bounding box center [619, 59] width 60 height 10
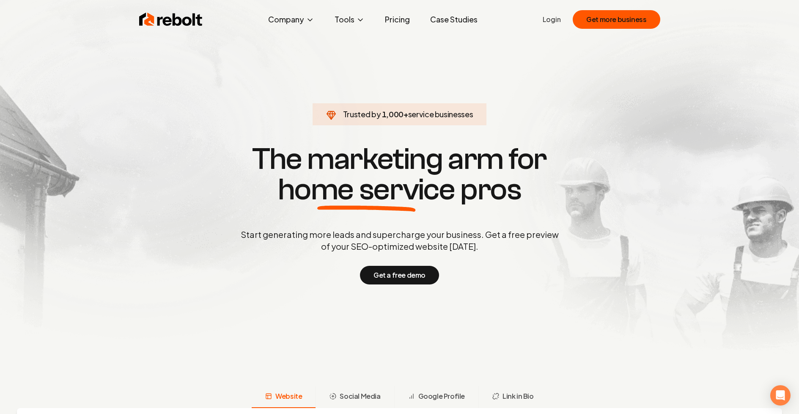
click at [546, 22] on link "Login" at bounding box center [552, 19] width 18 height 10
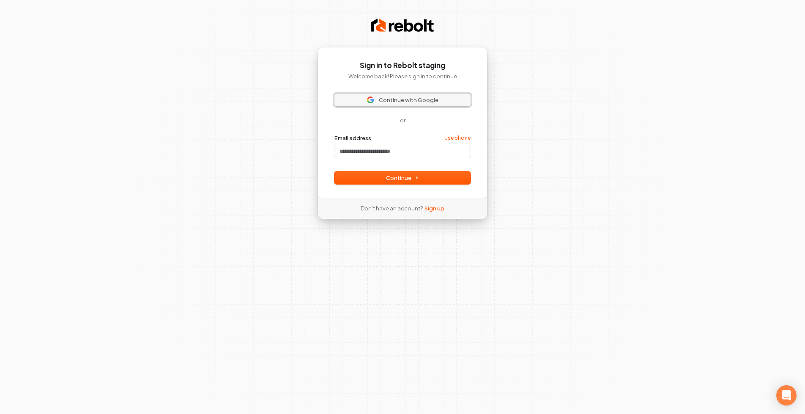
click at [412, 102] on span "Continue with Google" at bounding box center [409, 100] width 60 height 8
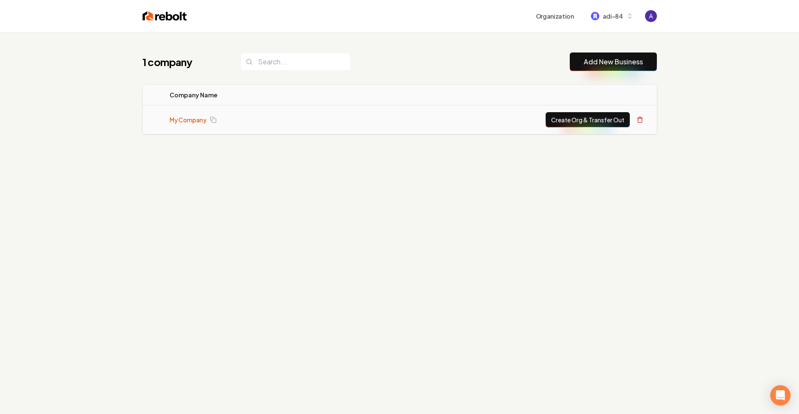
click at [189, 118] on link "My Company" at bounding box center [188, 119] width 37 height 8
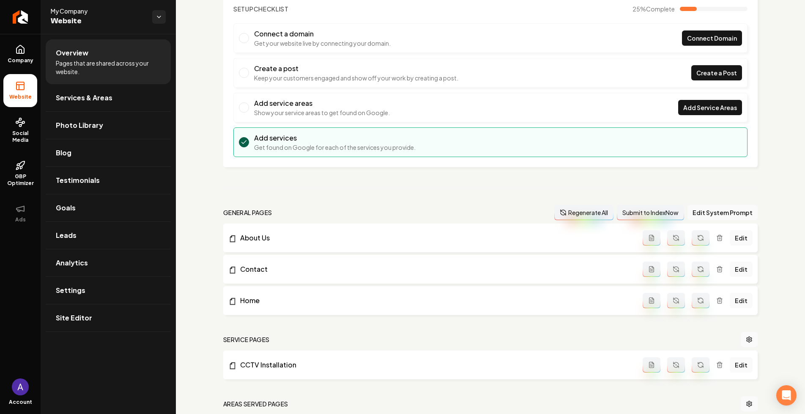
scroll to position [71, 0]
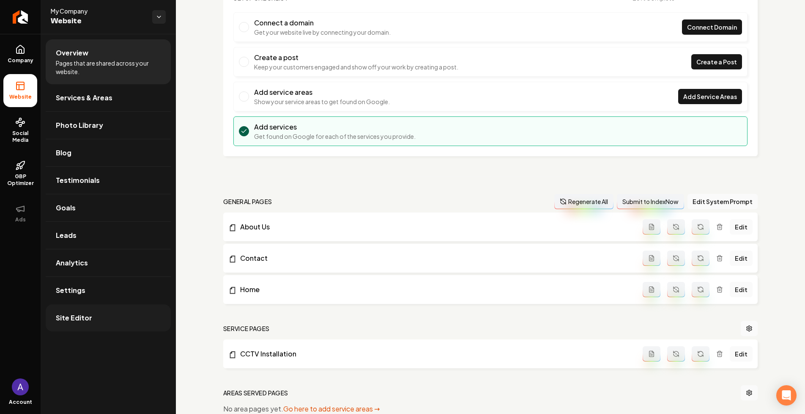
click at [82, 312] on link "Site Editor" at bounding box center [108, 317] width 125 height 27
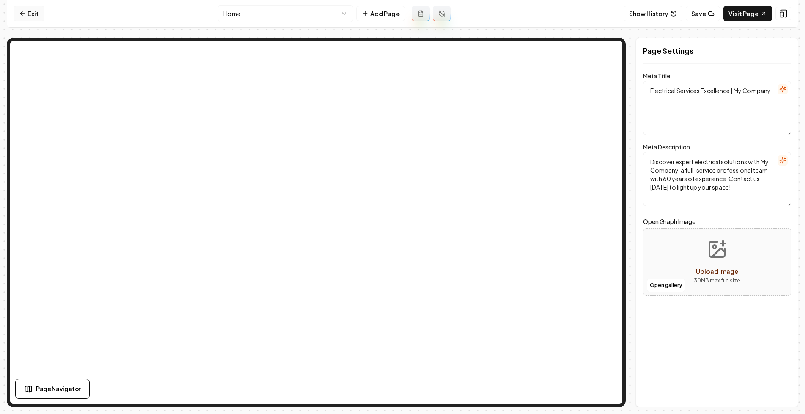
click at [33, 10] on link "Exit" at bounding box center [29, 13] width 31 height 15
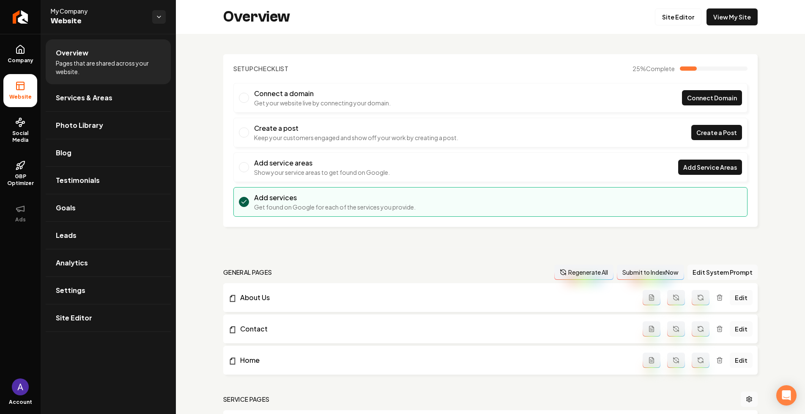
scroll to position [88, 0]
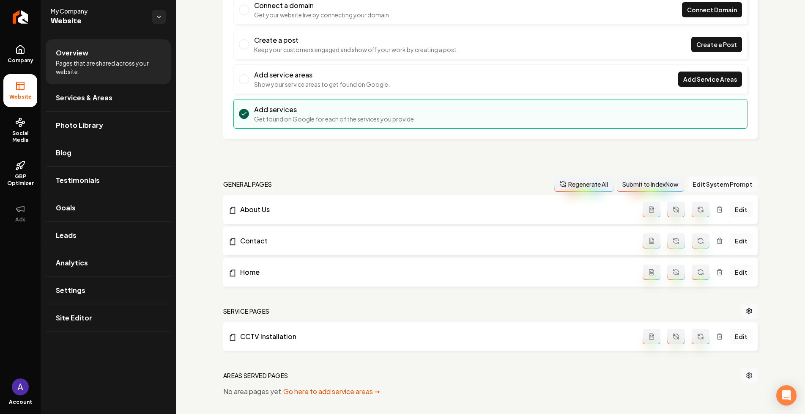
click at [585, 177] on button "Regenerate All" at bounding box center [584, 183] width 59 height 15
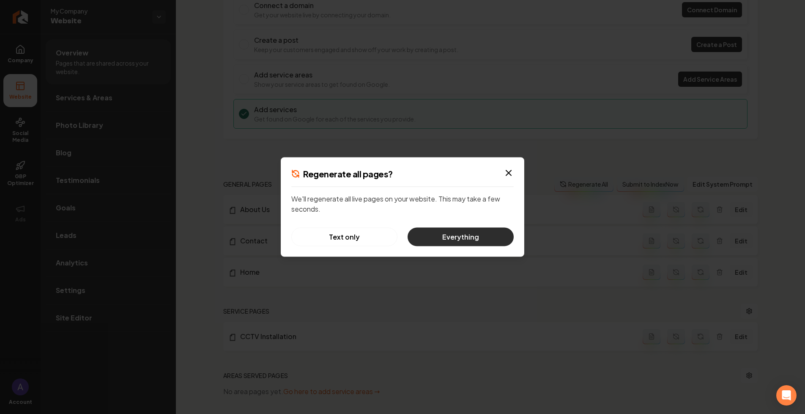
click at [448, 239] on button "Everything" at bounding box center [461, 237] width 106 height 19
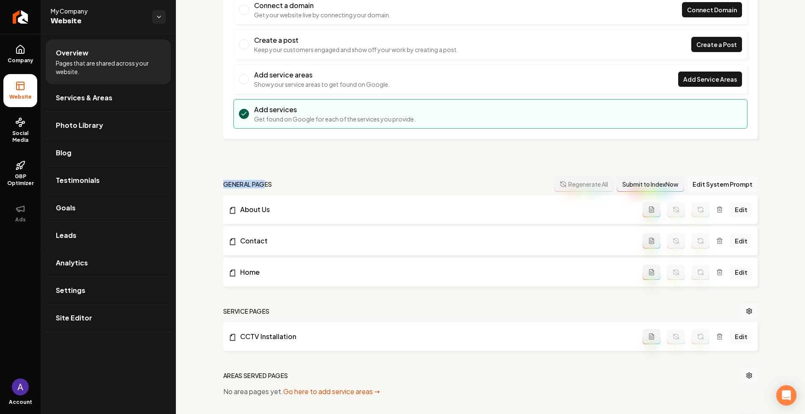
drag, startPoint x: 223, startPoint y: 182, endPoint x: 266, endPoint y: 183, distance: 43.6
click at [266, 184] on div "Setup Checklist 25 % Complete Connect a domain Get your website live by connect…" at bounding box center [490, 227] width 629 height 562
drag, startPoint x: 275, startPoint y: 186, endPoint x: 209, endPoint y: 186, distance: 66.8
click at [209, 186] on div "Setup Checklist 25 % Complete Connect a domain Get your website live by connect…" at bounding box center [490, 227] width 629 height 562
click at [250, 185] on h2 "general pages" at bounding box center [247, 184] width 49 height 8
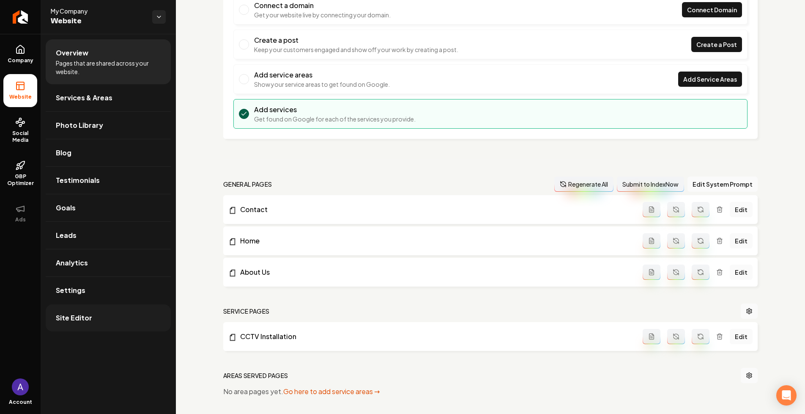
click at [93, 316] on link "Site Editor" at bounding box center [108, 317] width 125 height 27
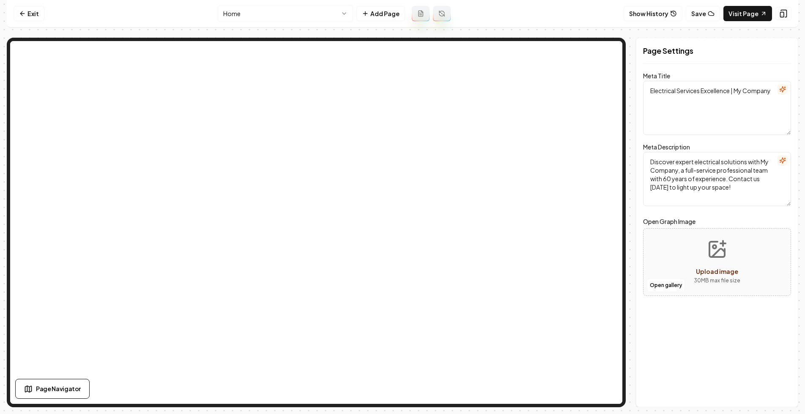
type textarea "Expert Electrical Services in Atlanta | My Company"
type textarea "Power up your home with My Company, your trusted electrical specialists in Atla…"
click at [709, 17] on button "Save" at bounding box center [703, 13] width 34 height 15
click at [662, 11] on button "Show History" at bounding box center [653, 13] width 59 height 15
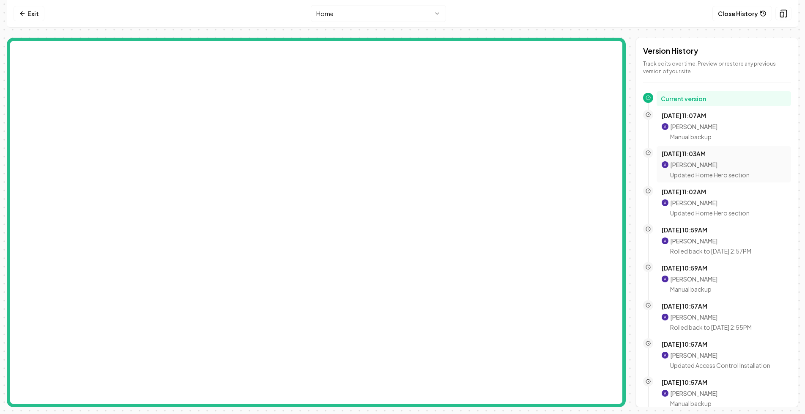
click at [714, 169] on div "Aditya Nair Updated Home Hero section" at bounding box center [710, 169] width 80 height 19
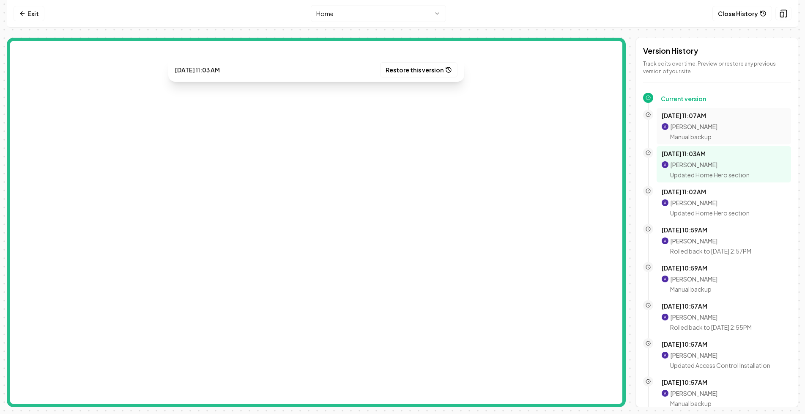
click at [711, 129] on p "Aditya Nair" at bounding box center [693, 126] width 47 height 8
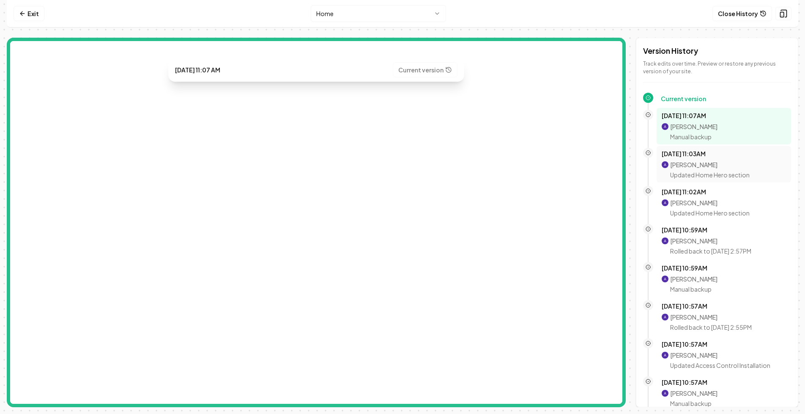
click at [699, 159] on div "Oct 8, 11:03AM Aditya Nair Updated Home Hero section" at bounding box center [724, 164] width 124 height 30
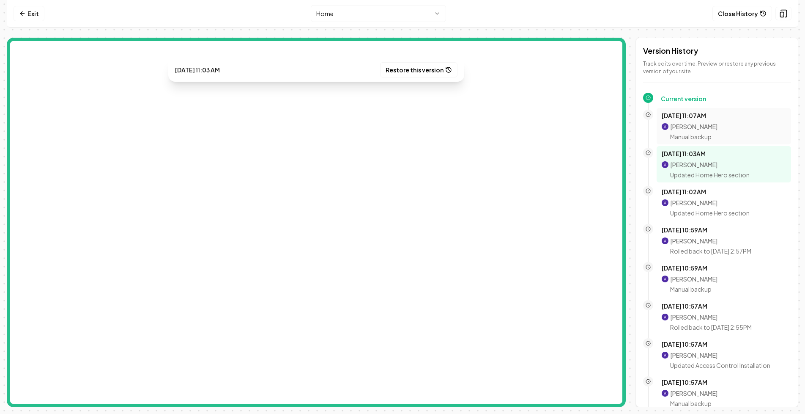
click at [694, 124] on p "Aditya Nair" at bounding box center [693, 126] width 47 height 8
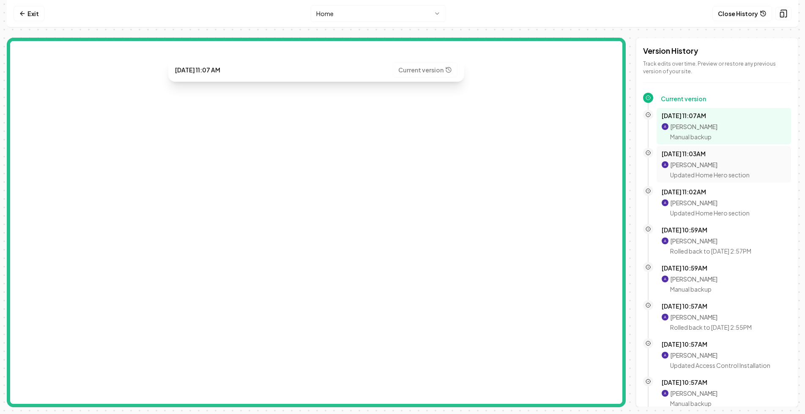
click at [716, 171] on p "Updated Home Hero section" at bounding box center [710, 174] width 80 height 8
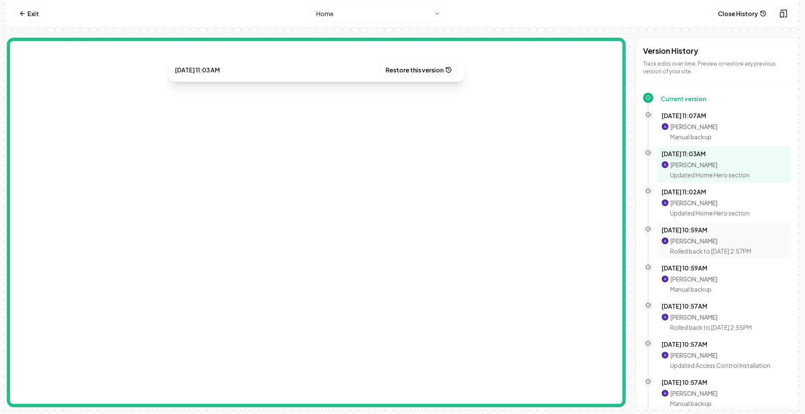
click at [691, 236] on div "Oct 8, 10:59AM Aditya Nair Rolled back to Oct 8, 2:57PM" at bounding box center [724, 240] width 124 height 30
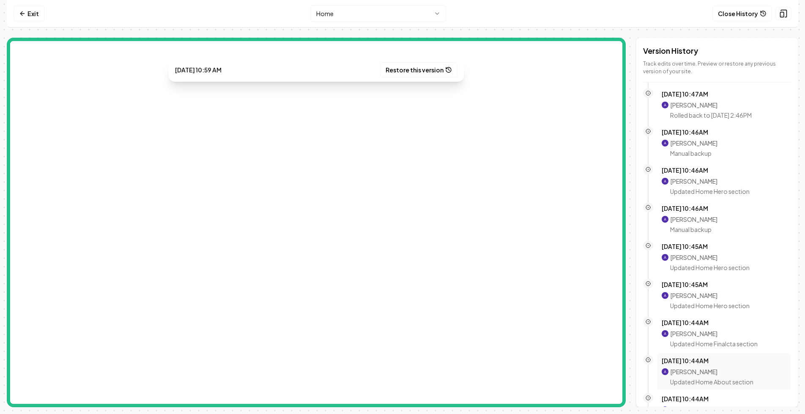
scroll to position [655, 0]
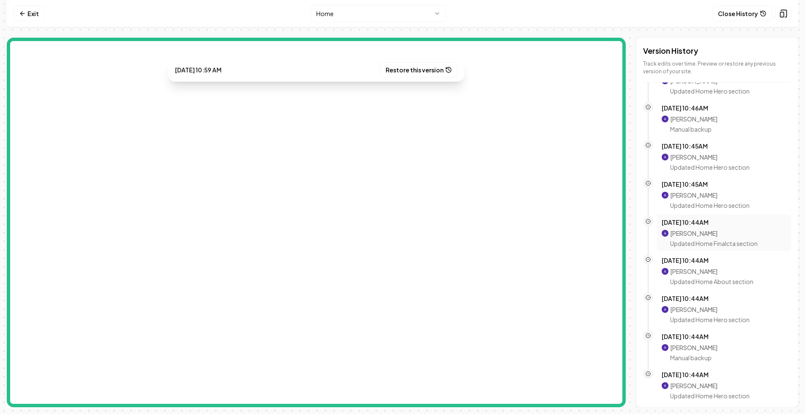
click at [712, 239] on p "Updated Home Finalcta section" at bounding box center [714, 243] width 88 height 8
click at [417, 71] on button "Restore this version" at bounding box center [418, 69] width 77 height 15
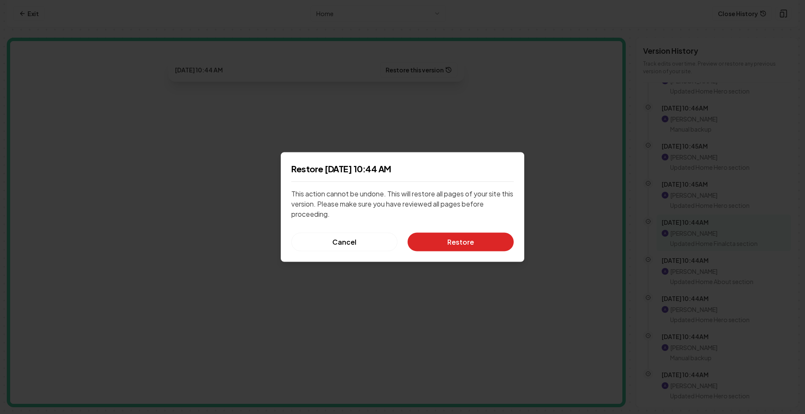
click at [459, 235] on button "Restore" at bounding box center [461, 242] width 106 height 19
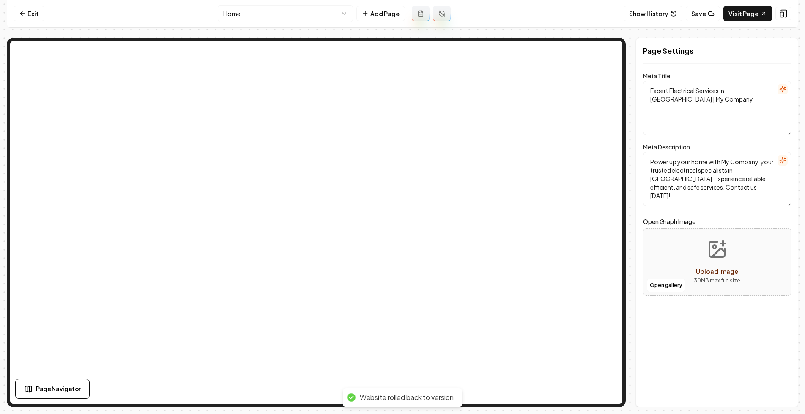
type textarea "Electrical Services Excellence | My Company"
type textarea "Discover expert electrical solutions with My Company, a full-service profession…"
click at [321, 13] on html "Computer Required This feature is only available on a computer. Please switch t…" at bounding box center [402, 207] width 805 height 414
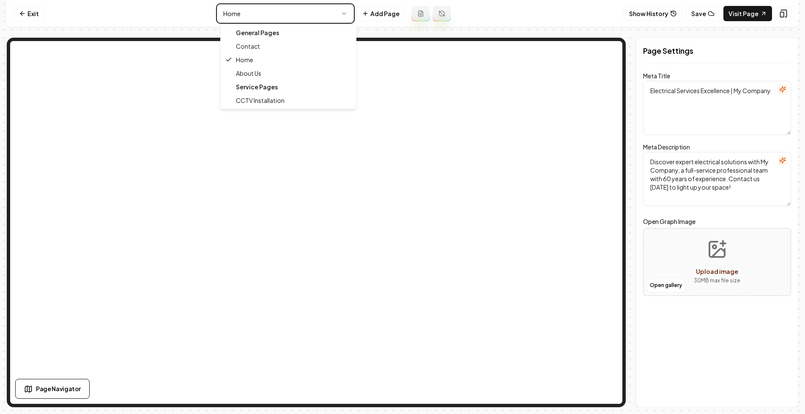
click at [660, 9] on html "Computer Required This feature is only available on a computer. Please switch t…" at bounding box center [402, 207] width 805 height 414
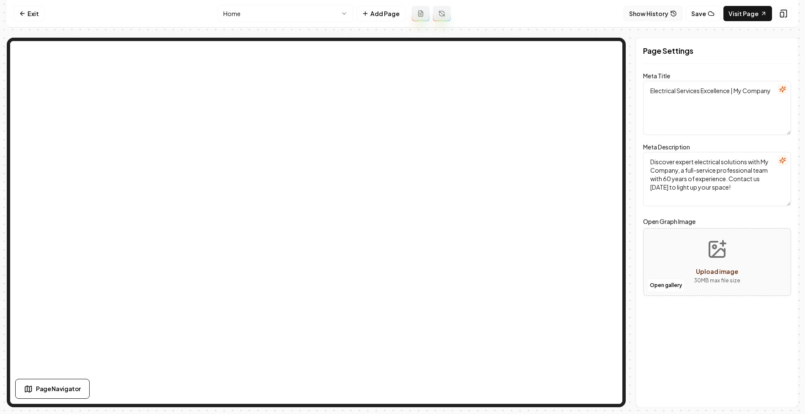
click at [661, 16] on button "Show History" at bounding box center [653, 13] width 59 height 15
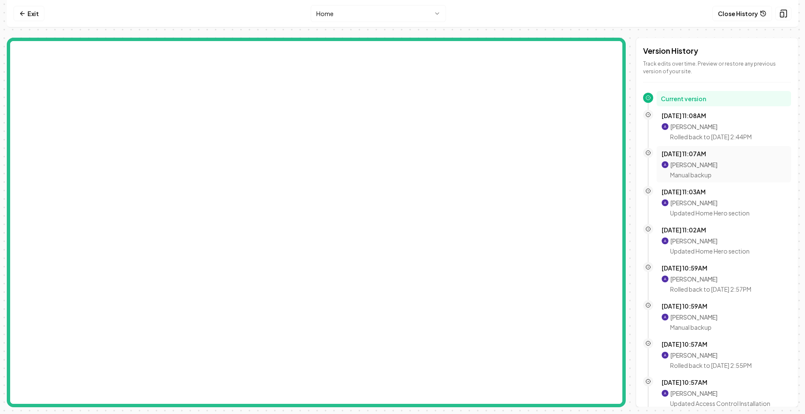
click at [688, 168] on p "Aditya Nair" at bounding box center [693, 164] width 47 height 8
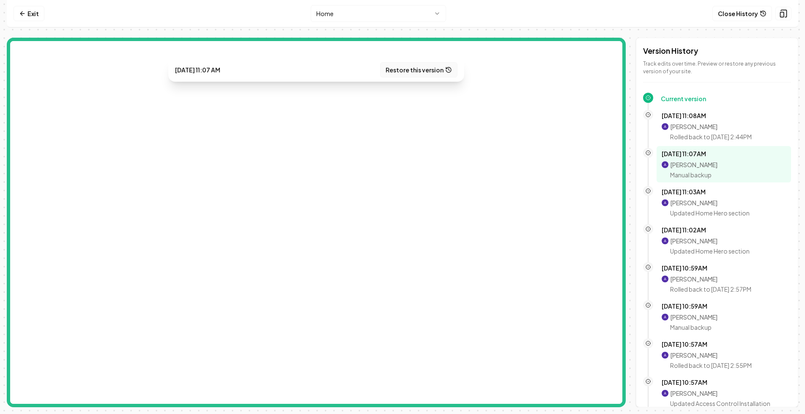
click at [415, 70] on button "Restore this version" at bounding box center [418, 69] width 77 height 15
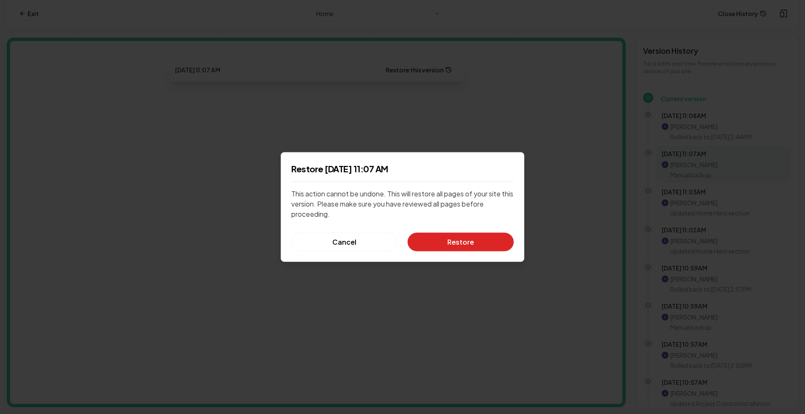
click at [448, 245] on button "Restore" at bounding box center [461, 242] width 106 height 19
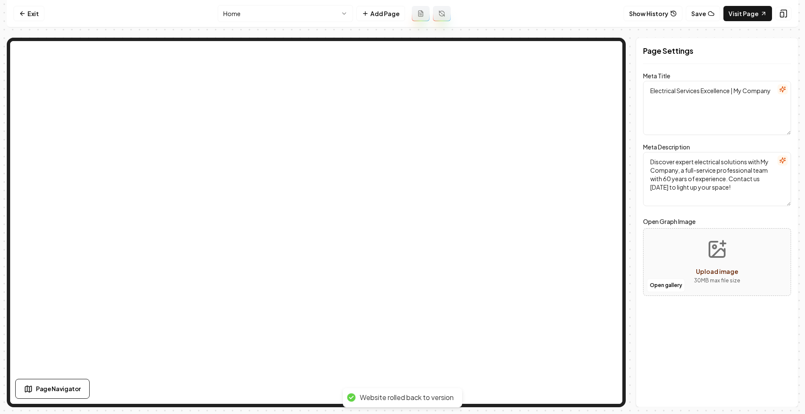
type textarea "Expert Electrical Services in Atlanta | My Company"
type textarea "Power up your home with My Company, your trusted electrical specialists in Atla…"
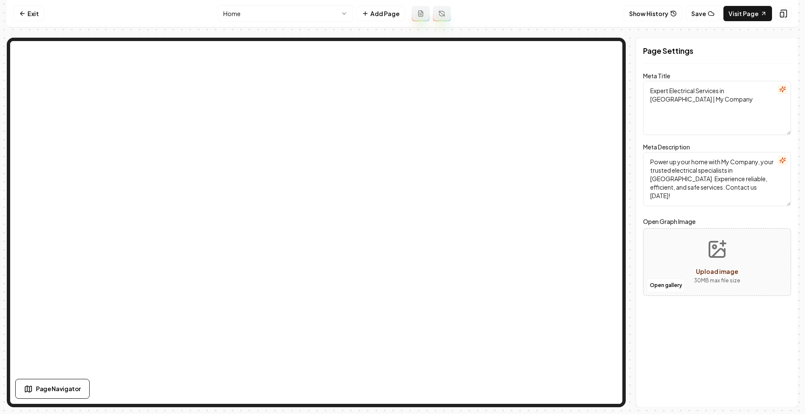
click at [345, 17] on html "Computer Required This feature is only available on a computer. Please switch t…" at bounding box center [402, 207] width 805 height 414
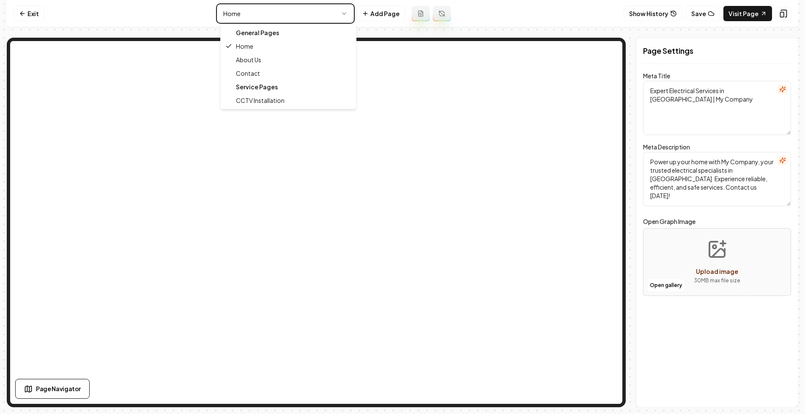
click at [412, 130] on html "Computer Required This feature is only available on a computer. Please switch t…" at bounding box center [402, 207] width 805 height 414
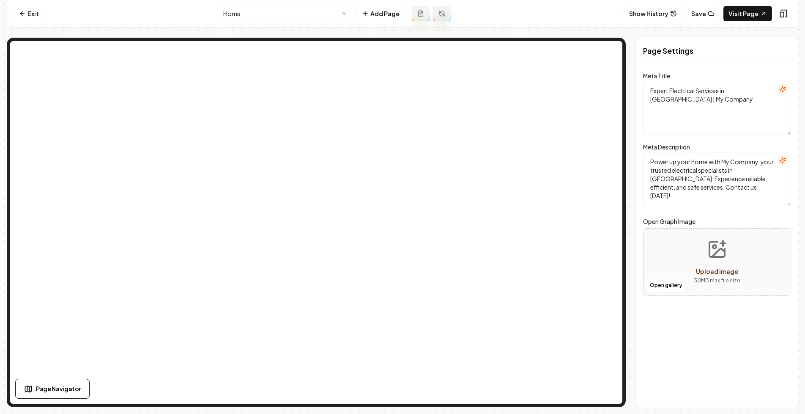
click at [319, 16] on html "Computer Required This feature is only available on a computer. Please switch t…" at bounding box center [402, 207] width 805 height 414
click at [317, 82] on div "Service Pages" at bounding box center [288, 87] width 132 height 14
click at [673, 13] on button "Show History" at bounding box center [653, 13] width 59 height 15
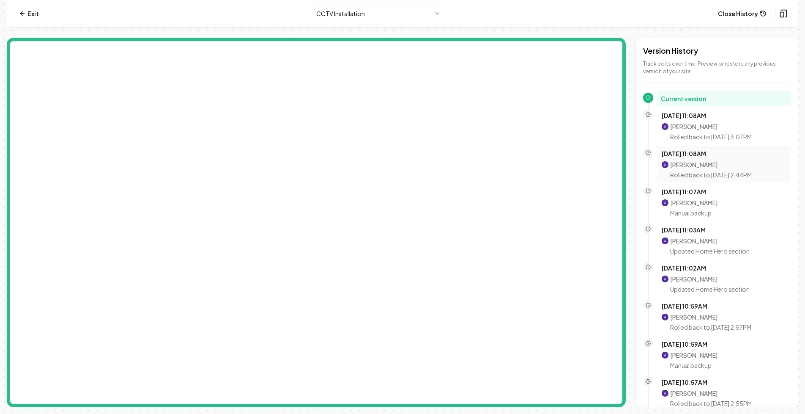
click at [689, 175] on p "Rolled back to Oct 8, 2:44PM" at bounding box center [711, 174] width 82 height 8
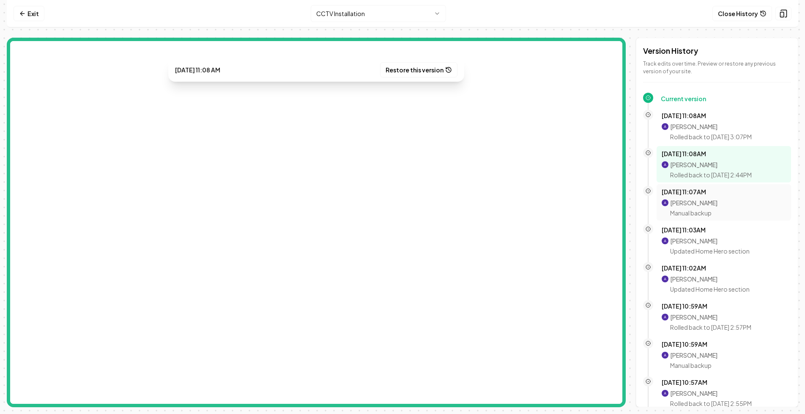
click at [689, 211] on p "Manual backup" at bounding box center [693, 213] width 47 height 8
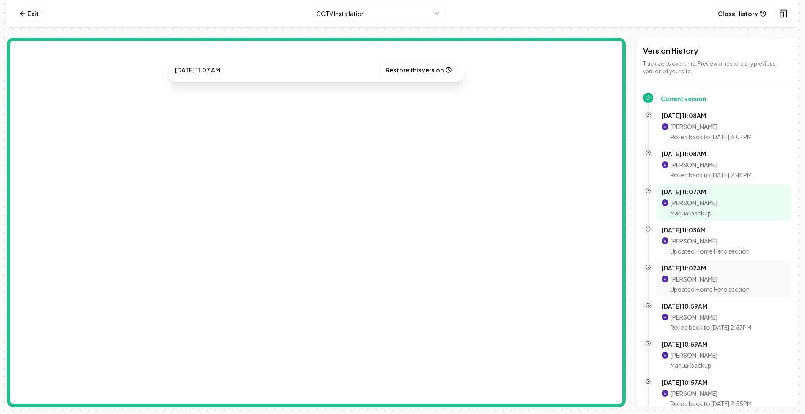
click at [691, 287] on p "Updated Home Hero section" at bounding box center [710, 289] width 80 height 8
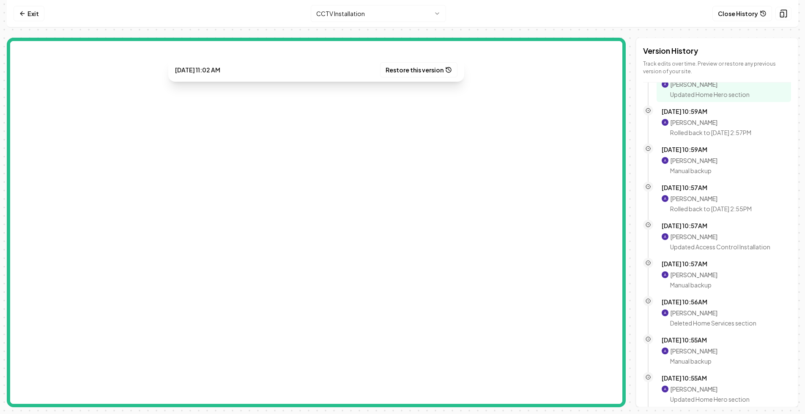
scroll to position [195, 0]
click at [691, 306] on div "Oct 8, 10:56AM Aditya Nair Deleted Home Services section" at bounding box center [724, 312] width 124 height 30
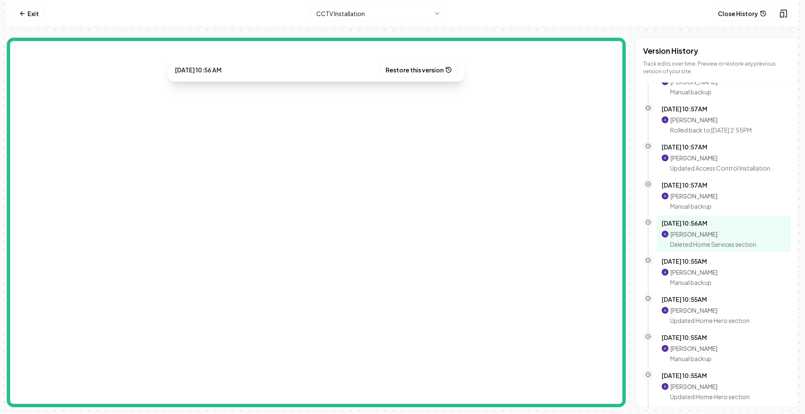
scroll to position [0, 0]
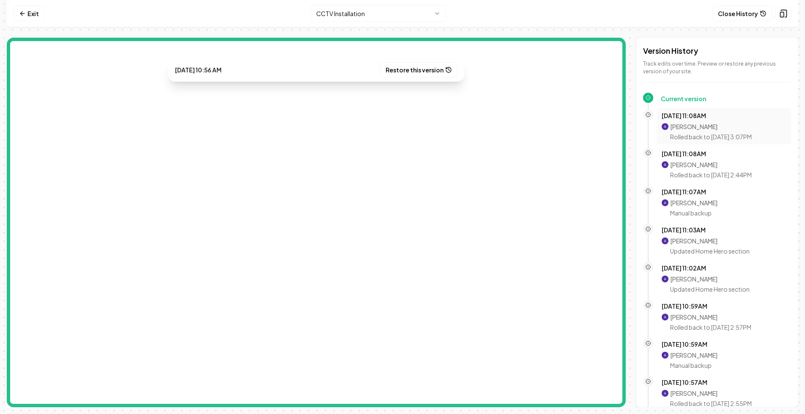
click at [697, 137] on p "Rolled back to Oct 8, 3:07PM" at bounding box center [711, 136] width 82 height 8
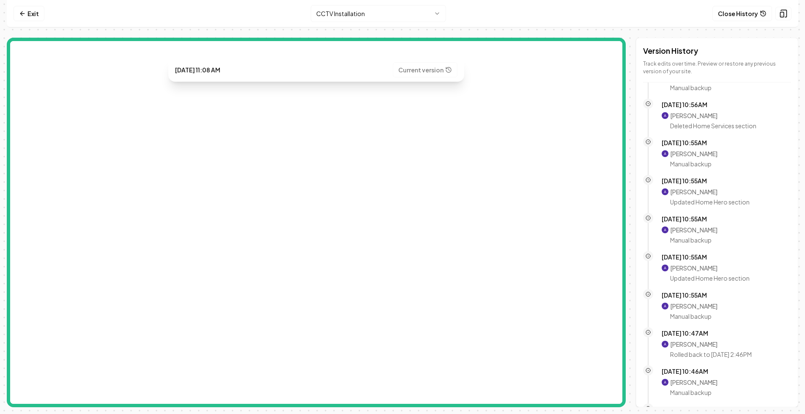
scroll to position [731, 0]
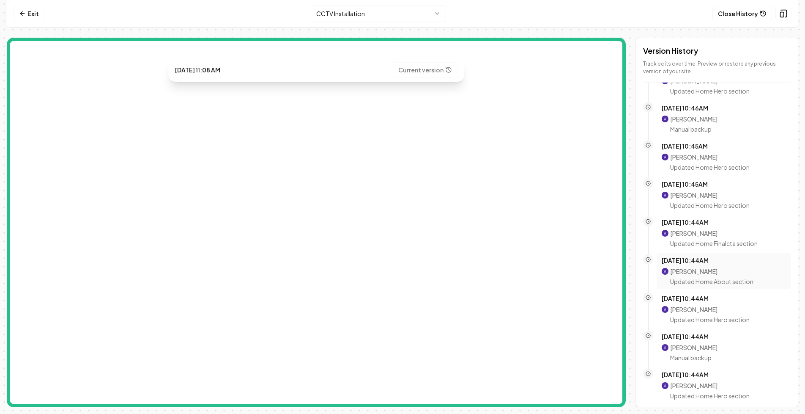
click at [703, 262] on p "Oct 8, 10:44AM" at bounding box center [724, 260] width 124 height 8
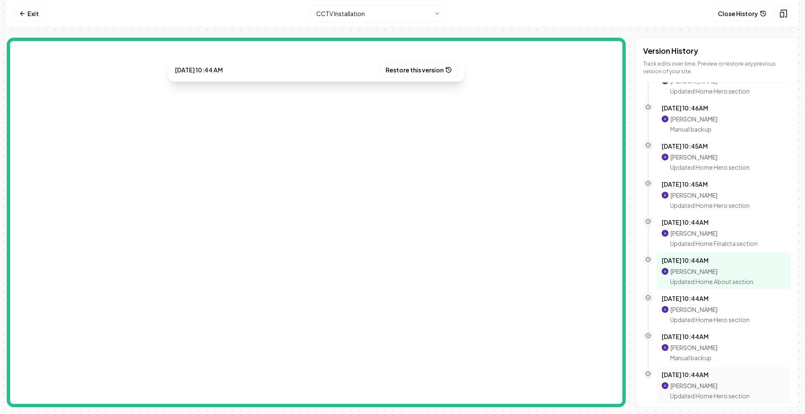
click at [697, 379] on div "Oct 8, 10:44AM Aditya Nair Updated Home Hero section" at bounding box center [724, 385] width 124 height 30
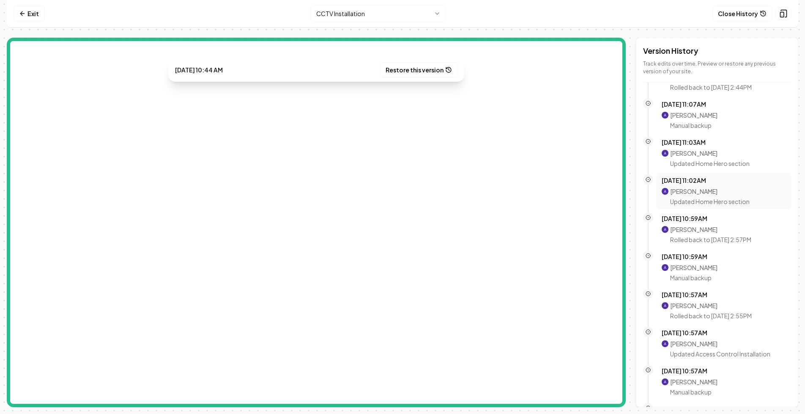
scroll to position [0, 0]
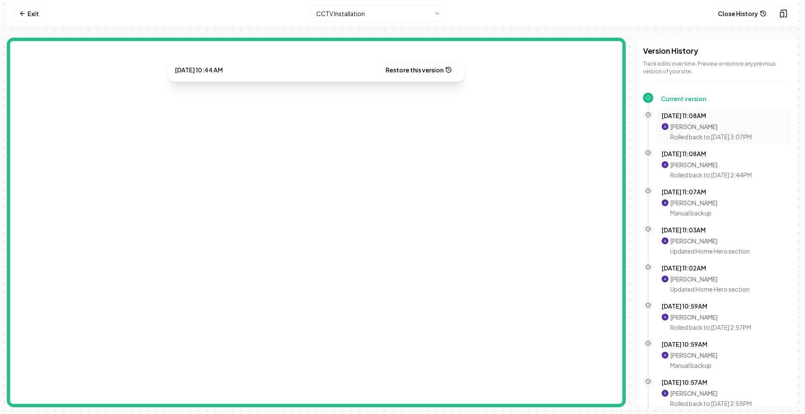
click at [713, 135] on p "Rolled back to Oct 8, 3:07PM" at bounding box center [711, 136] width 82 height 8
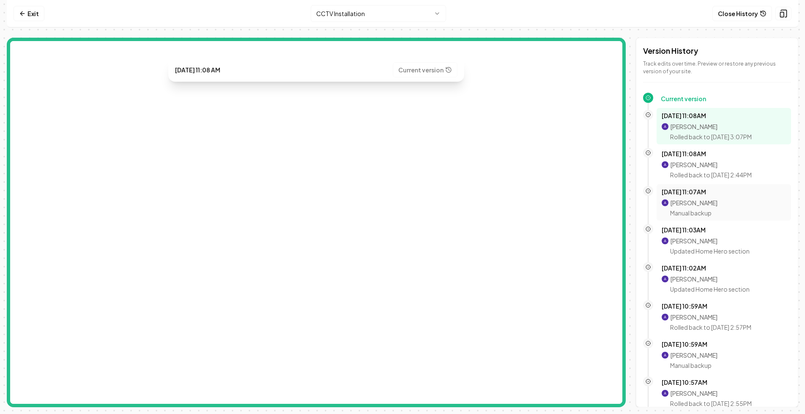
click at [708, 184] on div "Oct 8, 11:07AM Aditya Nair Manual backup" at bounding box center [724, 202] width 135 height 36
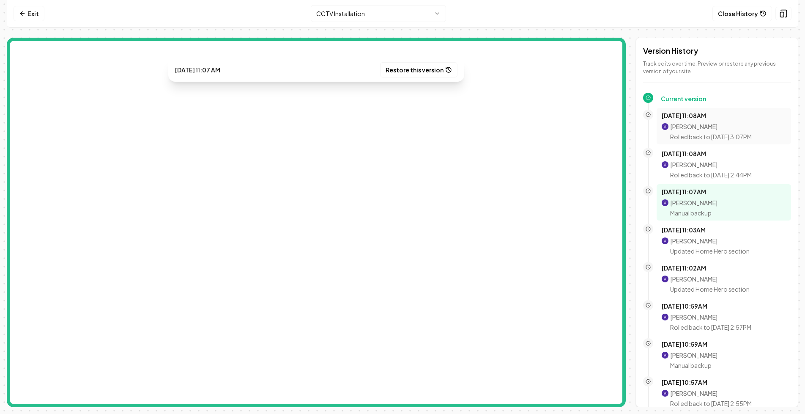
click at [704, 130] on p "Aditya Nair" at bounding box center [711, 126] width 82 height 8
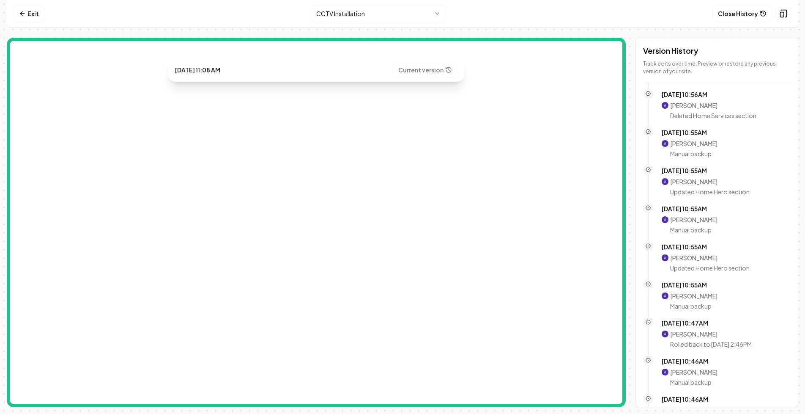
scroll to position [731, 0]
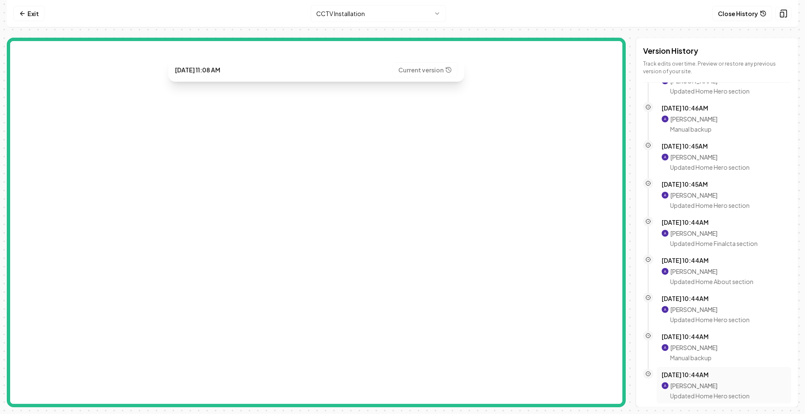
click at [700, 399] on p "Updated Home Hero section" at bounding box center [710, 395] width 80 height 8
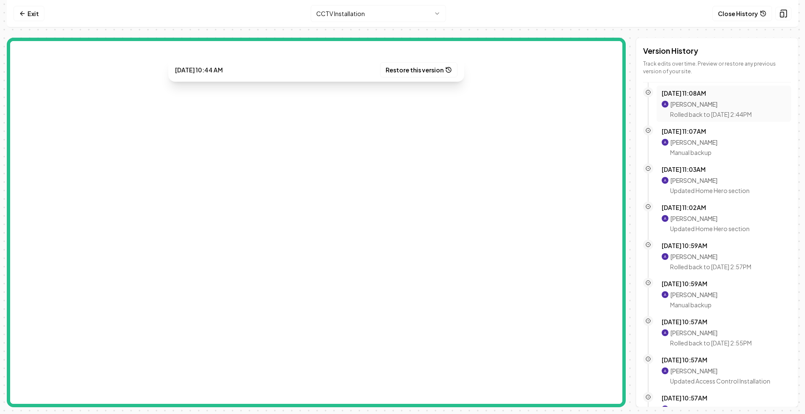
scroll to position [0, 0]
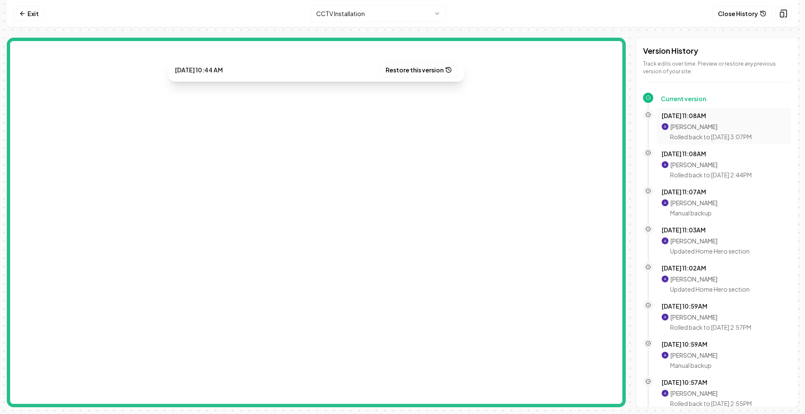
click at [699, 133] on p "Rolled back to Oct 8, 3:07PM" at bounding box center [711, 136] width 82 height 8
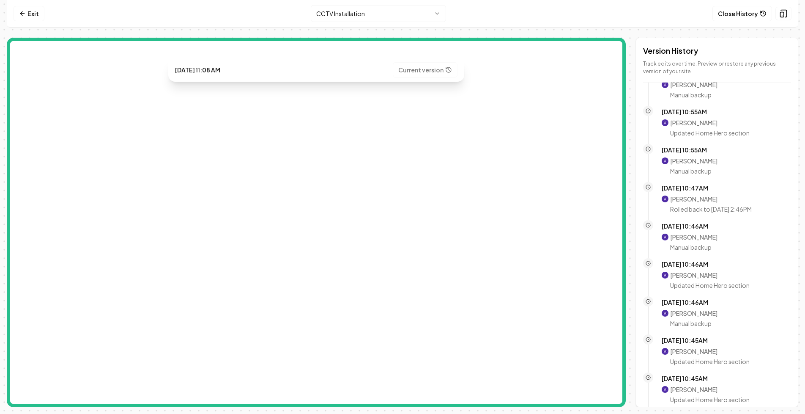
scroll to position [623, 0]
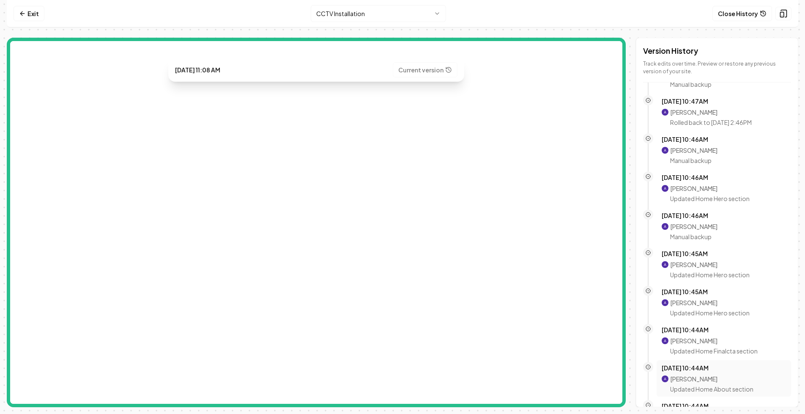
click at [699, 368] on p "Oct 8, 10:44AM" at bounding box center [724, 367] width 124 height 8
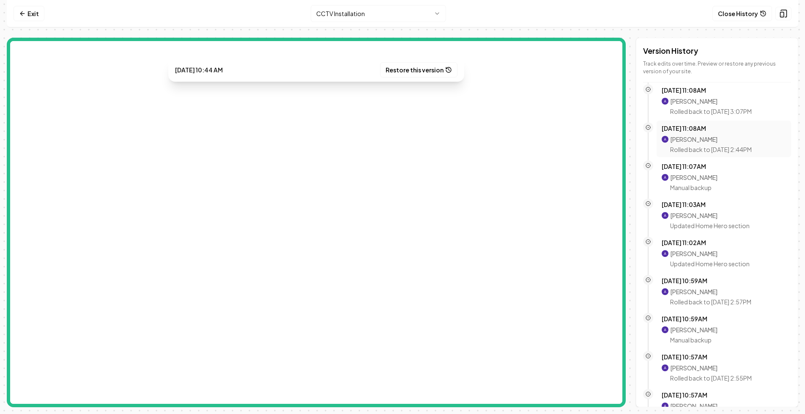
scroll to position [0, 0]
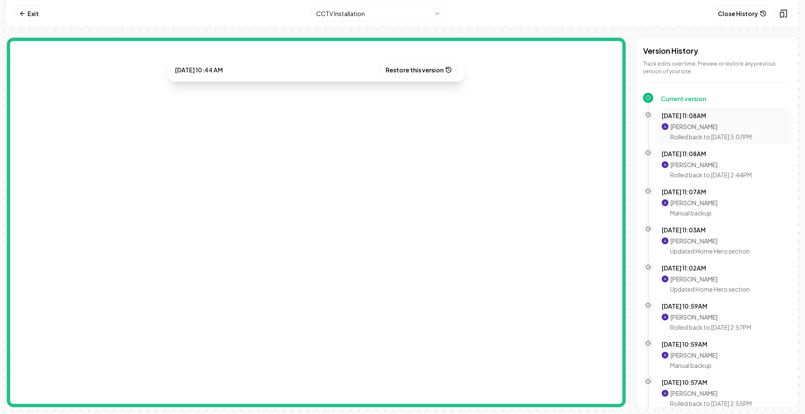
click at [705, 137] on p "Rolled back to Oct 8, 3:07PM" at bounding box center [711, 136] width 82 height 8
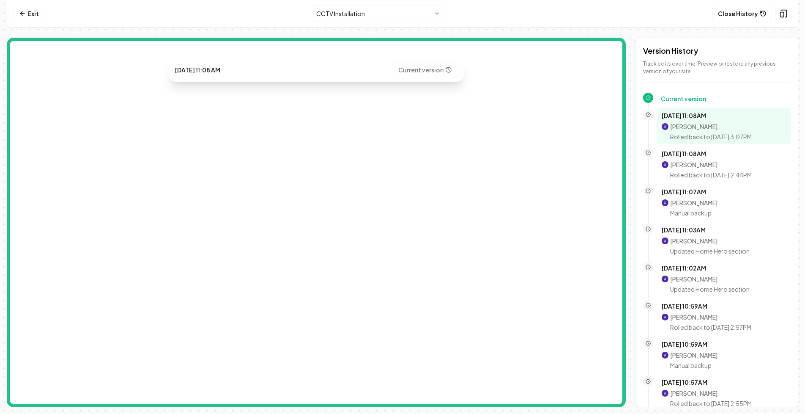
click at [335, 17] on html "Computer Required This feature is only available on a computer. Please switch t…" at bounding box center [402, 207] width 805 height 414
click at [702, 174] on p "Rolled back to Oct 8, 2:44PM" at bounding box center [711, 174] width 82 height 8
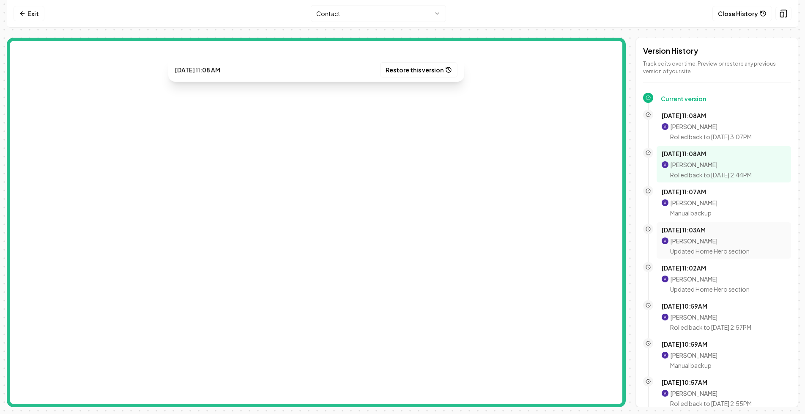
click at [706, 251] on p "Updated Home Hero section" at bounding box center [710, 251] width 80 height 8
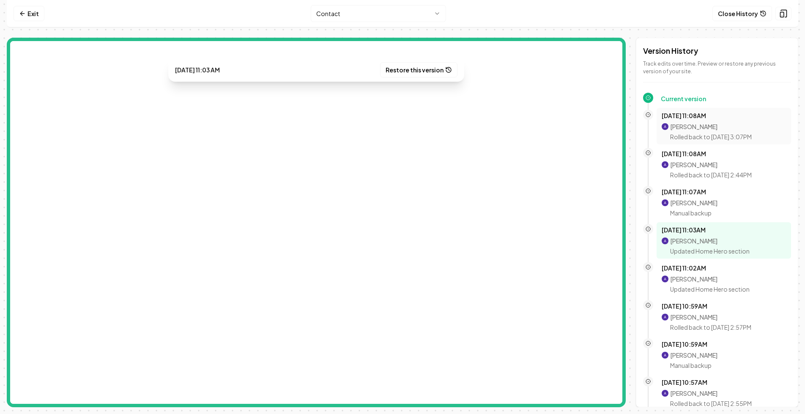
click at [702, 127] on p "Aditya Nair" at bounding box center [711, 126] width 82 height 8
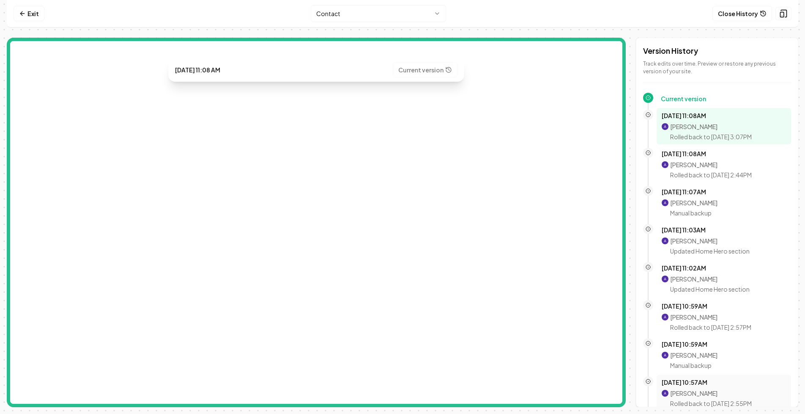
click at [709, 384] on p "Oct 8, 10:57AM" at bounding box center [724, 382] width 124 height 8
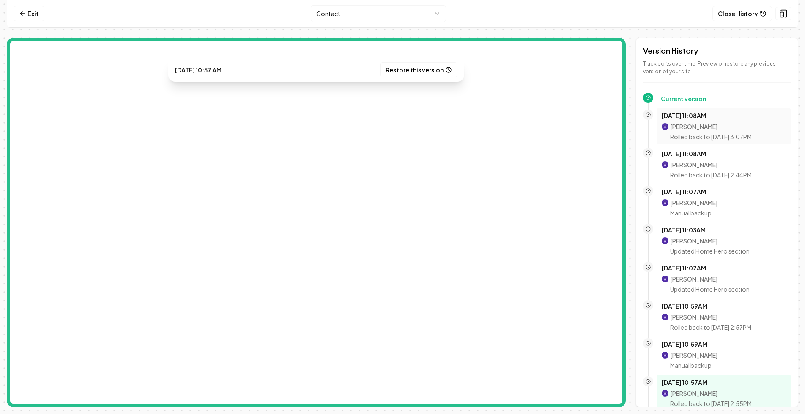
click at [705, 113] on p "Oct 8, 11:08AM" at bounding box center [724, 115] width 124 height 8
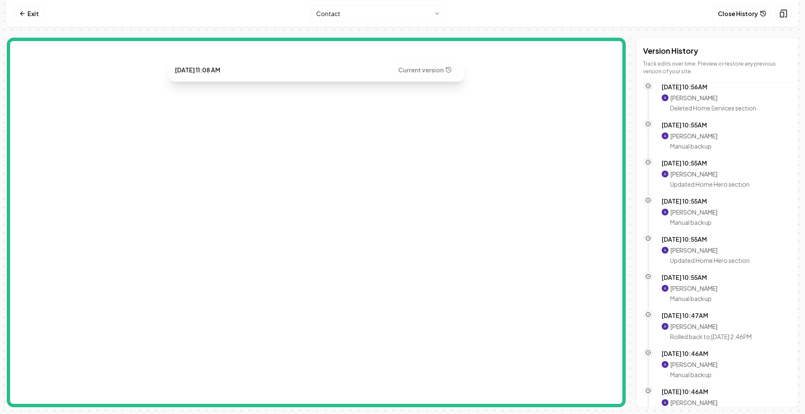
scroll to position [460, 0]
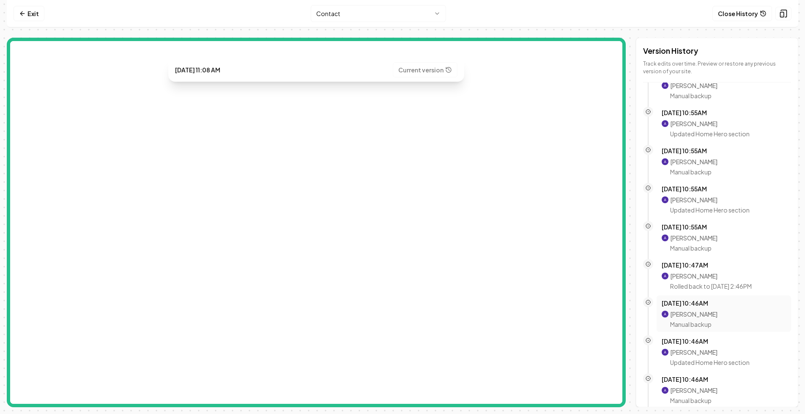
click at [704, 311] on p "Aditya Nair" at bounding box center [693, 314] width 47 height 8
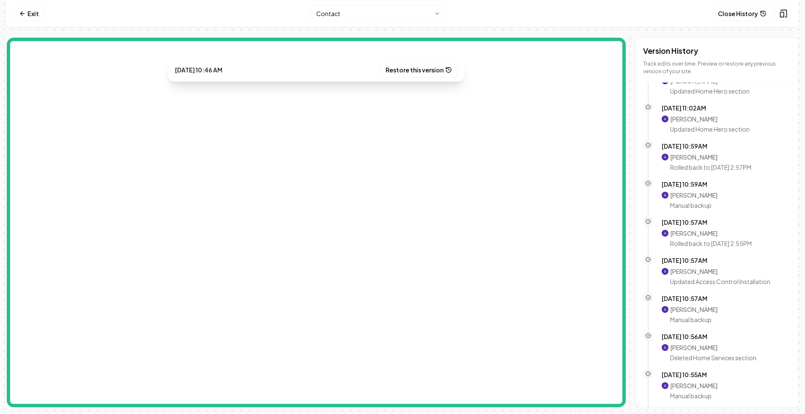
scroll to position [0, 0]
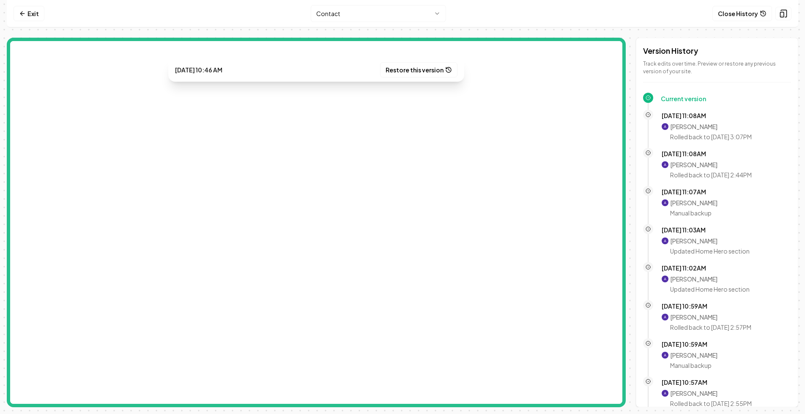
click at [332, 14] on html "Computer Required This feature is only available on a computer. Please switch t…" at bounding box center [402, 207] width 805 height 414
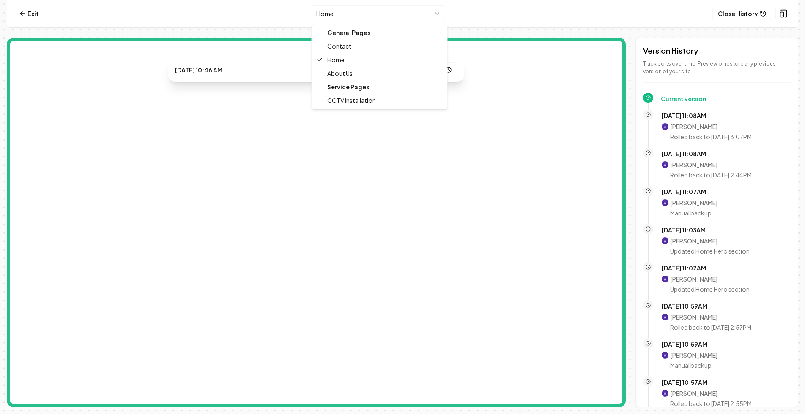
click at [371, 19] on html "Computer Required This feature is only available on a computer. Please switch t…" at bounding box center [402, 207] width 805 height 414
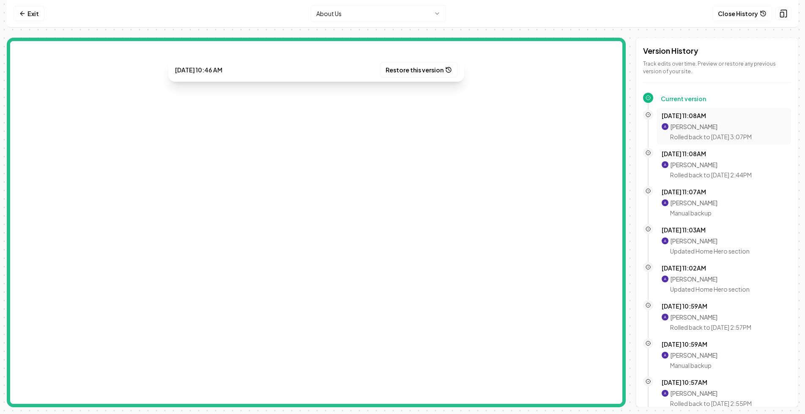
click at [681, 128] on p "Aditya Nair" at bounding box center [711, 126] width 82 height 8
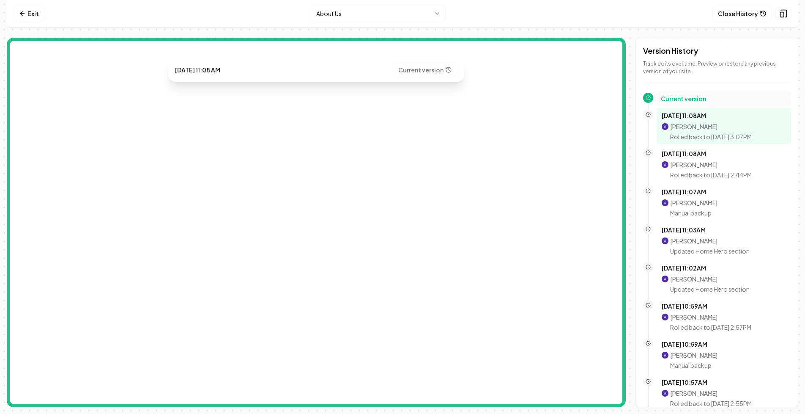
click at [700, 99] on h2 "Current version" at bounding box center [724, 98] width 126 height 8
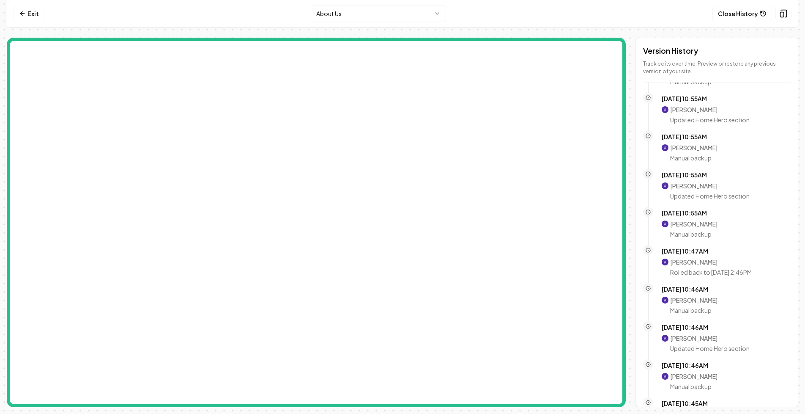
scroll to position [731, 0]
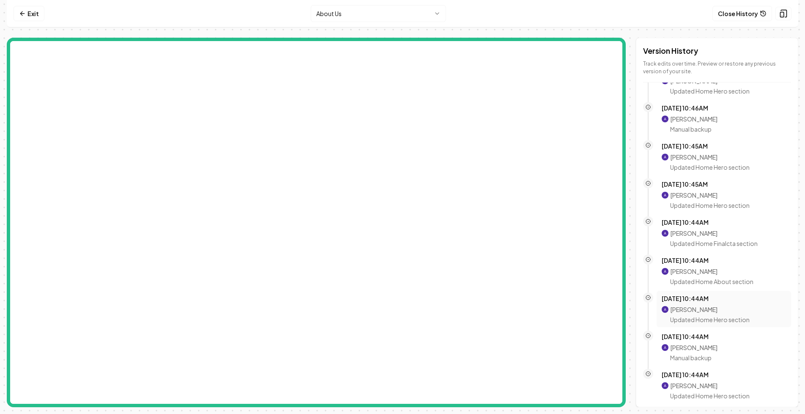
click at [706, 315] on p "Updated Home Hero section" at bounding box center [710, 319] width 80 height 8
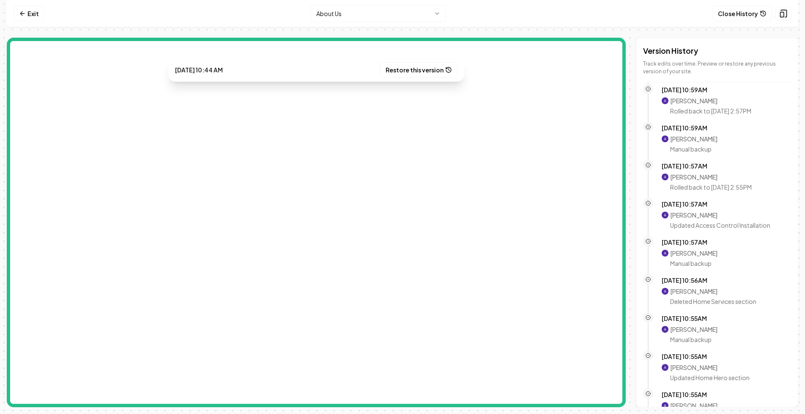
scroll to position [0, 0]
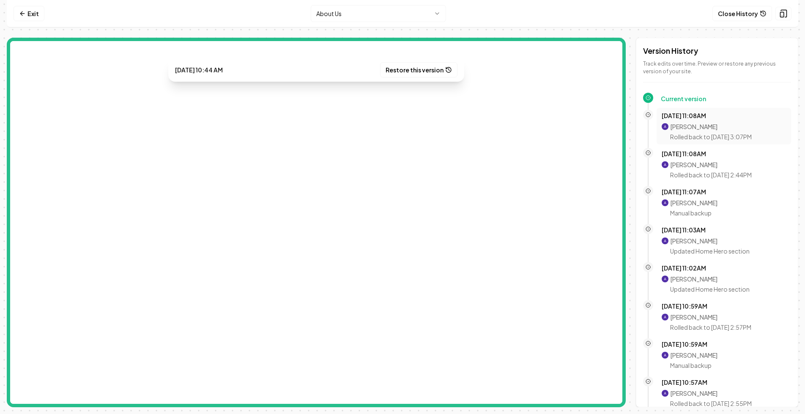
click at [708, 127] on p "Aditya Nair" at bounding box center [711, 126] width 82 height 8
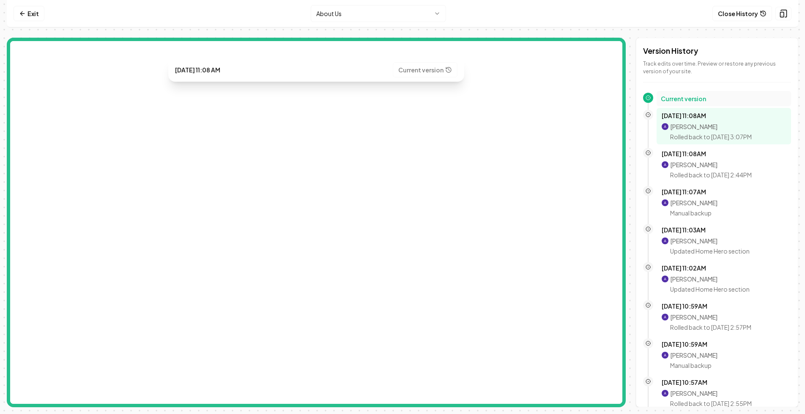
click at [695, 98] on h2 "Current version" at bounding box center [724, 98] width 126 height 8
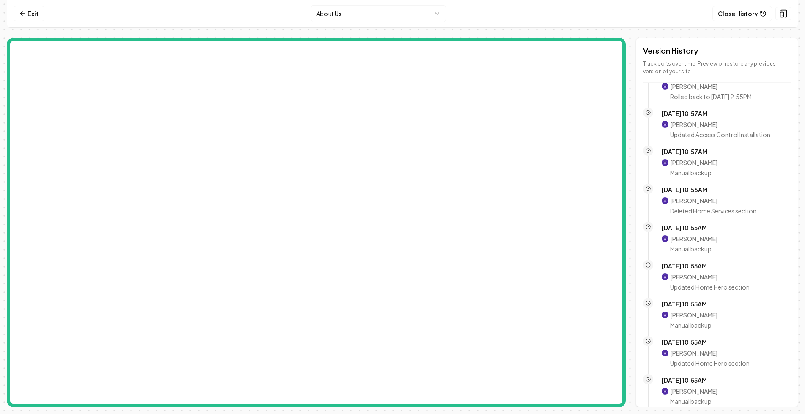
scroll to position [731, 0]
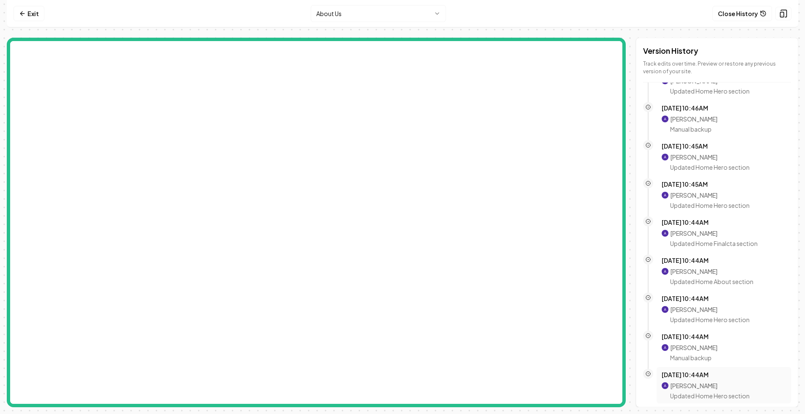
click at [689, 375] on p "Oct 8, 10:44AM" at bounding box center [724, 374] width 124 height 8
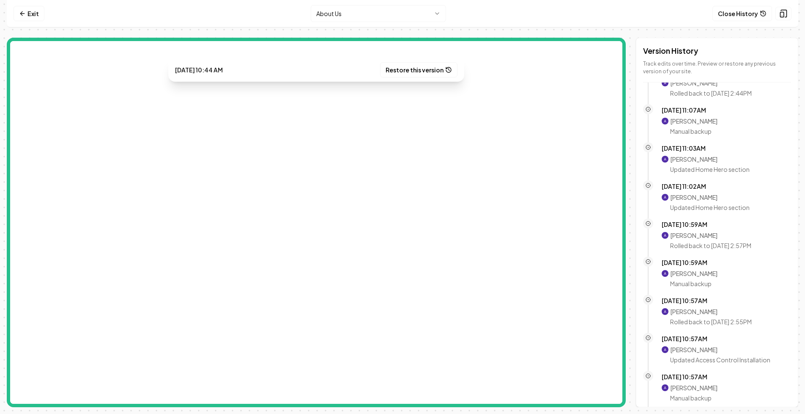
scroll to position [0, 0]
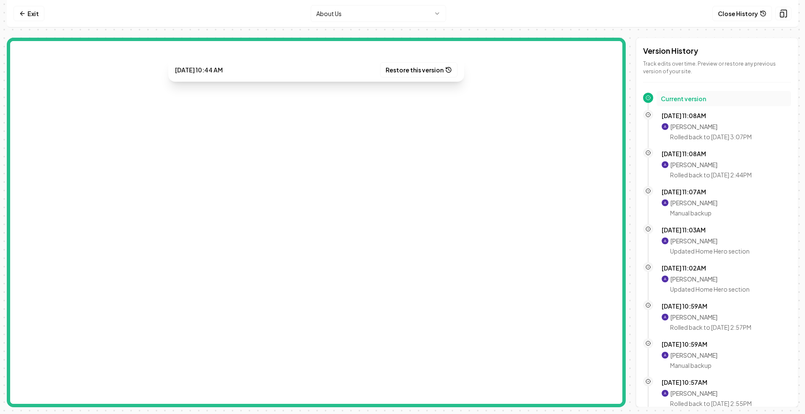
click at [695, 98] on h2 "Current version" at bounding box center [724, 98] width 126 height 8
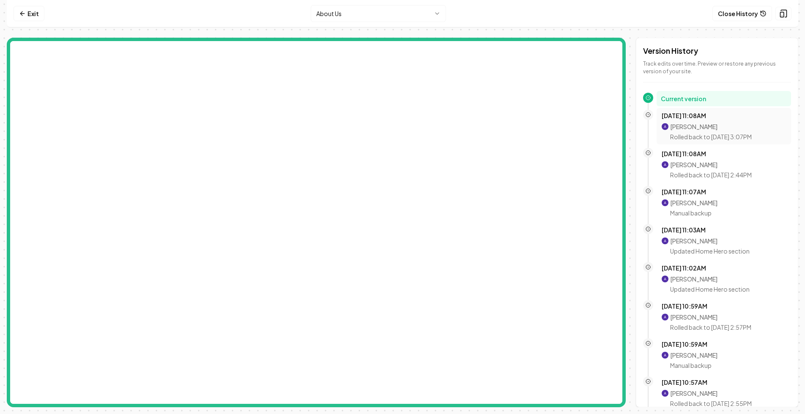
click at [709, 118] on p "Oct 8, 11:08AM" at bounding box center [724, 115] width 124 height 8
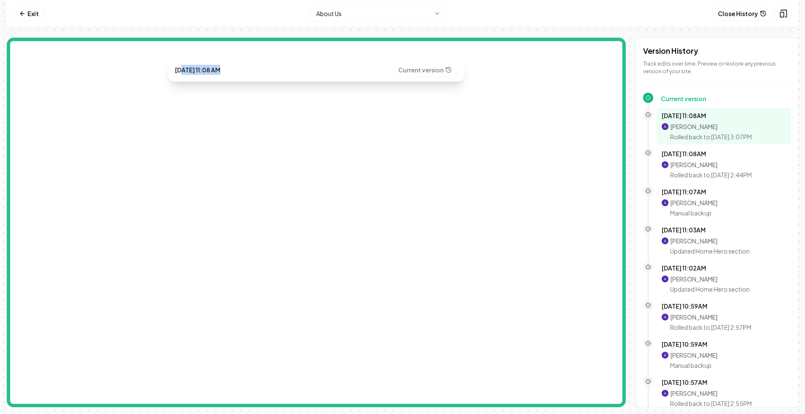
drag, startPoint x: 184, startPoint y: 72, endPoint x: 247, endPoint y: 72, distance: 62.6
click at [247, 72] on div "Oct 8, 11:08 AM Current version" at bounding box center [316, 70] width 296 height 24
click at [741, 13] on button "Close History" at bounding box center [743, 13] width 60 height 15
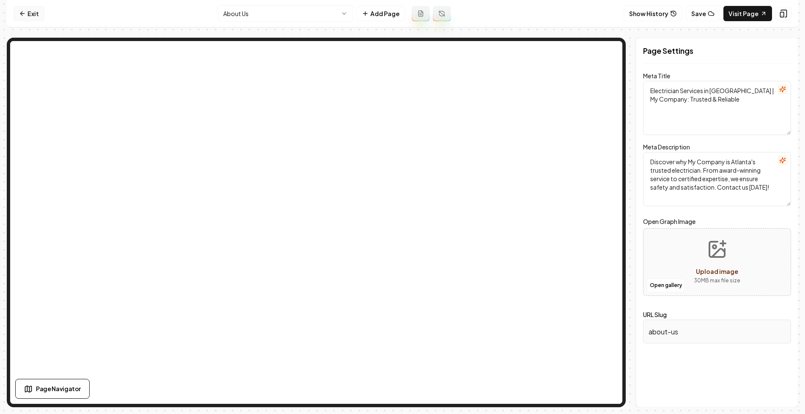
click at [31, 15] on link "Exit" at bounding box center [29, 13] width 31 height 15
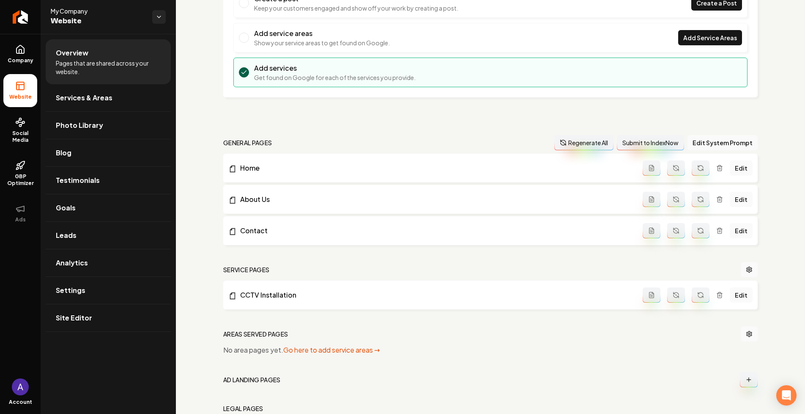
scroll to position [130, 0]
click at [574, 142] on button "Regenerate All" at bounding box center [584, 141] width 59 height 15
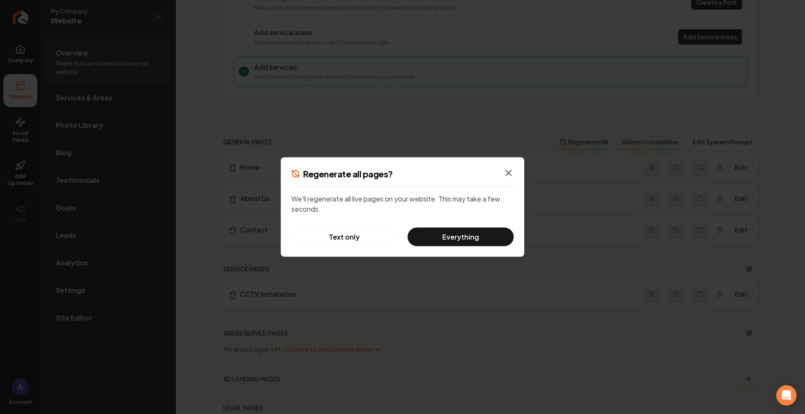
click at [511, 174] on icon "button" at bounding box center [509, 173] width 10 height 10
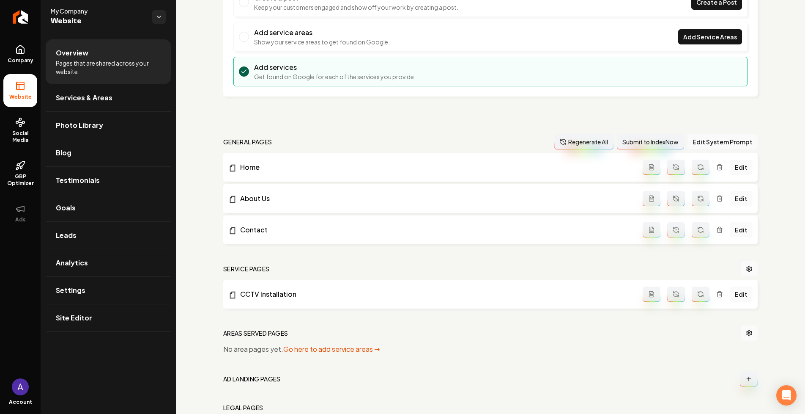
click at [579, 143] on button "Regenerate All" at bounding box center [584, 141] width 59 height 15
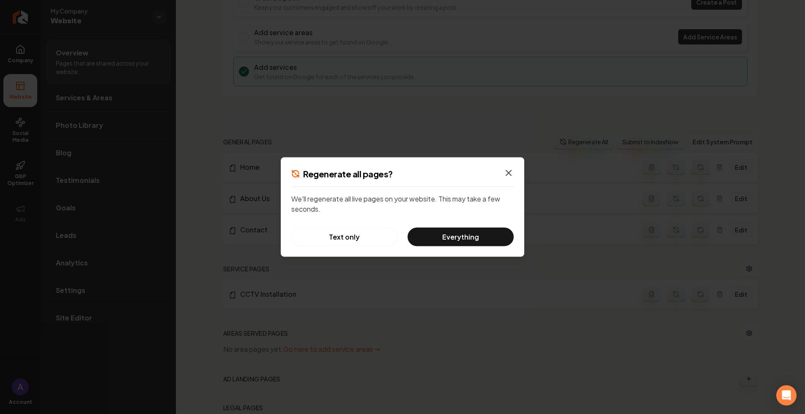
click at [511, 173] on icon "button" at bounding box center [509, 173] width 10 height 10
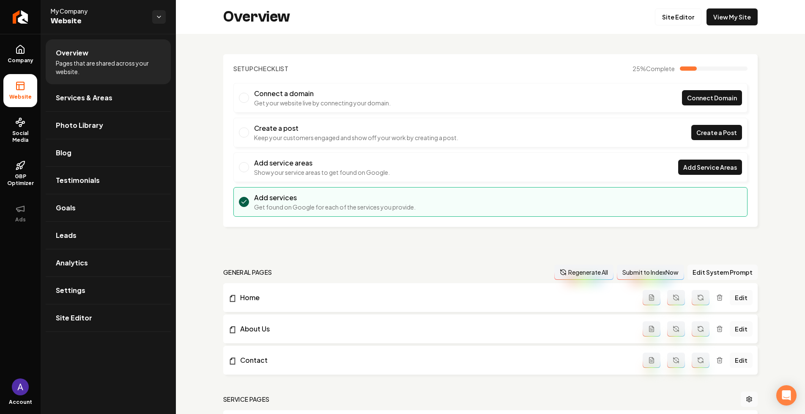
scroll to position [38, 0]
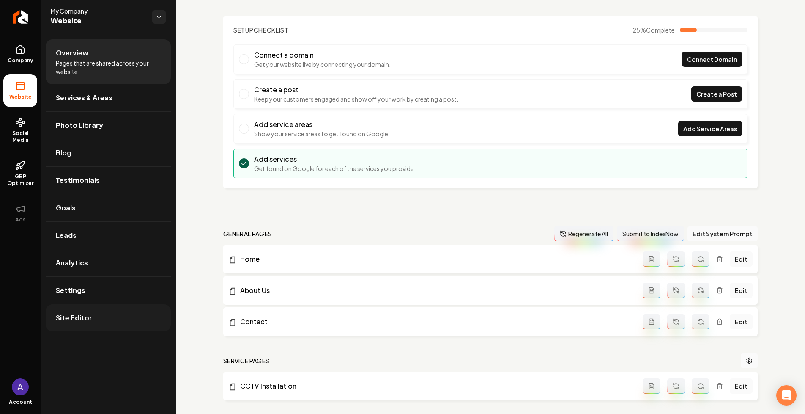
click at [76, 320] on span "Site Editor" at bounding box center [74, 318] width 36 height 10
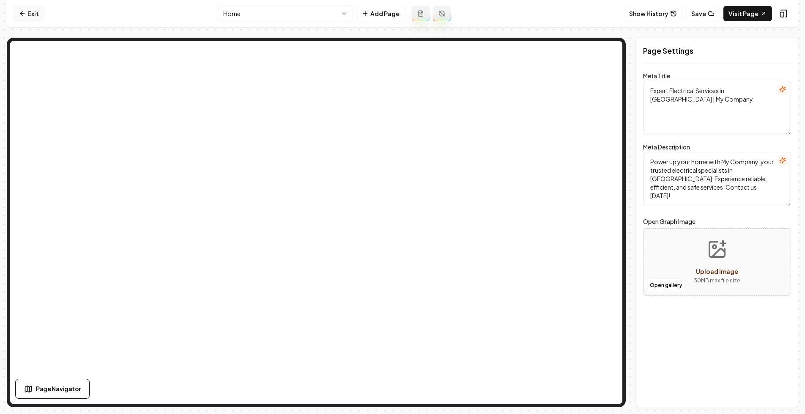
click at [28, 14] on link "Exit" at bounding box center [29, 13] width 31 height 15
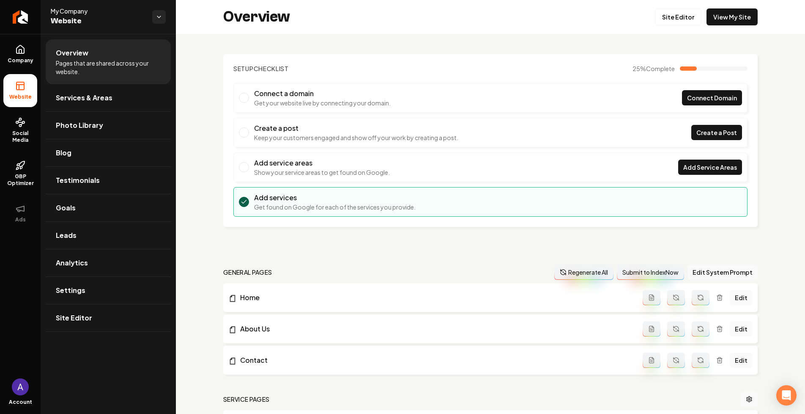
click at [567, 275] on button "Regenerate All" at bounding box center [584, 271] width 59 height 15
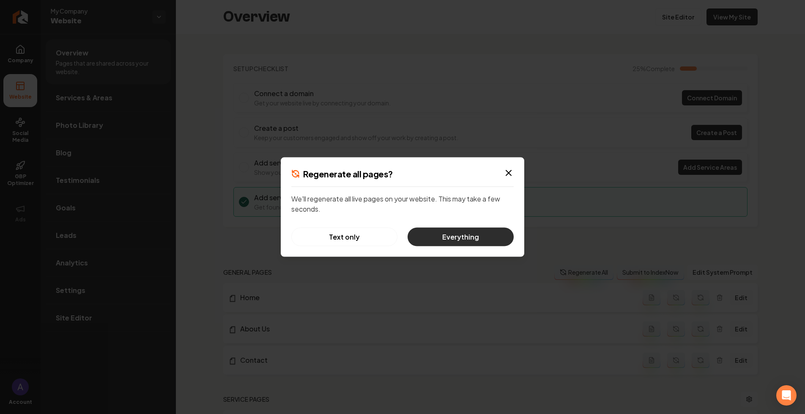
click at [486, 236] on button "Everything" at bounding box center [461, 237] width 106 height 19
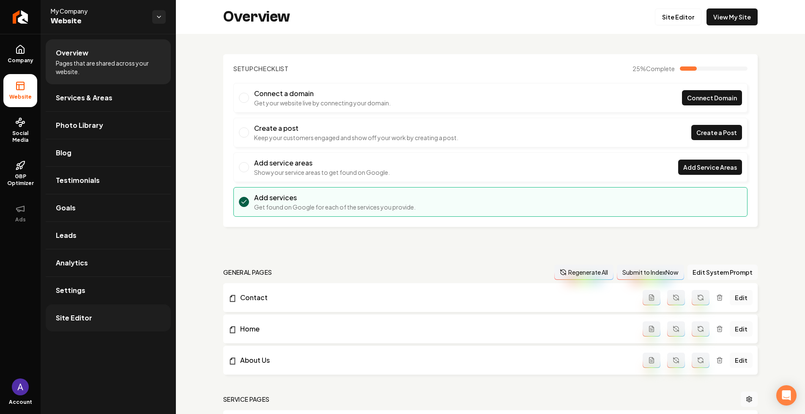
click at [102, 315] on link "Site Editor" at bounding box center [108, 317] width 125 height 27
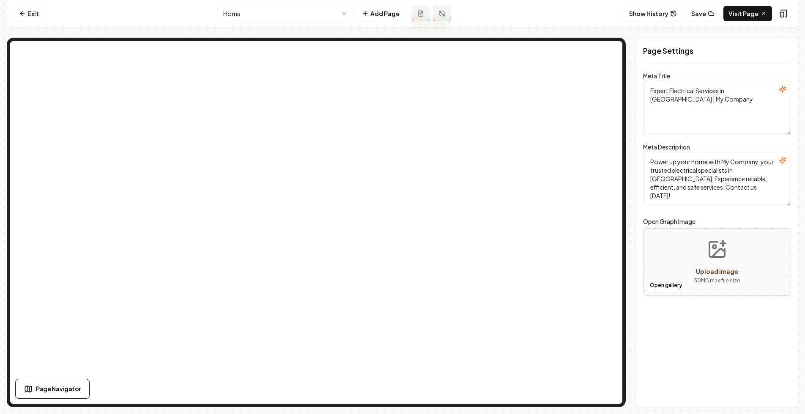
type textarea "Atlanta Electrician Services - Reliable & Affordable | My Company"
type textarea "Trust My Company for top-notch electrician services in Atlanta. Safety and sati…"
click at [653, 3] on nav "Exit Home Add Page Show History Save Visit Page" at bounding box center [403, 13] width 792 height 27
click at [653, 15] on button "Show History" at bounding box center [653, 13] width 59 height 15
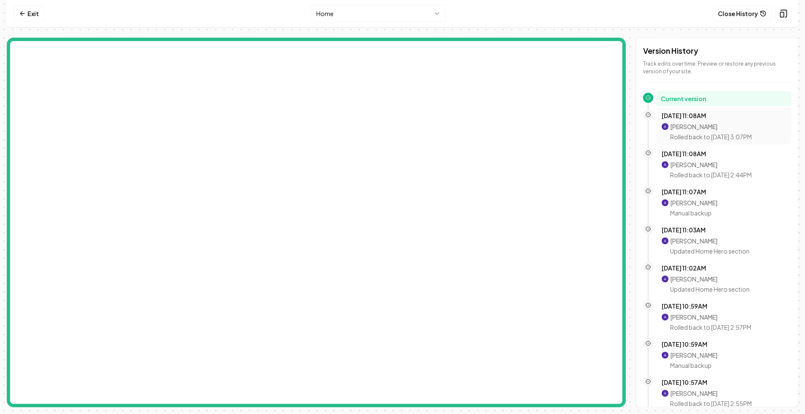
click at [690, 125] on p "Aditya Nair" at bounding box center [711, 126] width 82 height 8
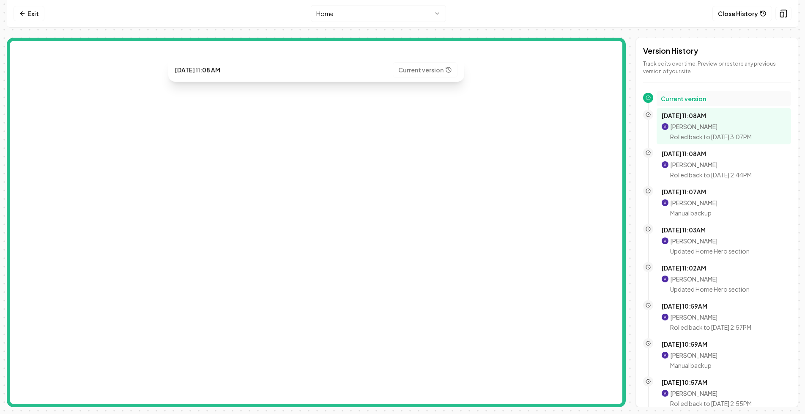
click at [687, 101] on h2 "Current version" at bounding box center [724, 98] width 126 height 8
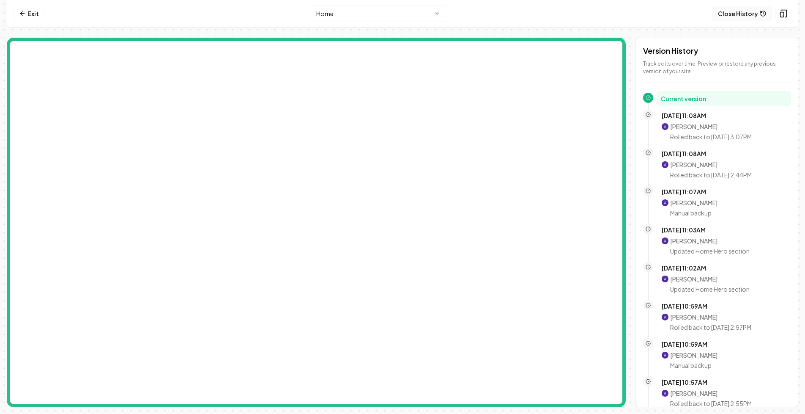
click at [751, 14] on button "Close History" at bounding box center [743, 13] width 60 height 15
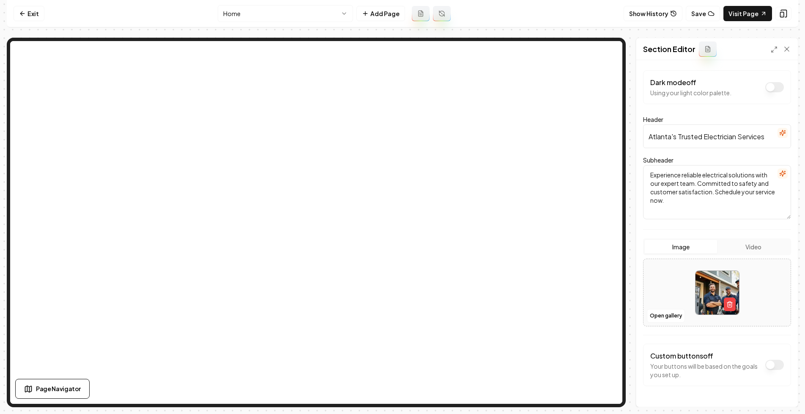
click at [721, 202] on textarea "Experience reliable electrical solutions with our expert team. Committed to saf…" at bounding box center [717, 192] width 148 height 54
type textarea "Experience reliable electrical solutions with our expert team. Committed to saf…"
click at [778, 387] on button "Save" at bounding box center [778, 391] width 25 height 15
click at [653, 18] on button "Show History" at bounding box center [653, 13] width 59 height 15
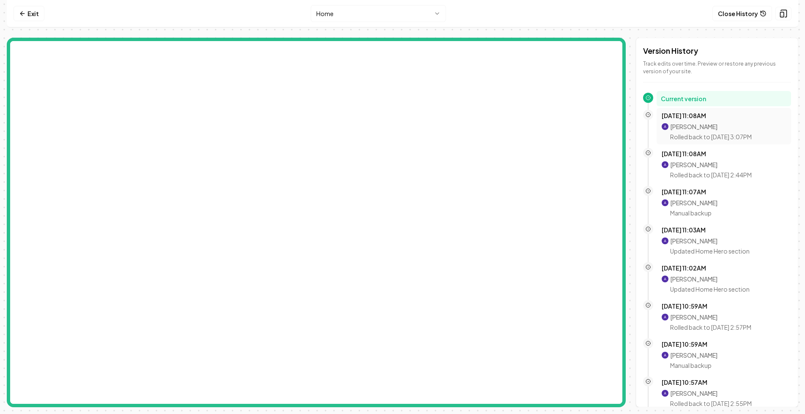
click at [700, 131] on div "Aditya Nair Rolled back to Oct 8, 3:07PM" at bounding box center [711, 131] width 82 height 19
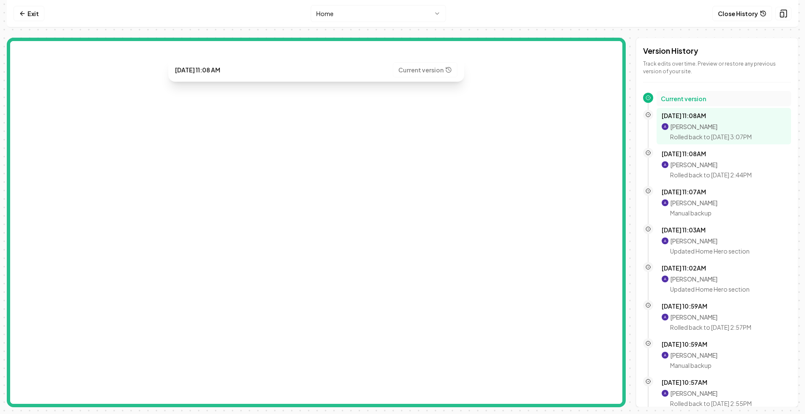
click at [700, 103] on div "Current version" at bounding box center [724, 98] width 135 height 15
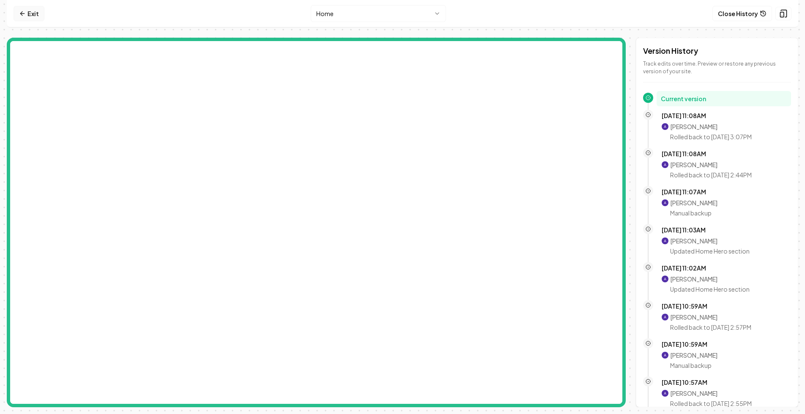
click at [34, 12] on link "Exit" at bounding box center [29, 13] width 31 height 15
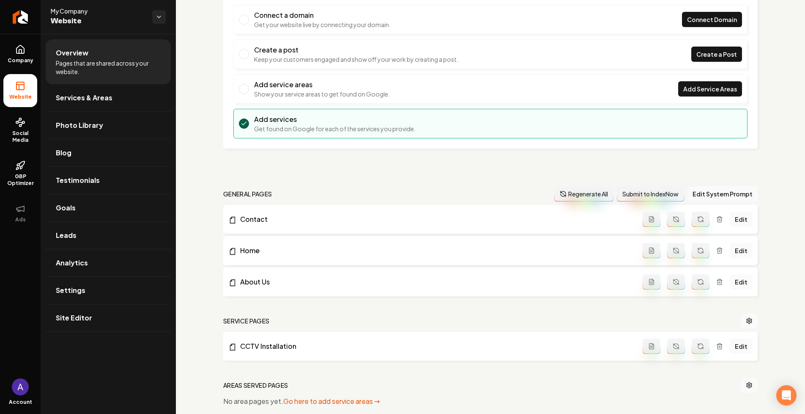
scroll to position [86, 0]
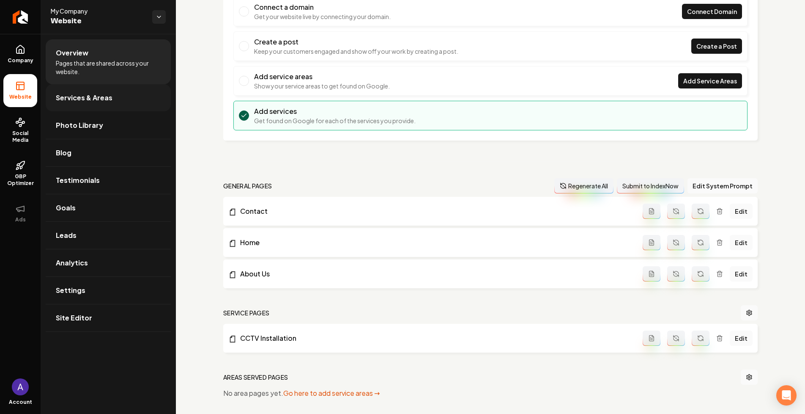
click at [102, 96] on span "Services & Areas" at bounding box center [84, 98] width 57 height 10
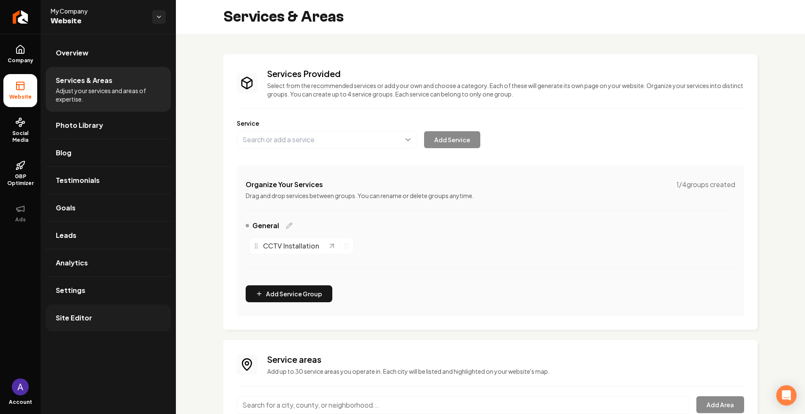
click at [105, 323] on link "Site Editor" at bounding box center [108, 317] width 125 height 27
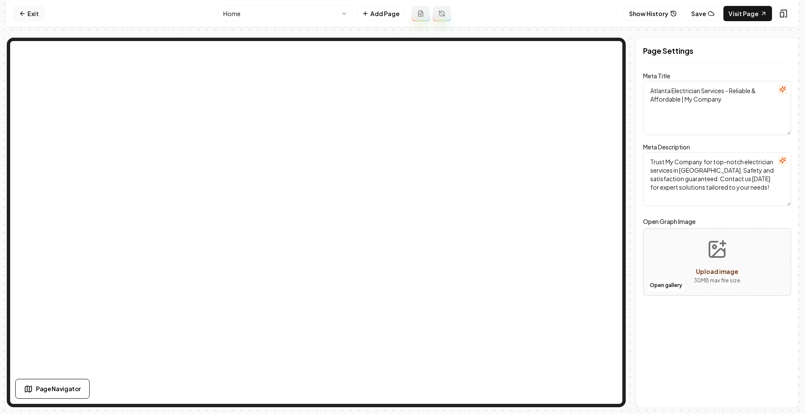
click at [25, 13] on icon at bounding box center [22, 13] width 7 height 7
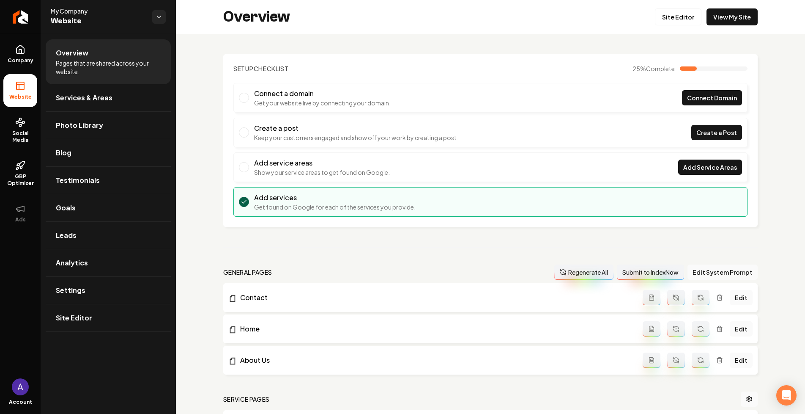
click at [561, 272] on icon "Main content area" at bounding box center [563, 273] width 5 height 3
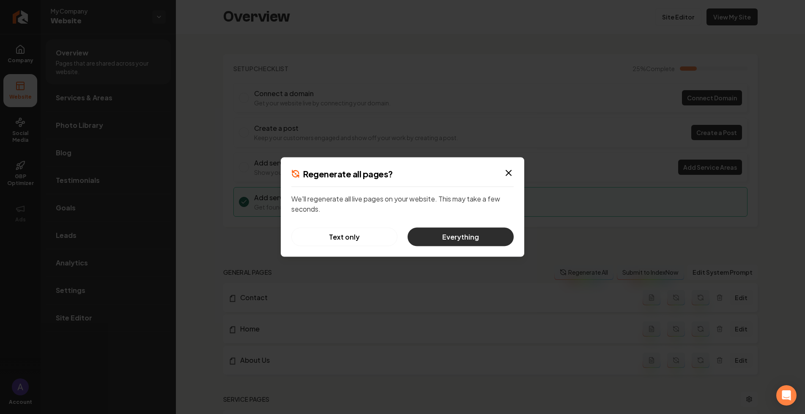
click at [464, 228] on button "Everything" at bounding box center [461, 237] width 106 height 19
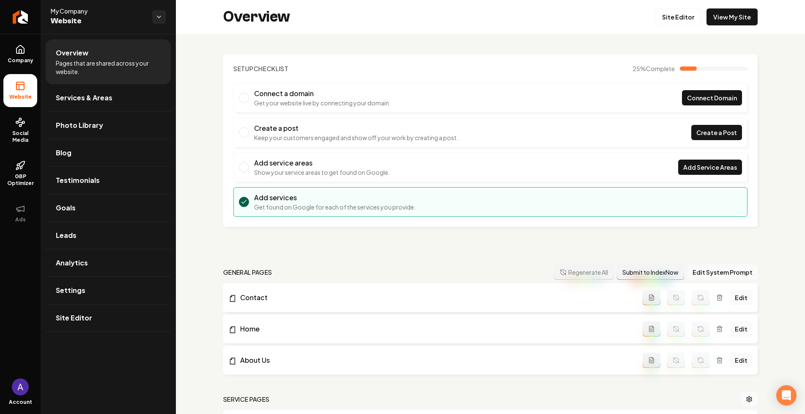
scroll to position [182, 0]
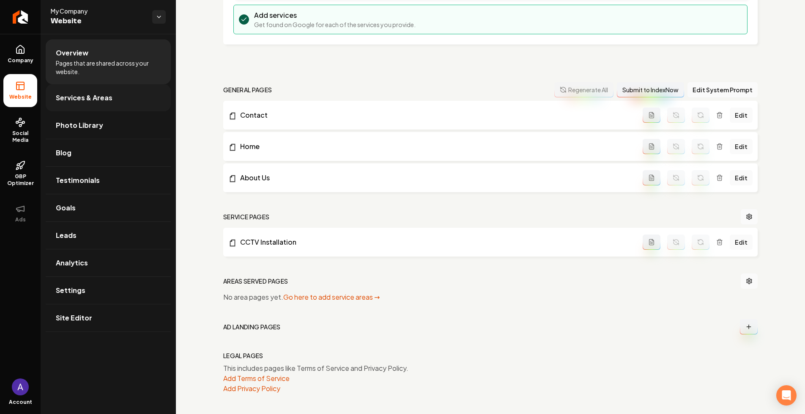
click at [108, 94] on span "Services & Areas" at bounding box center [84, 98] width 57 height 10
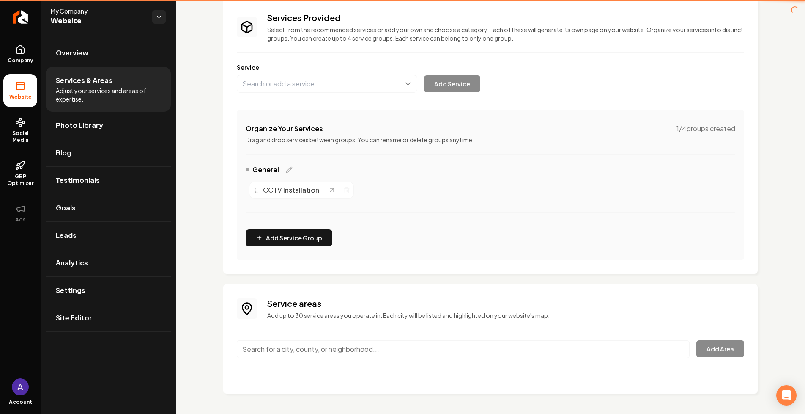
scroll to position [56, 0]
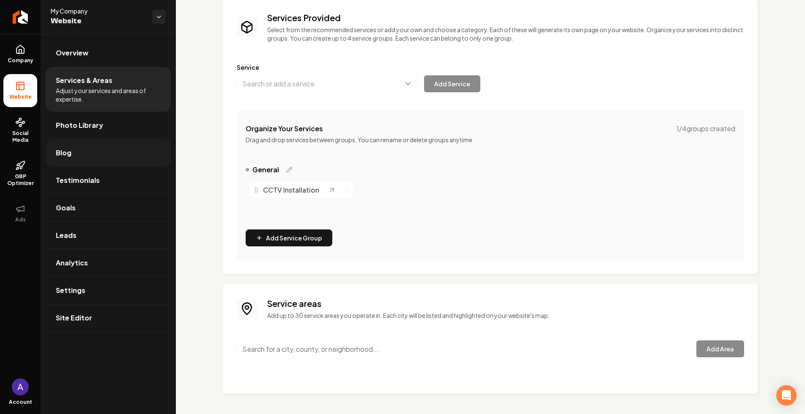
click at [112, 148] on link "Blog" at bounding box center [108, 152] width 125 height 27
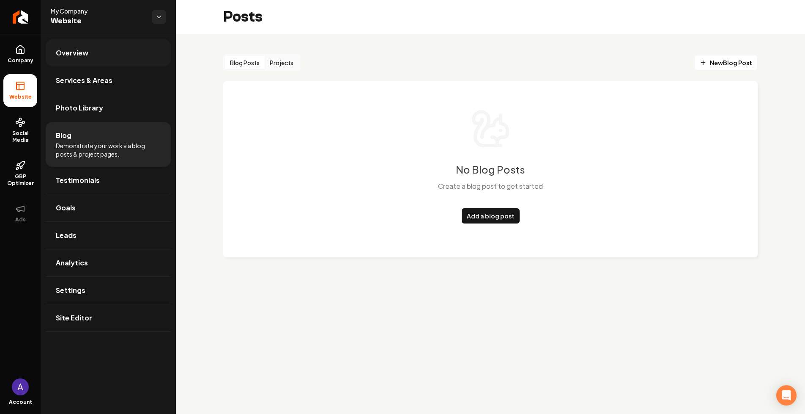
click at [91, 60] on link "Overview" at bounding box center [108, 52] width 125 height 27
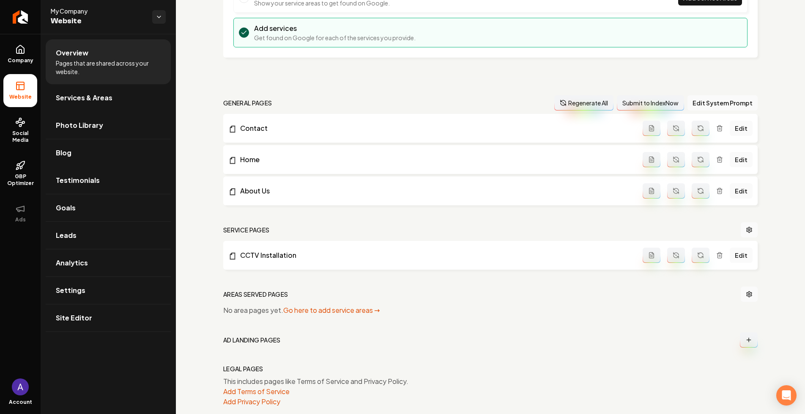
scroll to position [182, 0]
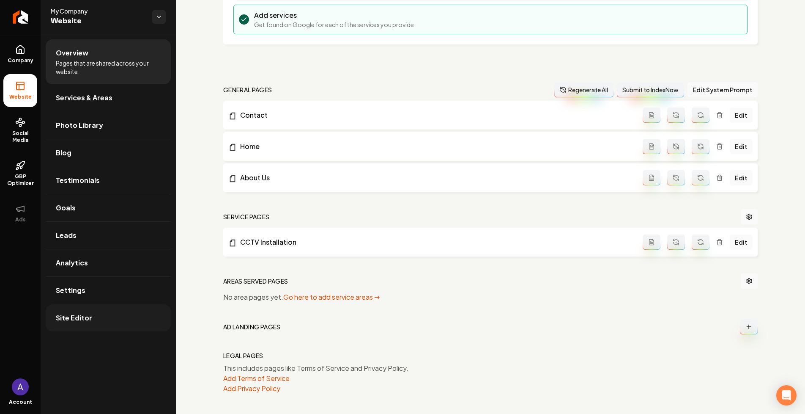
click at [80, 328] on link "Site Editor" at bounding box center [108, 317] width 125 height 27
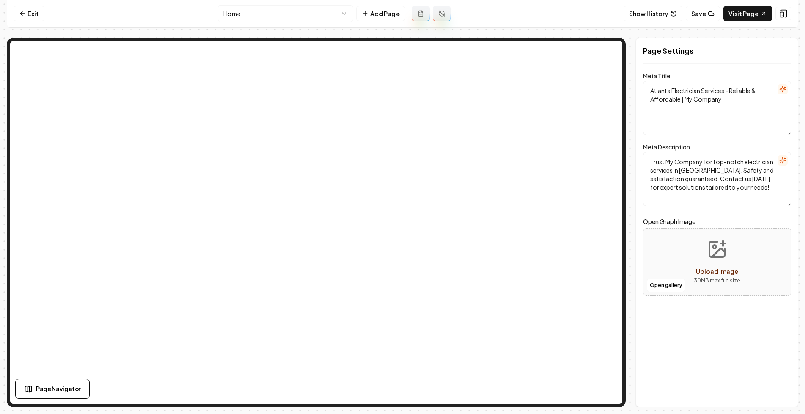
type textarea "Atlanta Electrician Services | Safe & Reliable | My Company"
type textarea "Discover My Company, Atlanta's trusted electrician service. Experience reliable…"
click at [708, 16] on button "Save" at bounding box center [703, 13] width 34 height 15
click at [668, 14] on button "Show History" at bounding box center [653, 13] width 59 height 15
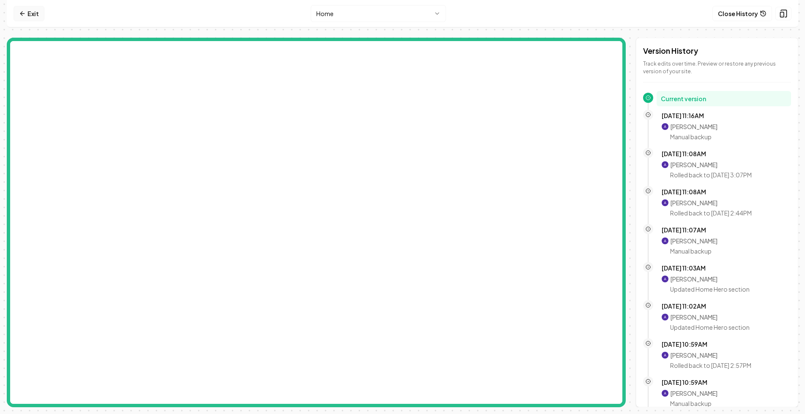
click at [30, 13] on link "Exit" at bounding box center [29, 13] width 31 height 15
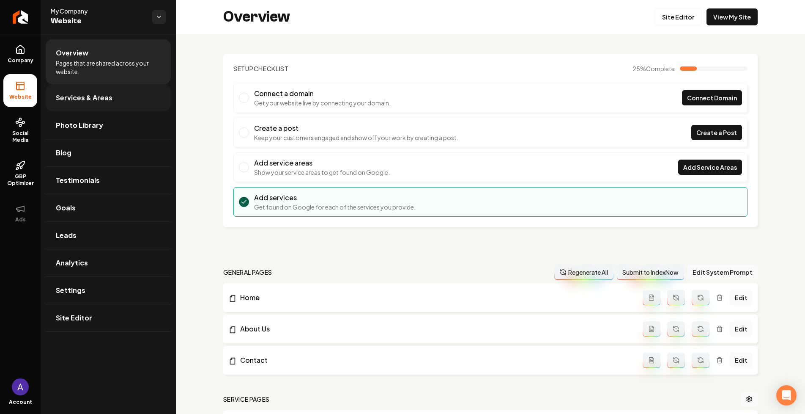
click at [108, 85] on link "Services & Areas" at bounding box center [108, 97] width 125 height 27
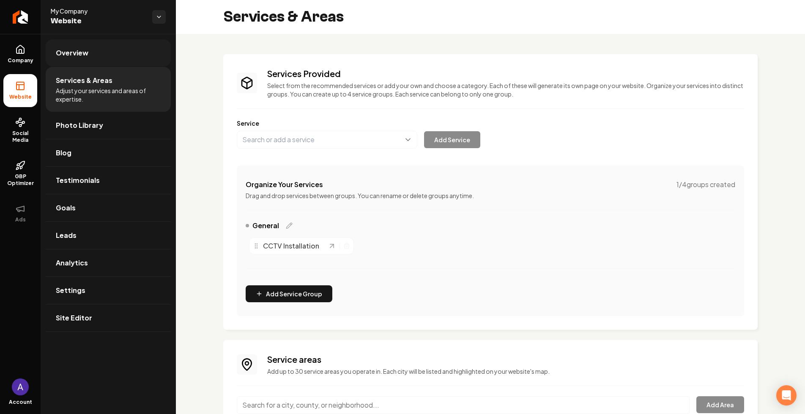
click at [100, 48] on link "Overview" at bounding box center [108, 52] width 125 height 27
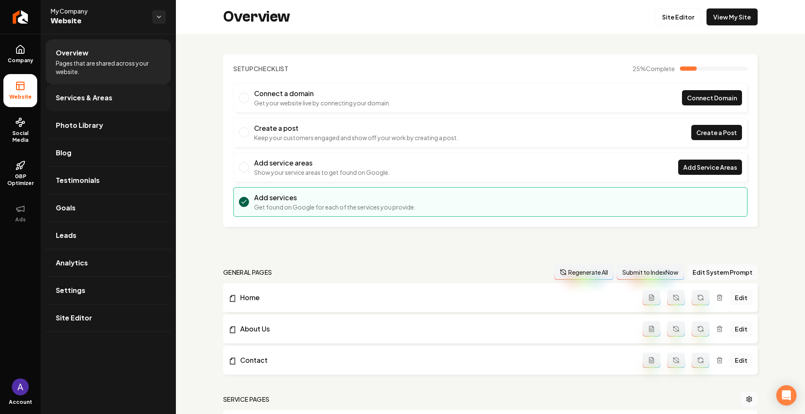
click at [95, 95] on span "Services & Areas" at bounding box center [84, 98] width 57 height 10
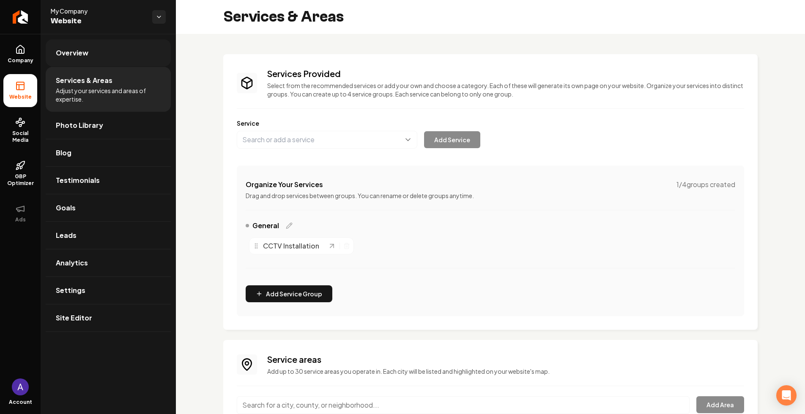
click at [95, 62] on link "Overview" at bounding box center [108, 52] width 125 height 27
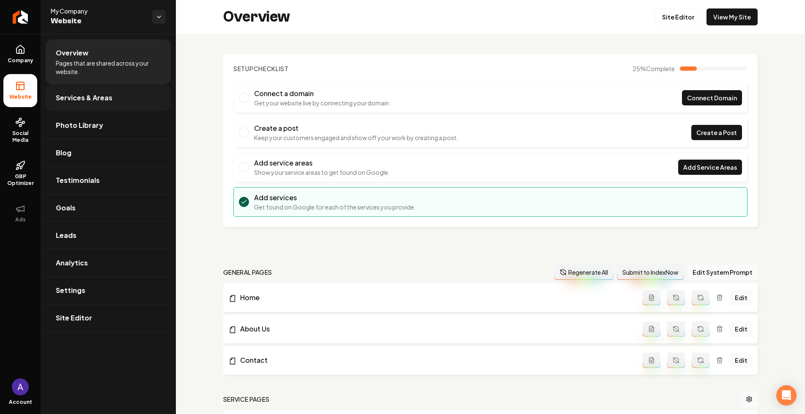
click at [95, 93] on span "Services & Areas" at bounding box center [84, 98] width 57 height 10
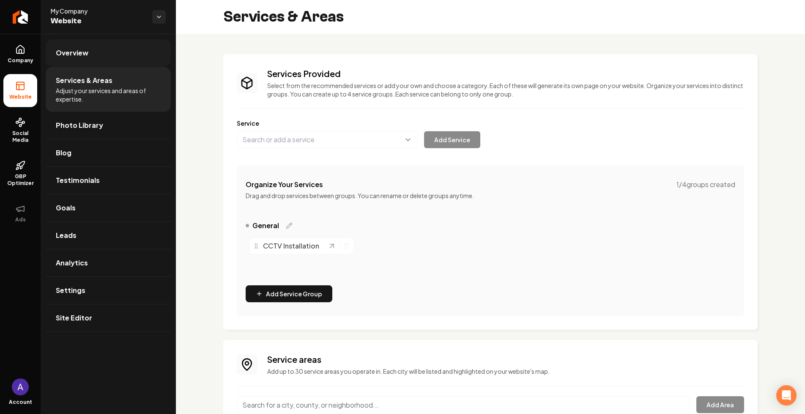
click at [96, 60] on link "Overview" at bounding box center [108, 52] width 125 height 27
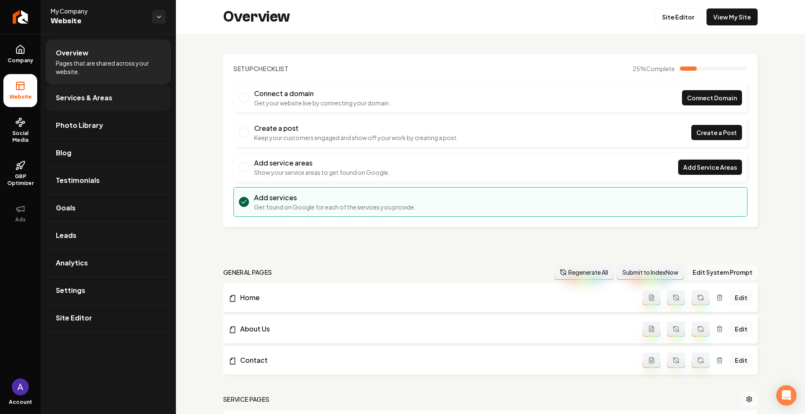
click at [96, 85] on link "Services & Areas" at bounding box center [108, 97] width 125 height 27
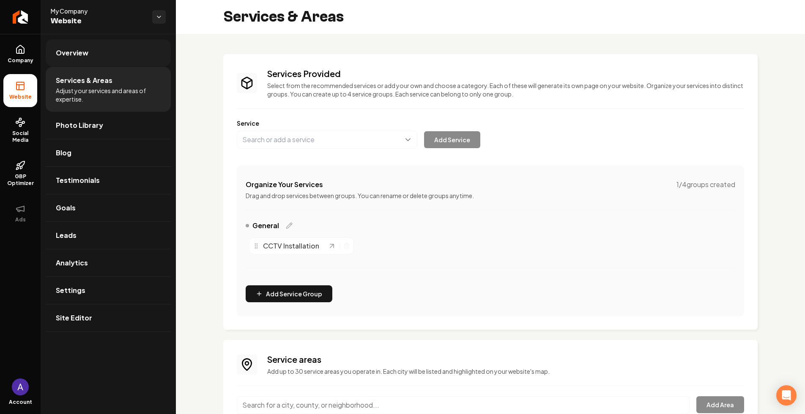
click at [68, 52] on span "Overview" at bounding box center [72, 53] width 33 height 10
